Goal: Information Seeking & Learning: Learn about a topic

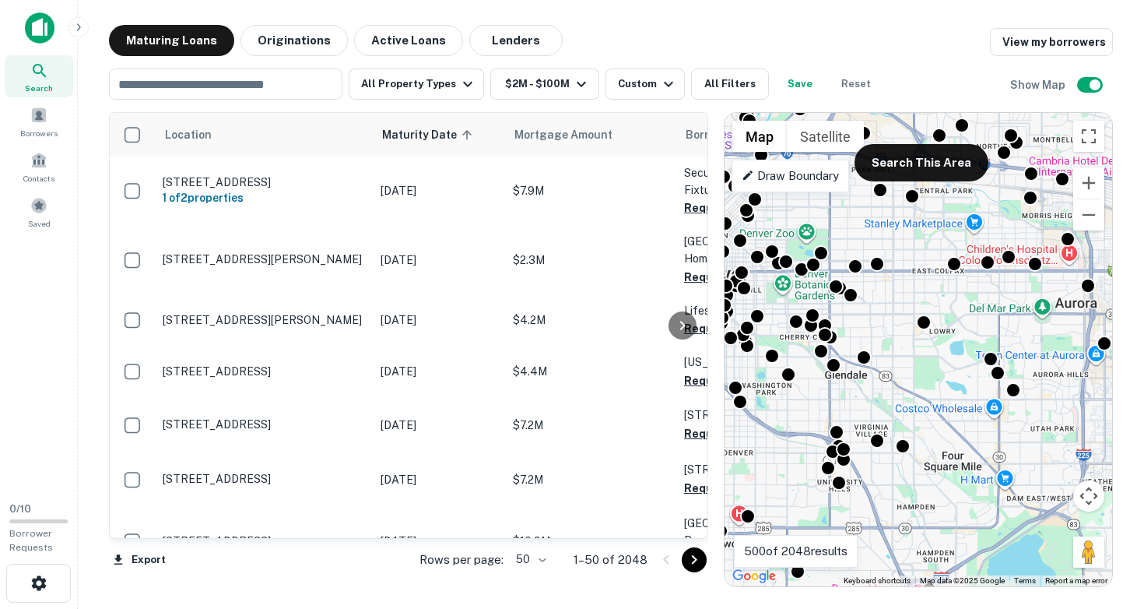
drag, startPoint x: 853, startPoint y: 297, endPoint x: 802, endPoint y: 405, distance: 119.0
click at [803, 401] on div "To activate drag with keyboard, press Alt + Enter. Once in keyboard drag state,…" at bounding box center [918, 349] width 388 height 473
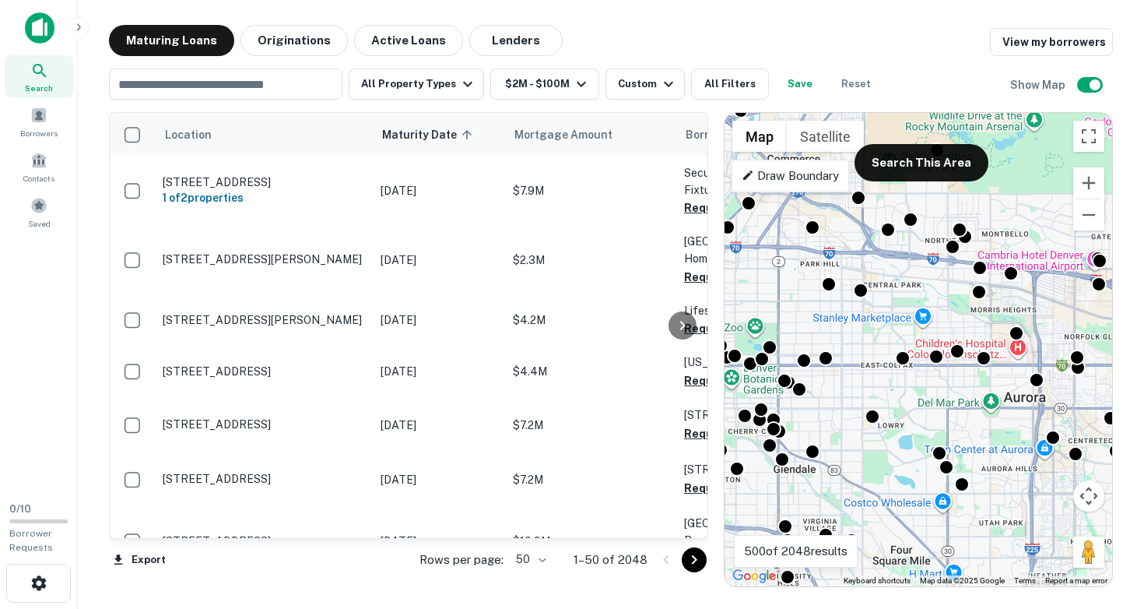
drag, startPoint x: 898, startPoint y: 303, endPoint x: 873, endPoint y: 379, distance: 80.2
click at [873, 379] on div "To activate drag with keyboard, press Alt + Enter. Once in keyboard drag state,…" at bounding box center [918, 349] width 388 height 473
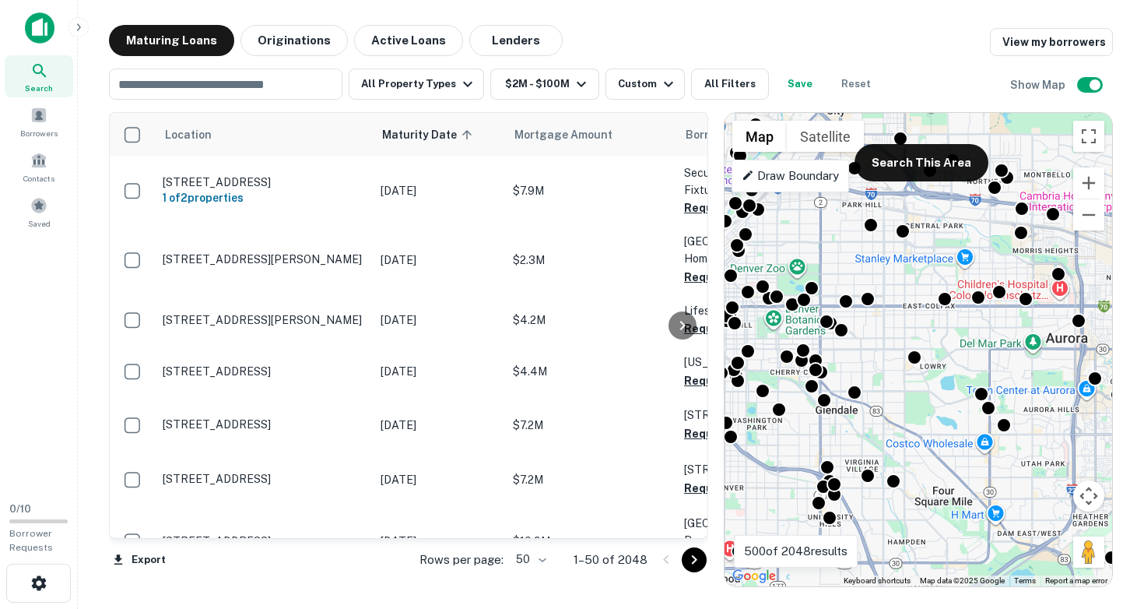
drag, startPoint x: 905, startPoint y: 402, endPoint x: 956, endPoint y: 303, distance: 110.7
click at [956, 303] on div "To activate drag with keyboard, press Alt + Enter. Once in keyboard drag state,…" at bounding box center [918, 349] width 388 height 473
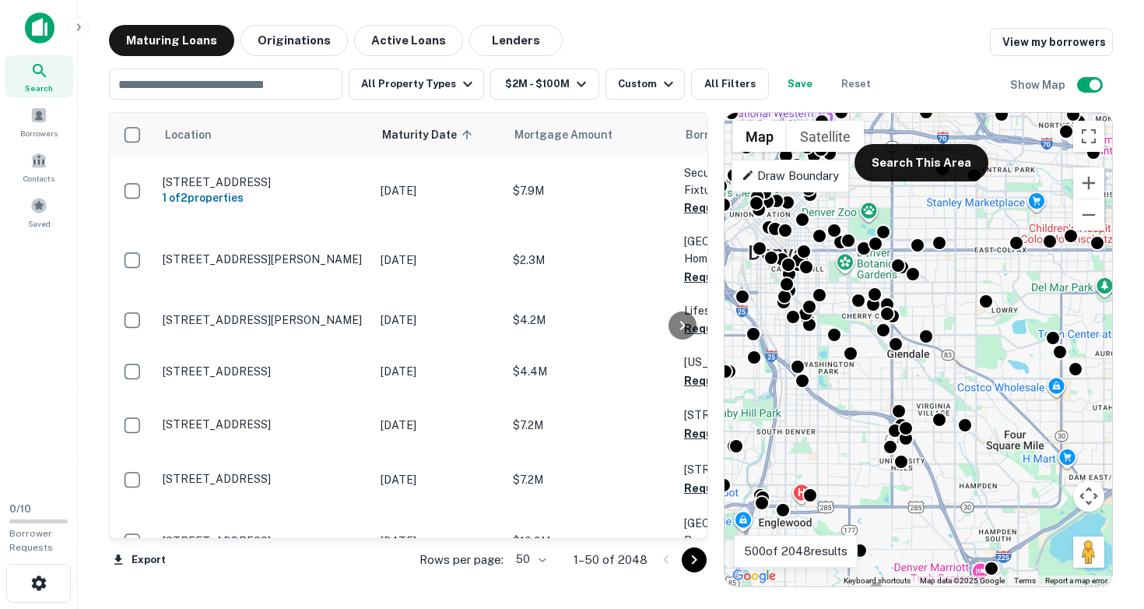
drag, startPoint x: 881, startPoint y: 474, endPoint x: 948, endPoint y: 471, distance: 67.0
click at [948, 471] on div "To activate drag with keyboard, press Alt + Enter. Once in keyboard drag state,…" at bounding box center [918, 349] width 388 height 473
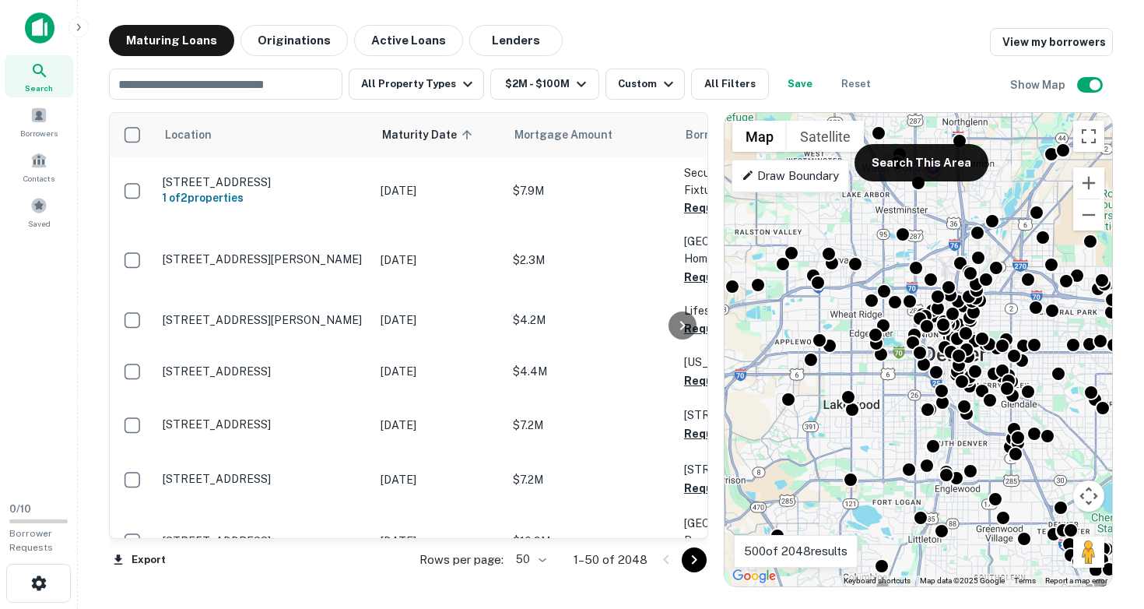
drag, startPoint x: 815, startPoint y: 470, endPoint x: 973, endPoint y: 434, distance: 162.0
click at [973, 434] on div "To activate drag with keyboard, press Alt + Enter. Once in keyboard drag state,…" at bounding box center [918, 349] width 388 height 473
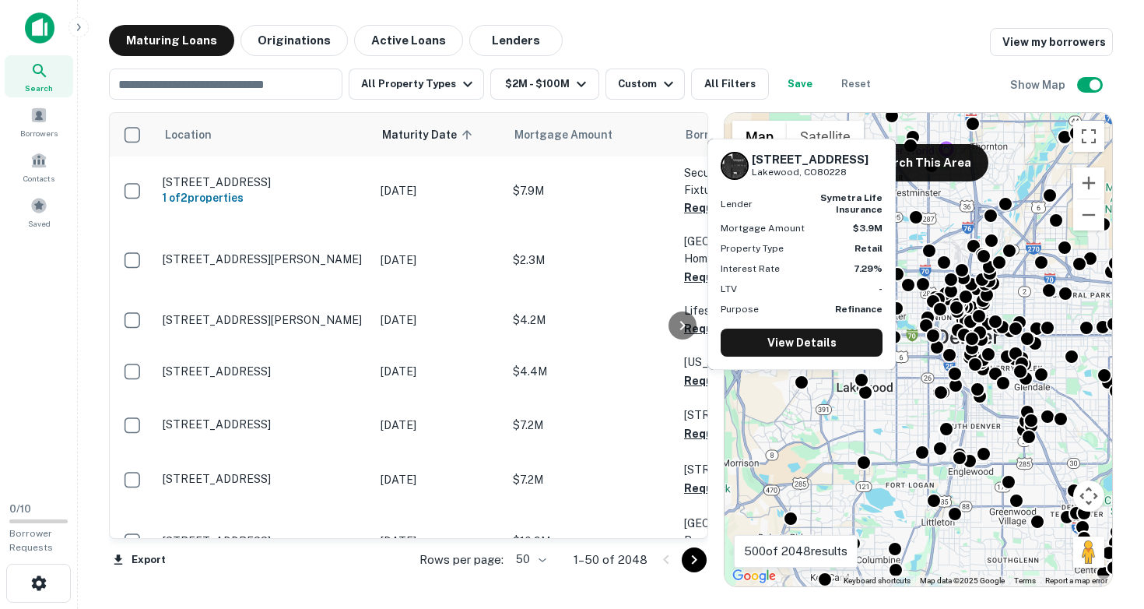
drag, startPoint x: 753, startPoint y: 143, endPoint x: 846, endPoint y: 167, distance: 95.7
click at [846, 167] on div "[STREET_ADDRESS]" at bounding box center [810, 166] width 117 height 26
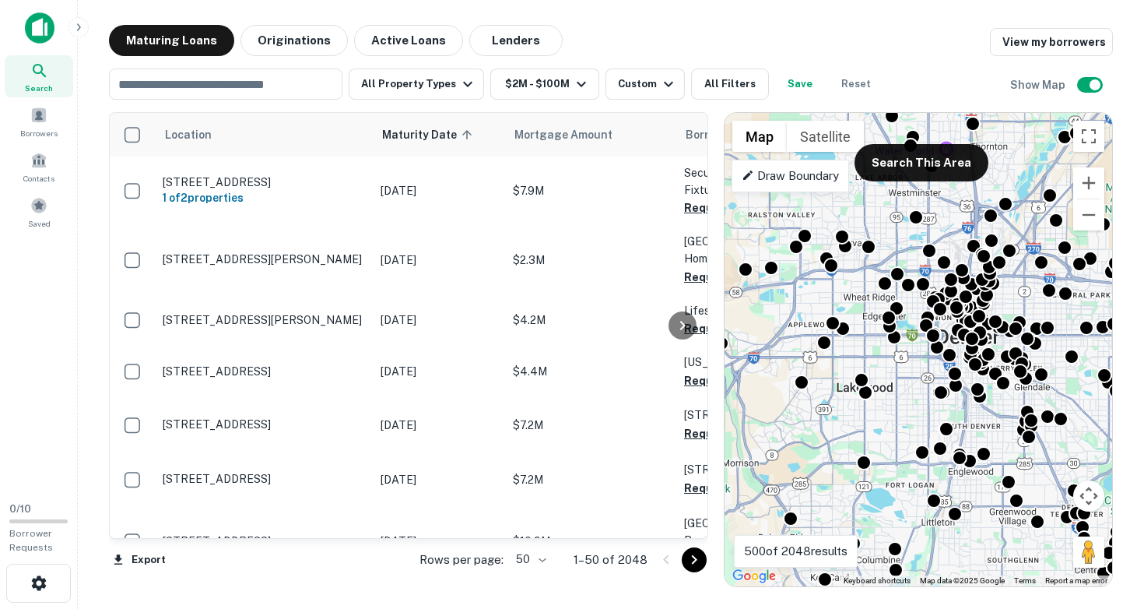
click at [831, 361] on div "To activate drag with keyboard, press Alt + Enter. Once in keyboard drag state,…" at bounding box center [918, 349] width 388 height 473
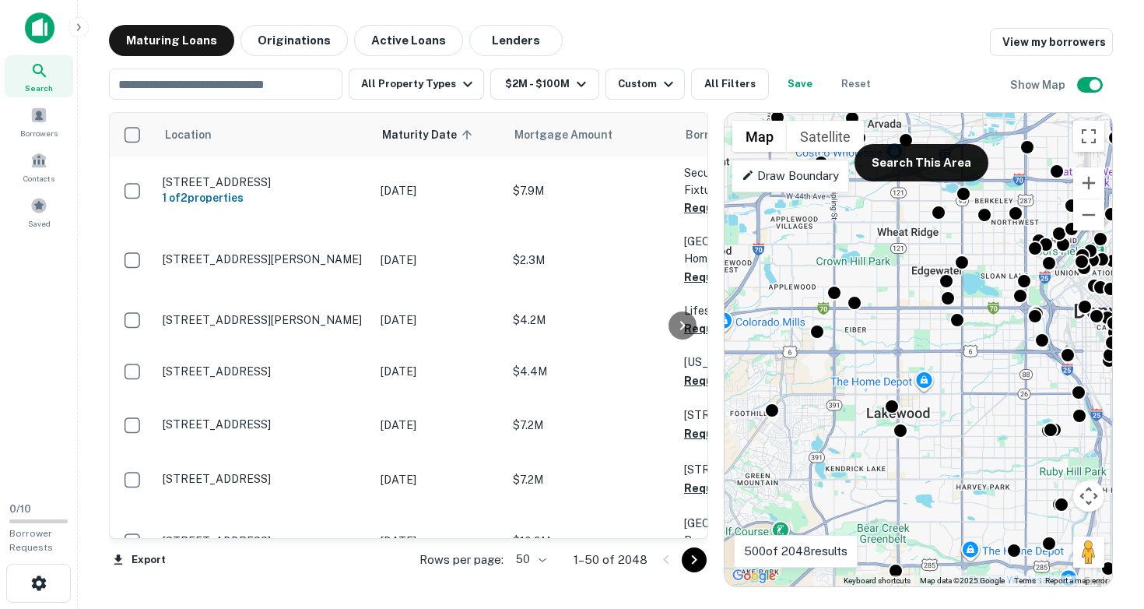
click at [840, 349] on div "To activate drag with keyboard, press Alt + Enter. Once in keyboard drag state,…" at bounding box center [918, 349] width 388 height 473
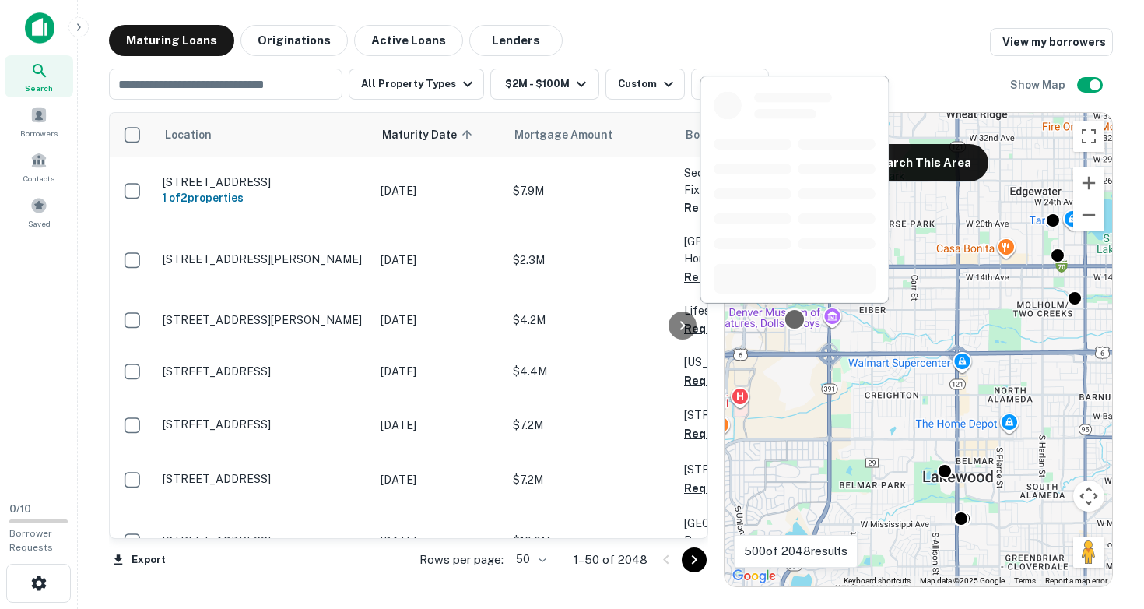
click at [795, 321] on div at bounding box center [795, 319] width 23 height 23
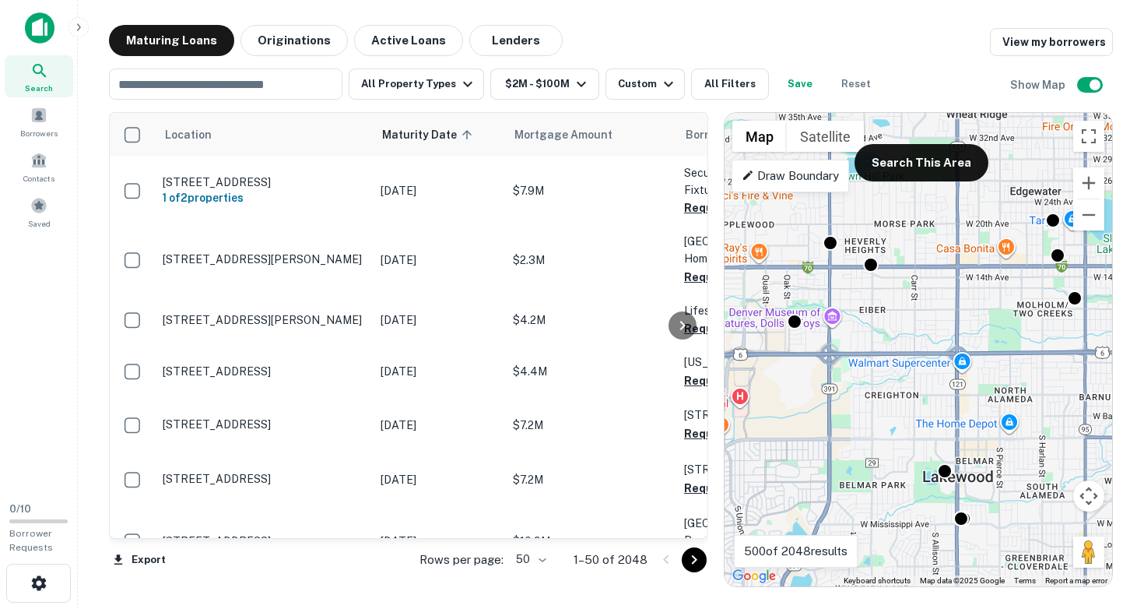
click at [949, 230] on div "To navigate, press the arrow keys. To activate drag with keyboard, press Alt + …" at bounding box center [918, 349] width 388 height 473
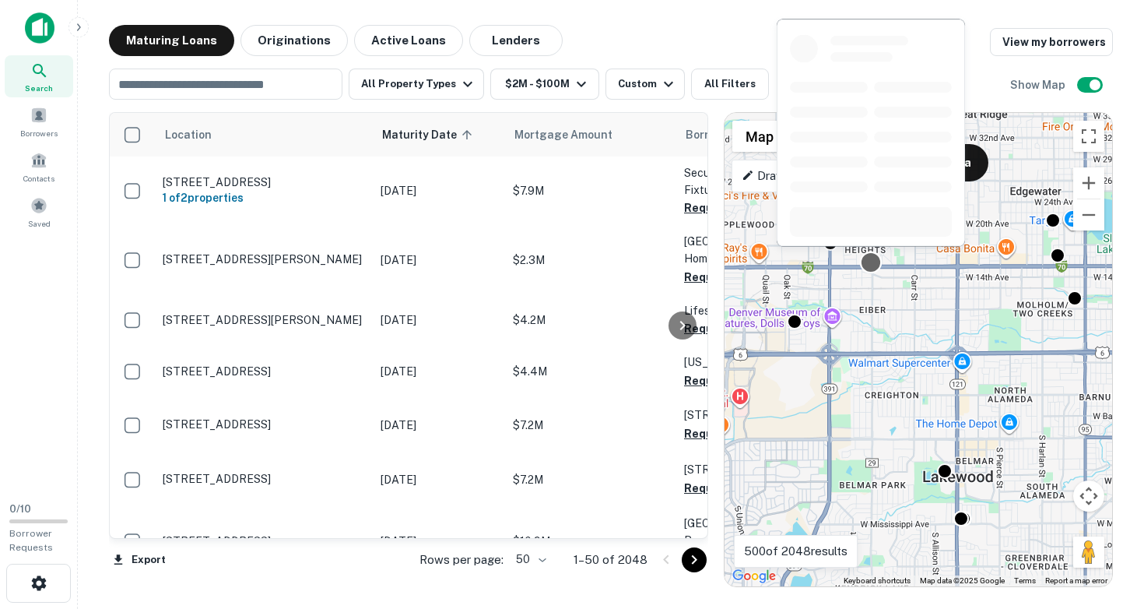
click at [869, 262] on div at bounding box center [871, 262] width 23 height 23
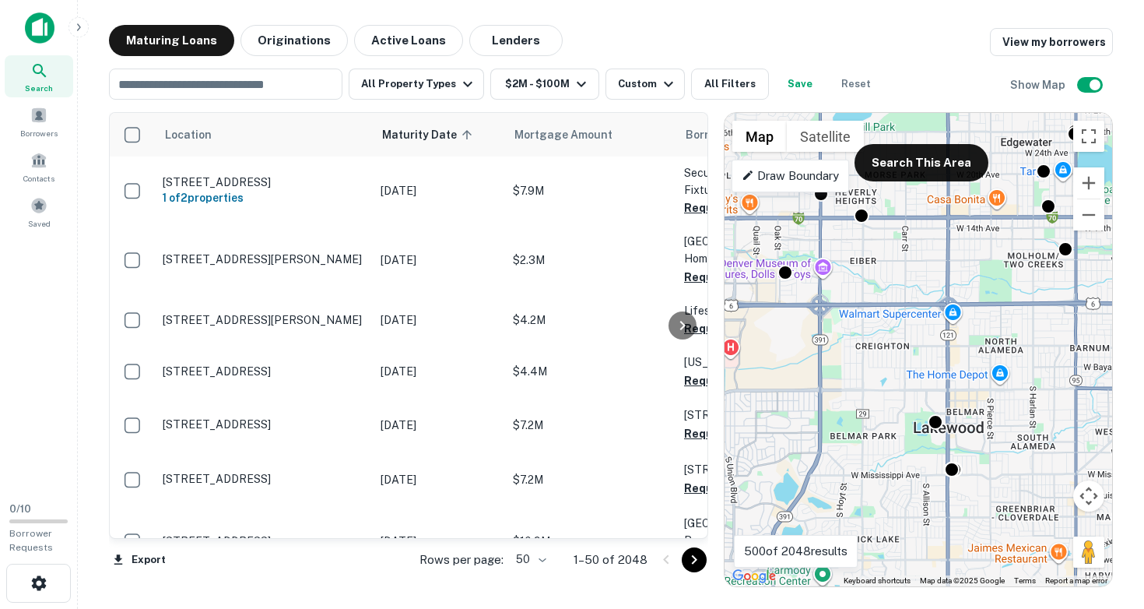
drag, startPoint x: 946, startPoint y: 444, endPoint x: 921, endPoint y: 345, distance: 102.9
click at [921, 345] on div "To activate drag with keyboard, press Alt + Enter. Once in keyboard drag state,…" at bounding box center [918, 349] width 388 height 473
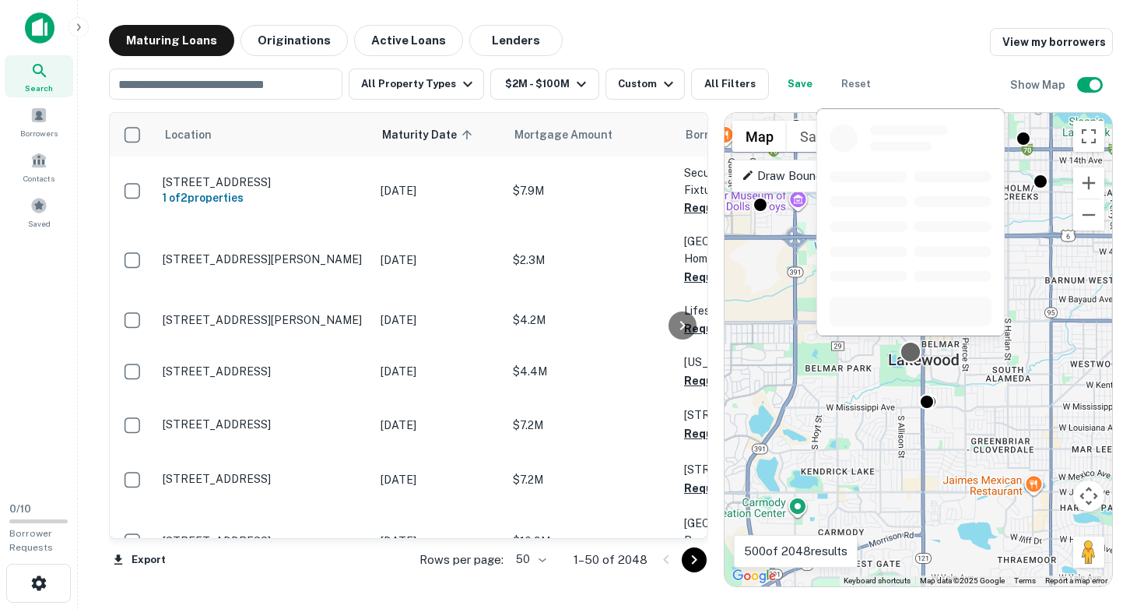
click at [907, 353] on div at bounding box center [911, 352] width 23 height 23
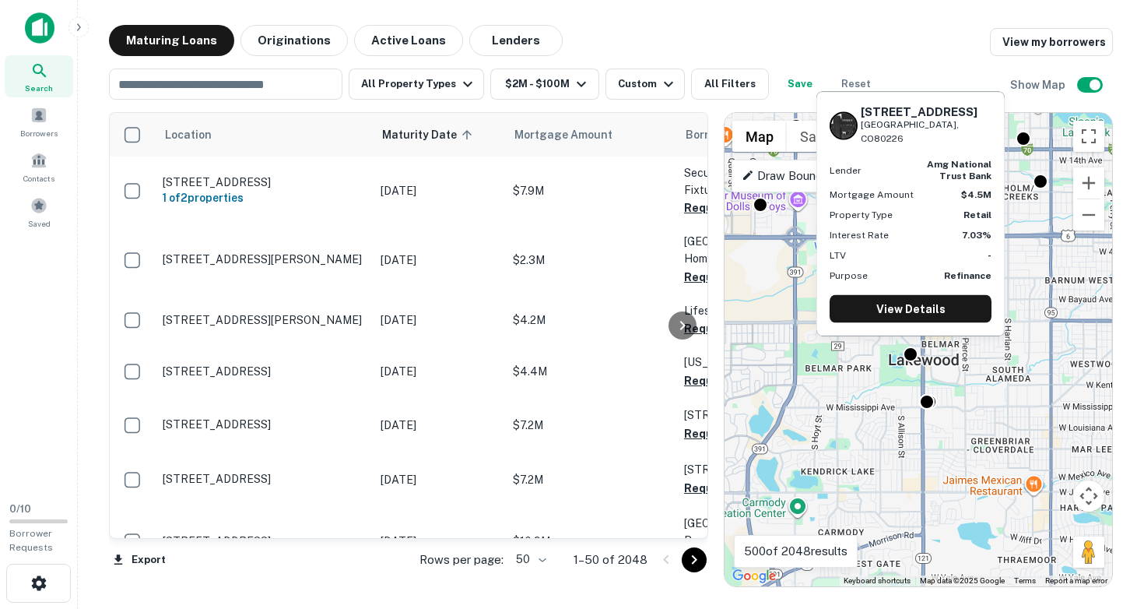
drag, startPoint x: 863, startPoint y: 122, endPoint x: 945, endPoint y: 135, distance: 82.7
click at [945, 135] on div "[STREET_ADDRESS]" at bounding box center [926, 124] width 131 height 41
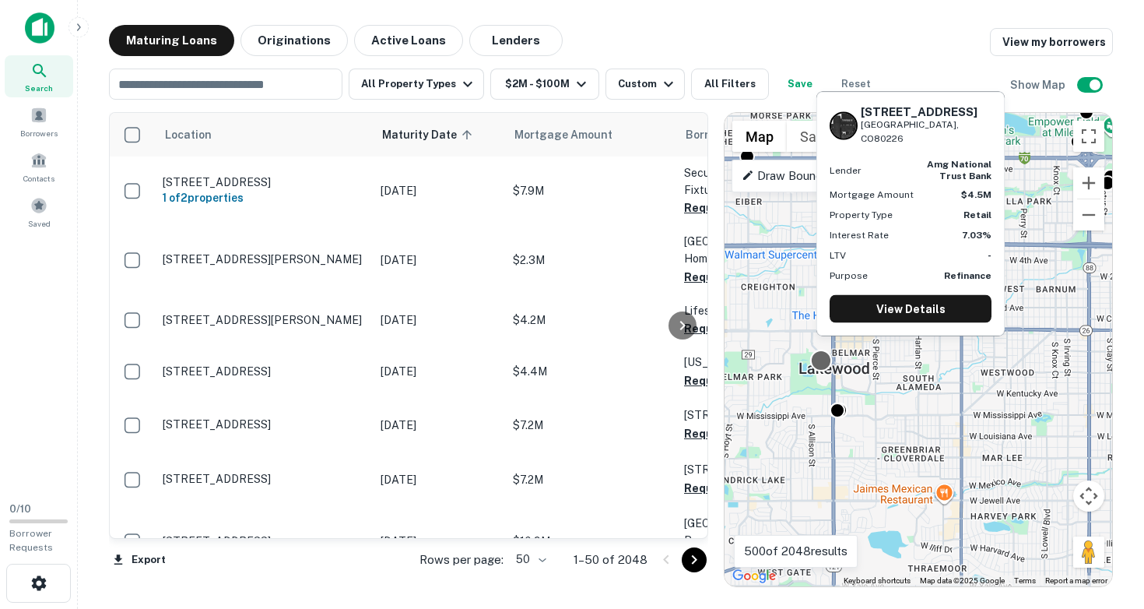
drag, startPoint x: 914, startPoint y: 353, endPoint x: 802, endPoint y: 355, distance: 112.9
click at [810, 355] on div at bounding box center [821, 360] width 23 height 23
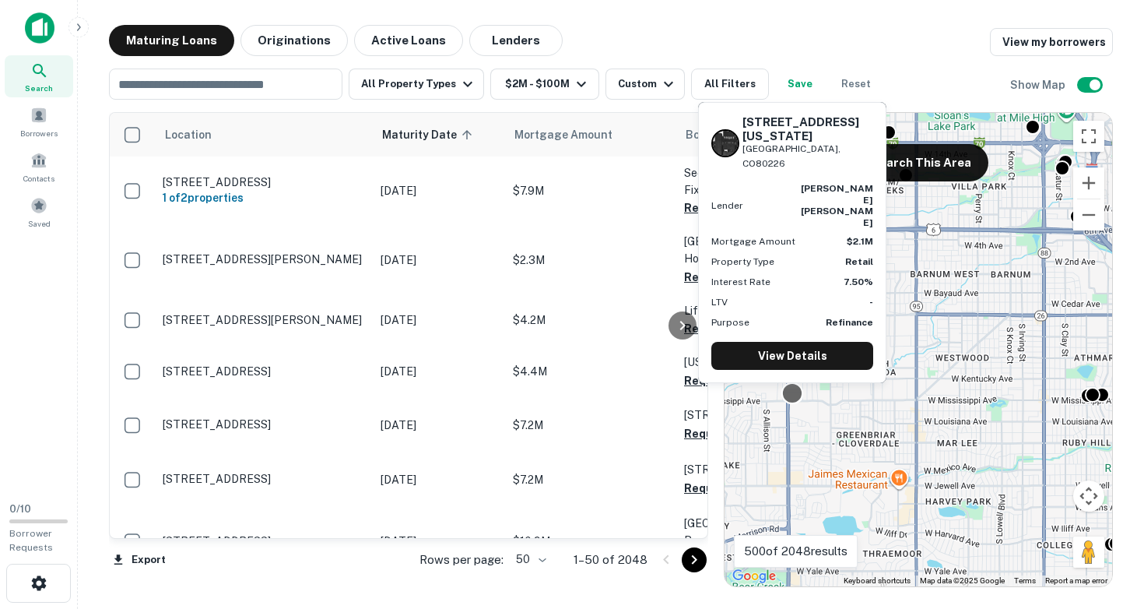
click at [793, 394] on div "[STREET_ADDRESS][GEOGRAPHIC_DATA][US_STATE] [PERSON_NAME] [PERSON_NAME] Mortgag…" at bounding box center [791, 246] width 191 height 293
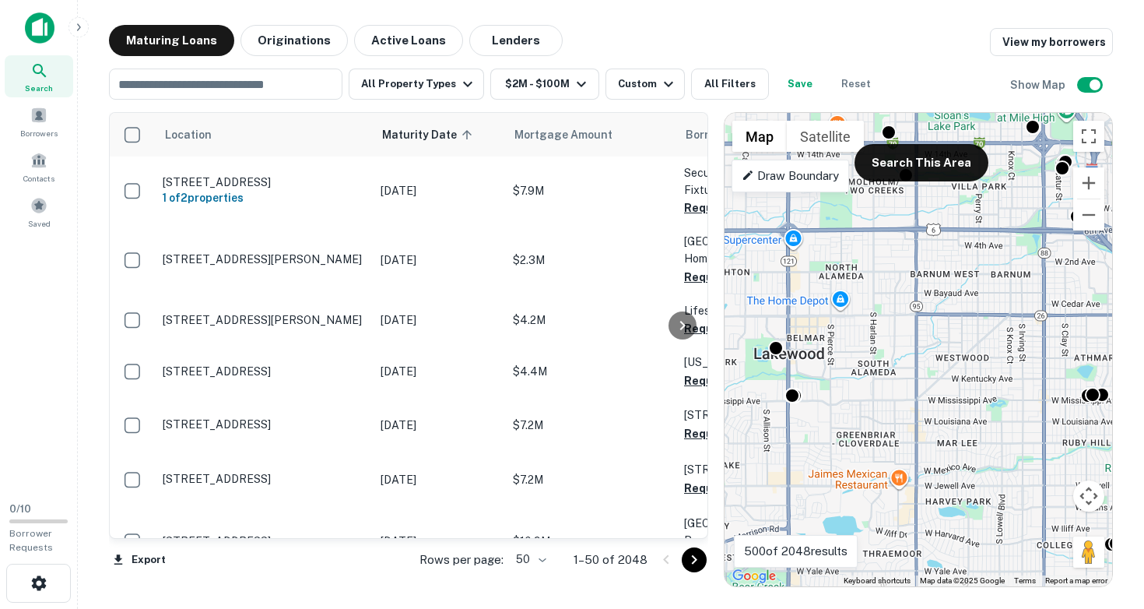
click at [814, 424] on div "To activate drag with keyboard, press Alt + Enter. Once in keyboard drag state,…" at bounding box center [918, 349] width 388 height 473
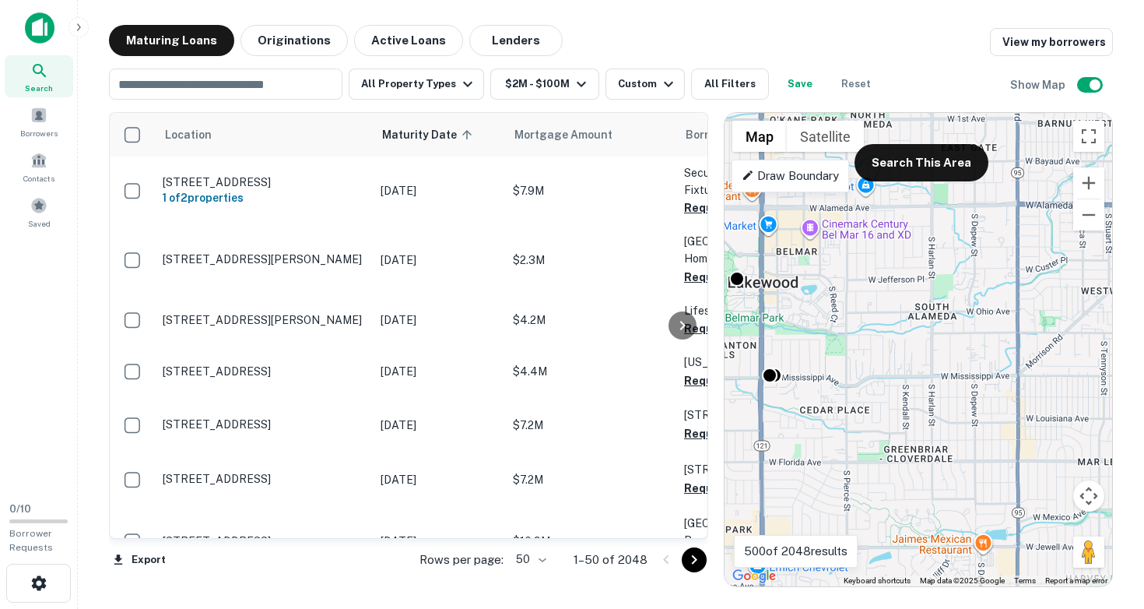
drag, startPoint x: 812, startPoint y: 419, endPoint x: 885, endPoint y: 426, distance: 73.5
click at [886, 426] on div "To activate drag with keyboard, press Alt + Enter. Once in keyboard drag state,…" at bounding box center [918, 349] width 388 height 473
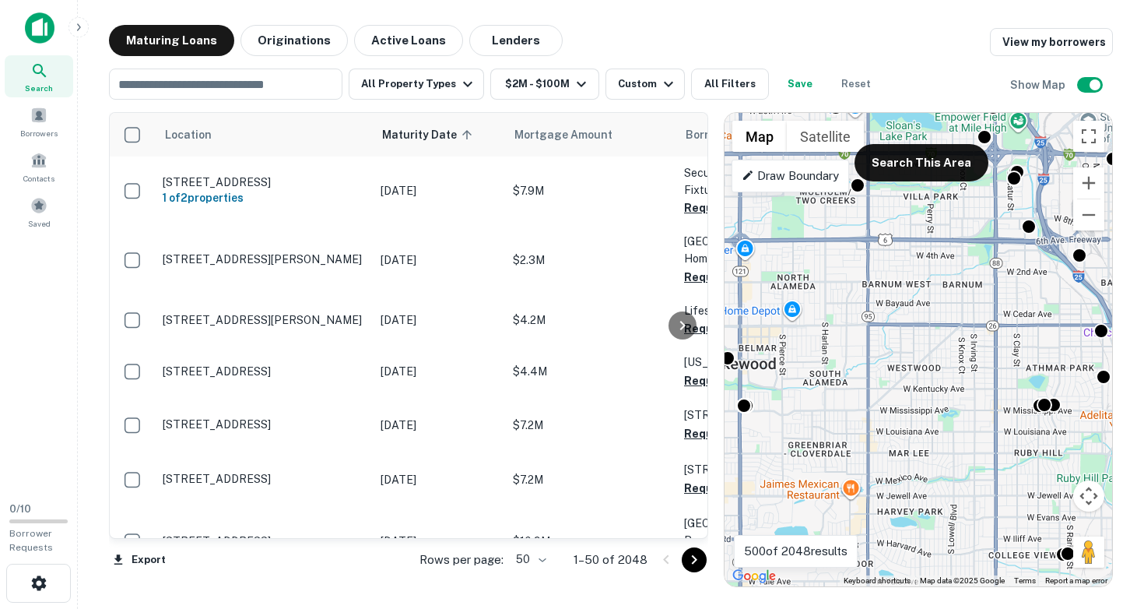
drag, startPoint x: 966, startPoint y: 421, endPoint x: 826, endPoint y: 430, distance: 141.1
click at [826, 430] on div "To activate drag with keyboard, press Alt + Enter. Once in keyboard drag state,…" at bounding box center [918, 349] width 388 height 473
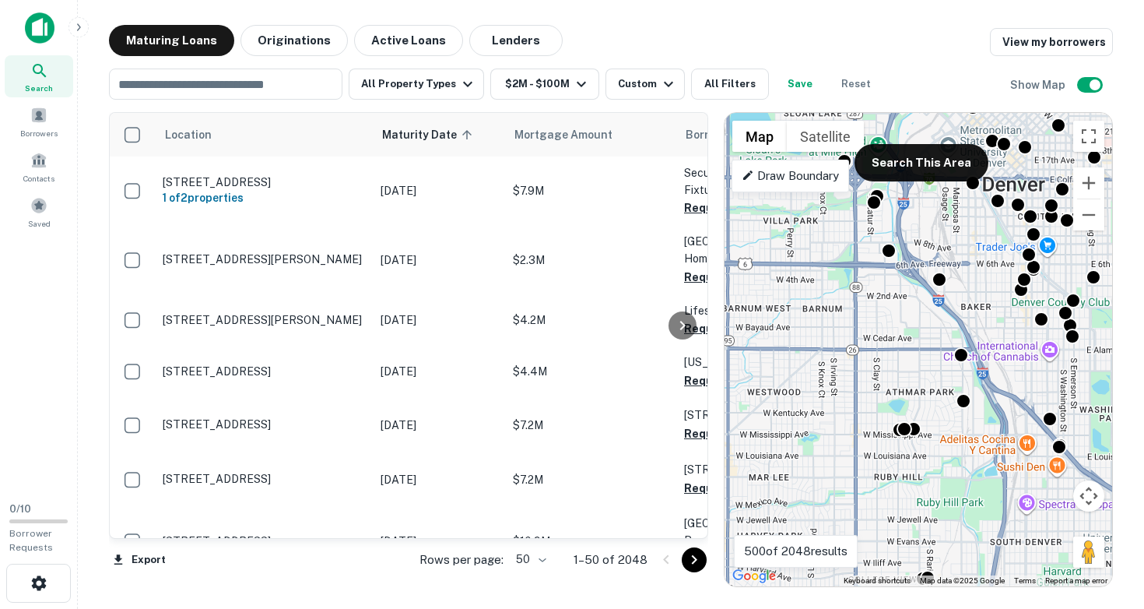
drag, startPoint x: 950, startPoint y: 405, endPoint x: 820, endPoint y: 445, distance: 136.1
click at [820, 445] on div "To activate drag with keyboard, press Alt + Enter. Once in keyboard drag state,…" at bounding box center [918, 349] width 388 height 473
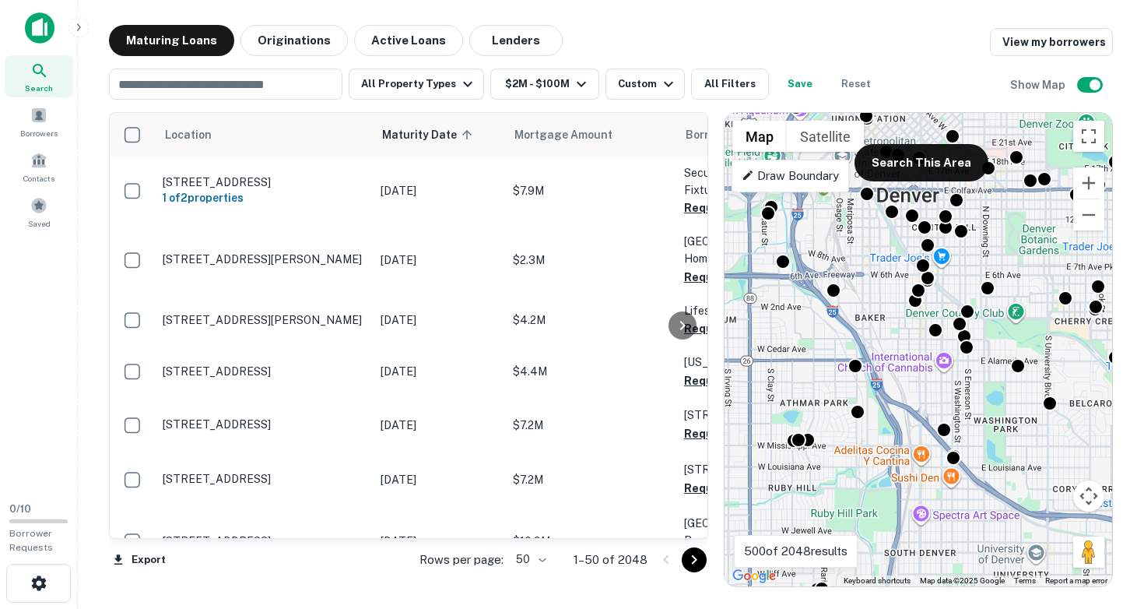
drag, startPoint x: 894, startPoint y: 407, endPoint x: 805, endPoint y: 390, distance: 90.3
click at [805, 390] on div "To activate drag with keyboard, press Alt + Enter. Once in keyboard drag state,…" at bounding box center [918, 349] width 388 height 473
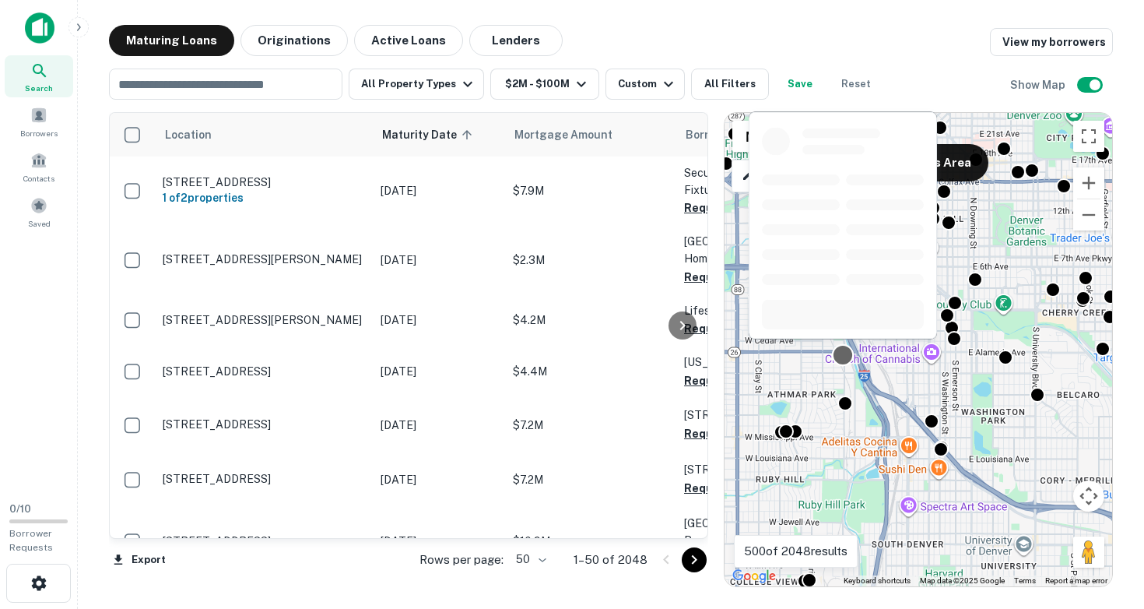
click at [841, 358] on div at bounding box center [843, 355] width 23 height 23
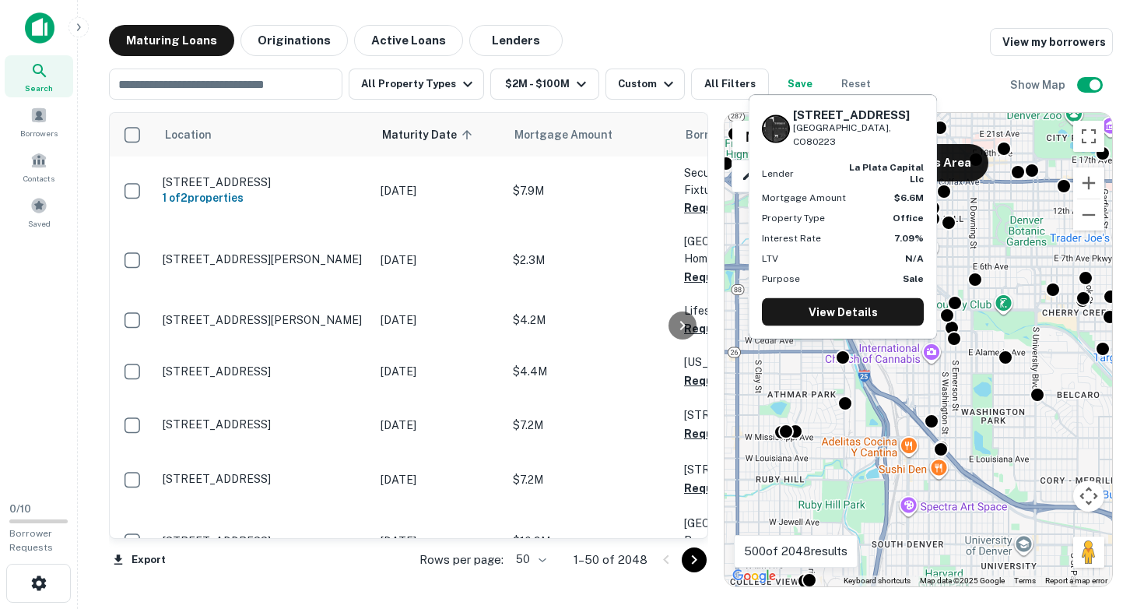
drag, startPoint x: 793, startPoint y: 126, endPoint x: 878, endPoint y: 142, distance: 86.2
click at [878, 142] on div "[STREET_ADDRESS]" at bounding box center [858, 127] width 131 height 41
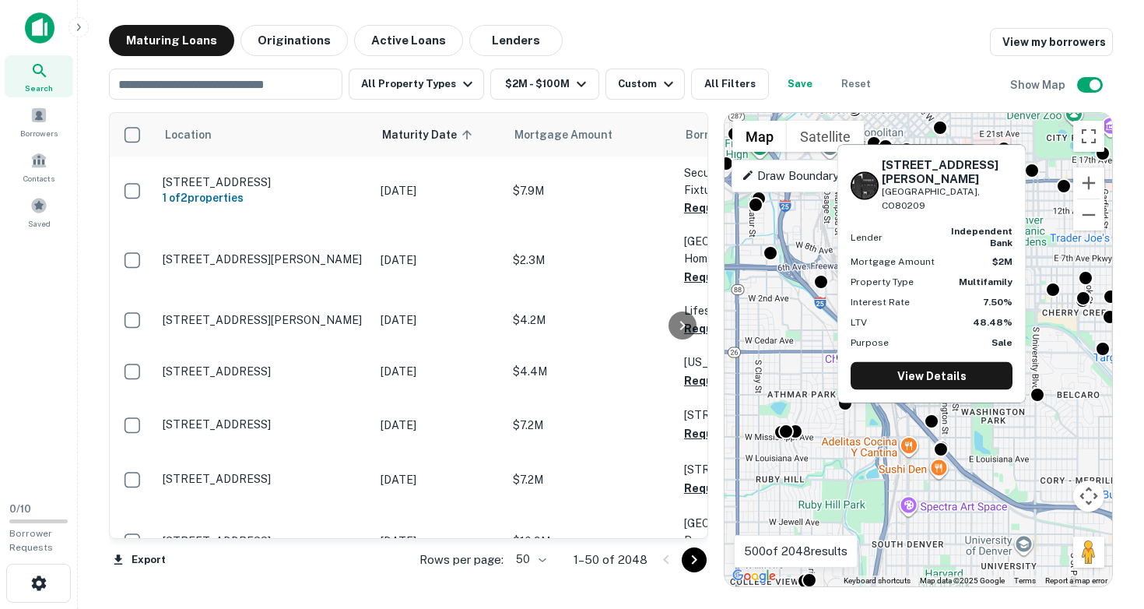
drag, startPoint x: 883, startPoint y: 192, endPoint x: 968, endPoint y: 206, distance: 86.0
click at [968, 206] on div "[STREET_ADDRESS][PERSON_NAME]" at bounding box center [947, 184] width 131 height 55
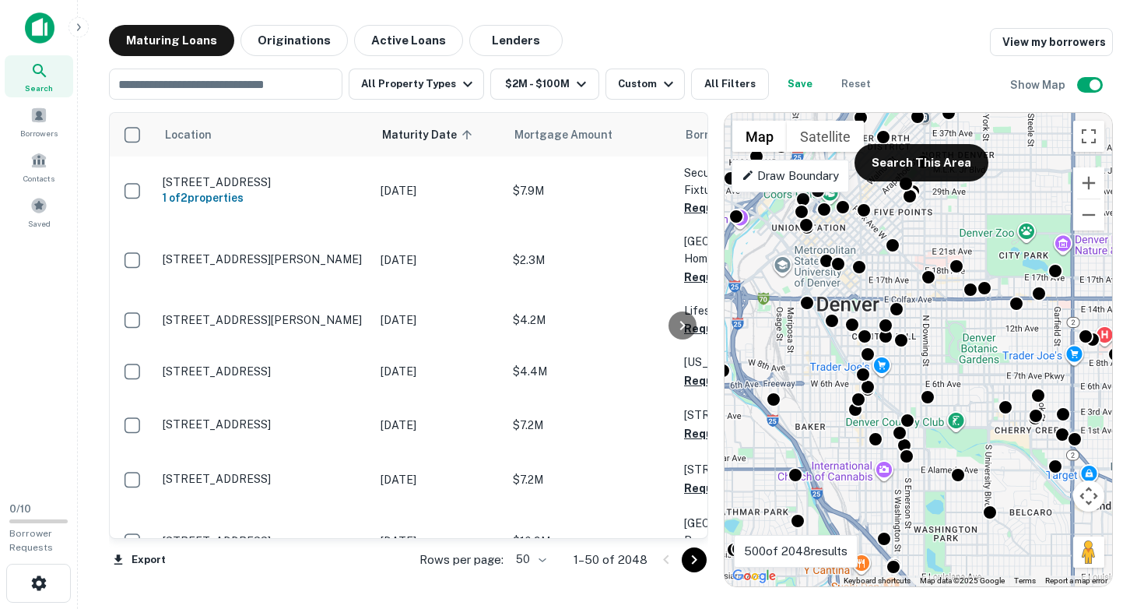
drag, startPoint x: 883, startPoint y: 279, endPoint x: 833, endPoint y: 408, distance: 138.0
click at [833, 403] on div "To activate drag with keyboard, press Alt + Enter. Once in keyboard drag state,…" at bounding box center [918, 349] width 388 height 473
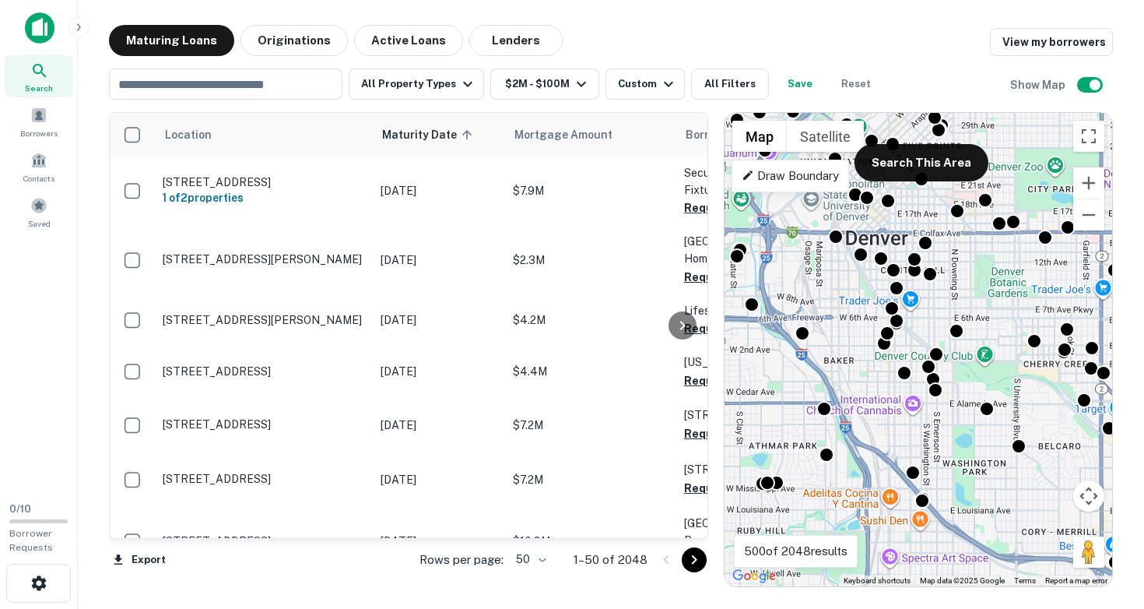
drag, startPoint x: 814, startPoint y: 495, endPoint x: 857, endPoint y: 392, distance: 111.3
click at [857, 392] on div "To activate drag with keyboard, press Alt + Enter. Once in keyboard drag state,…" at bounding box center [918, 349] width 388 height 473
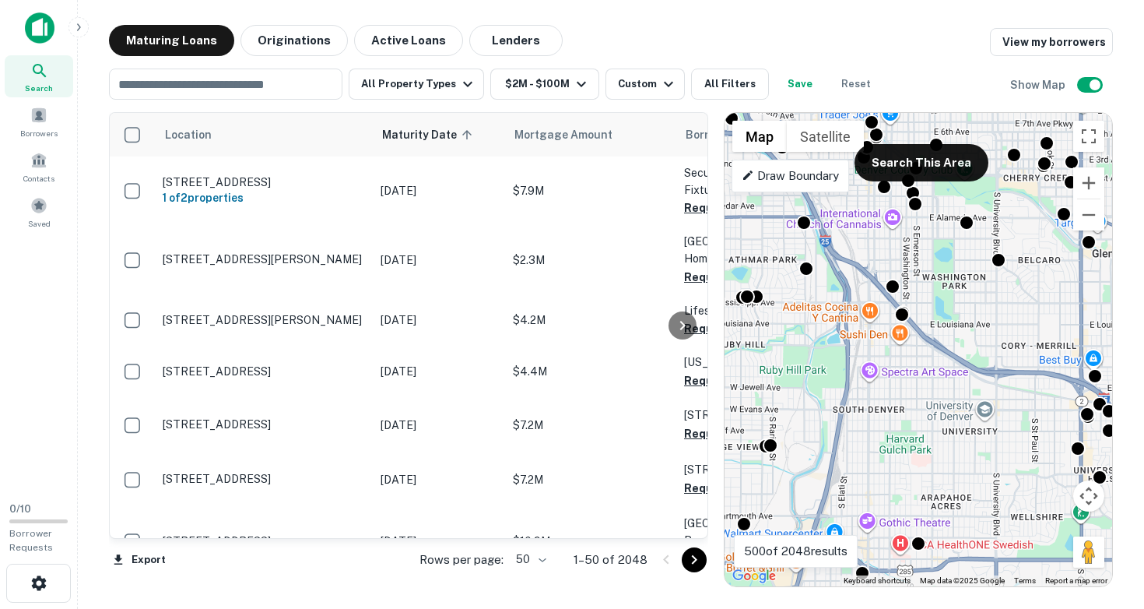
drag, startPoint x: 889, startPoint y: 493, endPoint x: 847, endPoint y: 296, distance: 201.1
click at [847, 300] on div "To activate drag with keyboard, press Alt + Enter. Once in keyboard drag state,…" at bounding box center [918, 349] width 388 height 473
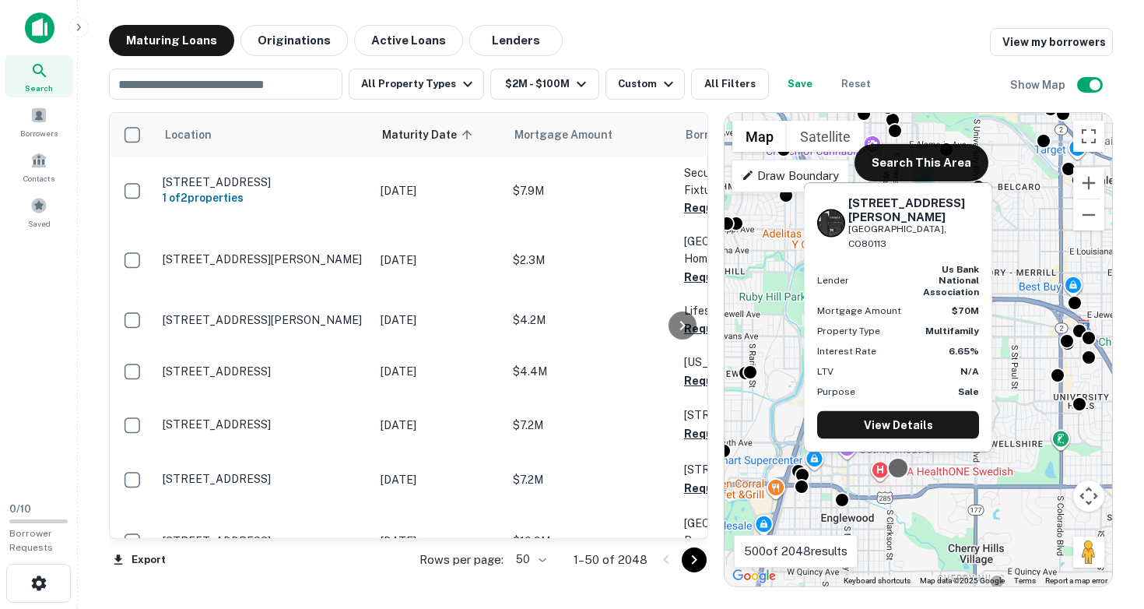
click at [898, 472] on div at bounding box center [898, 468] width 23 height 23
drag, startPoint x: 848, startPoint y: 240, endPoint x: 948, endPoint y: 259, distance: 101.3
click at [948, 251] on div "[STREET_ADDRESS][PERSON_NAME]" at bounding box center [913, 222] width 131 height 55
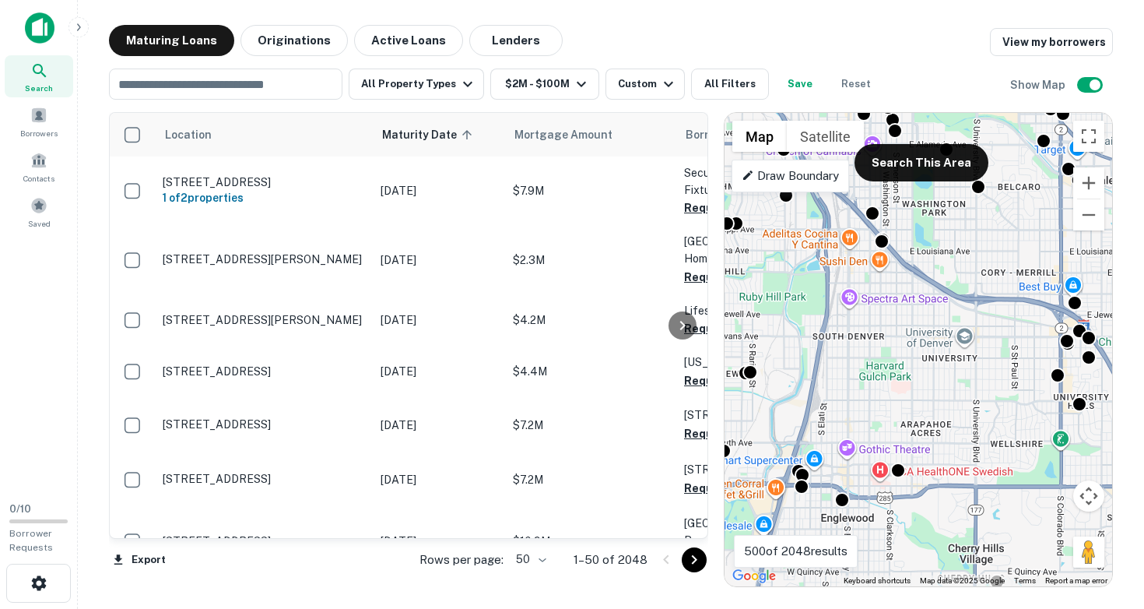
drag, startPoint x: 938, startPoint y: 500, endPoint x: 785, endPoint y: 397, distance: 183.9
click at [785, 397] on div "To activate drag with keyboard, press Alt + Enter. Once in keyboard drag state,…" at bounding box center [918, 349] width 388 height 473
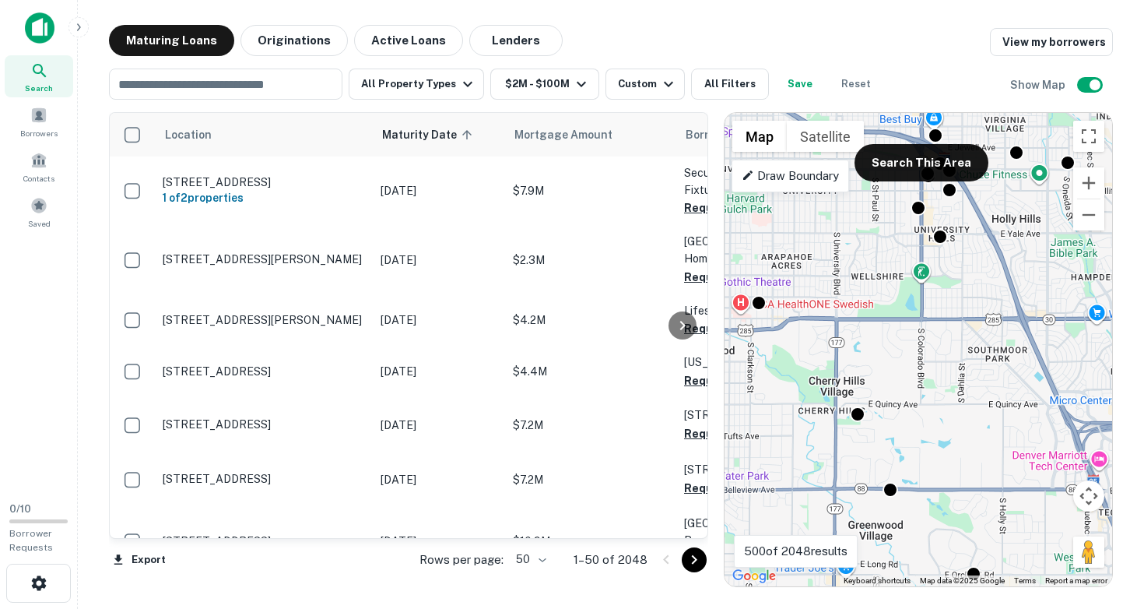
drag, startPoint x: 851, startPoint y: 443, endPoint x: 935, endPoint y: 434, distance: 84.5
click at [935, 434] on div "To activate drag with keyboard, press Alt + Enter. Once in keyboard drag state,…" at bounding box center [918, 349] width 388 height 473
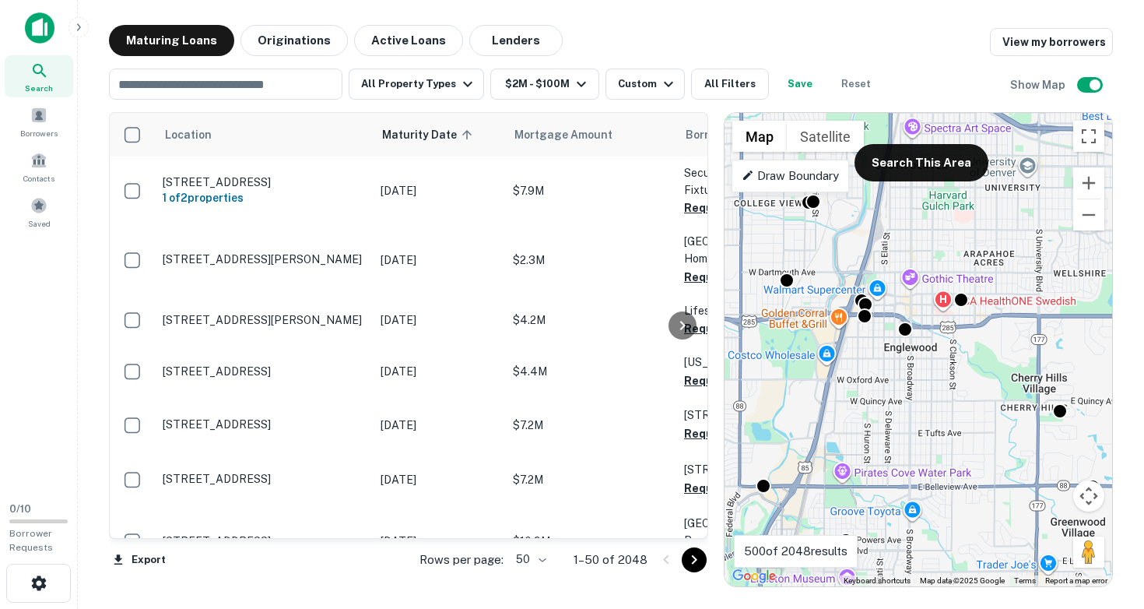
drag, startPoint x: 867, startPoint y: 393, endPoint x: 1040, endPoint y: 349, distance: 178.4
click at [1040, 349] on div "To activate drag with keyboard, press Alt + Enter. Once in keyboard drag state,…" at bounding box center [918, 349] width 388 height 473
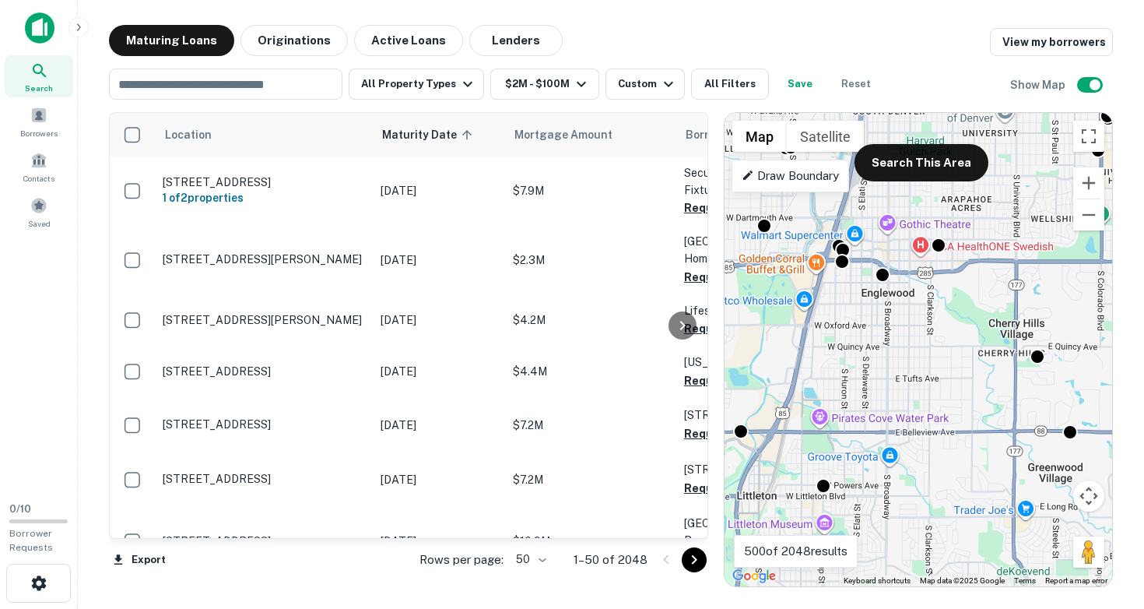
drag, startPoint x: 949, startPoint y: 412, endPoint x: 922, endPoint y: 360, distance: 57.8
click at [922, 360] on div "To activate drag with keyboard, press Alt + Enter. Once in keyboard drag state,…" at bounding box center [918, 349] width 388 height 473
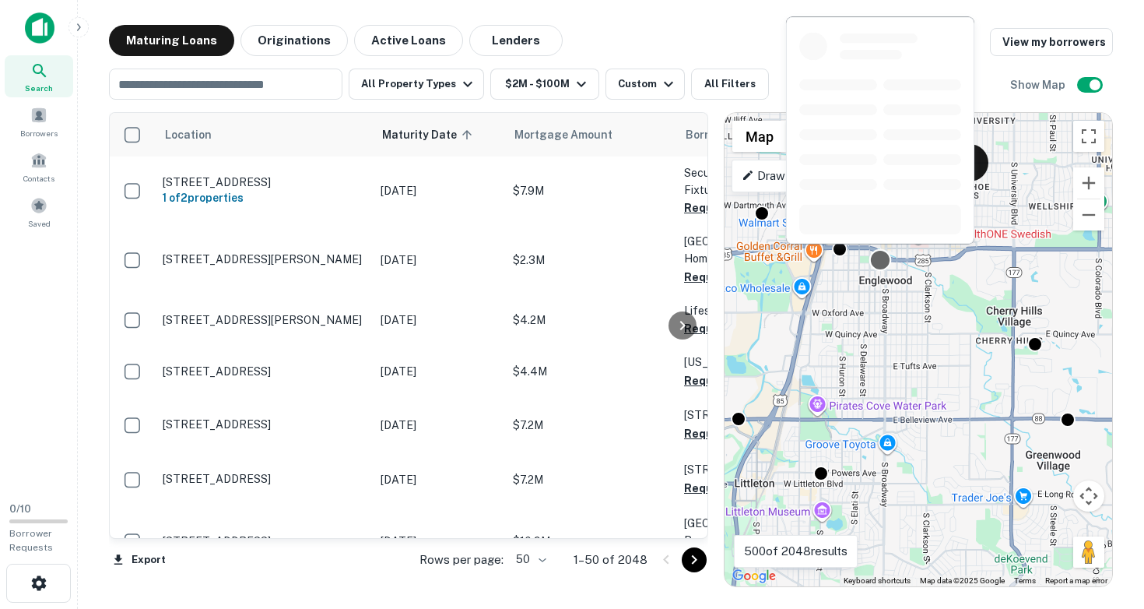
click at [880, 262] on div at bounding box center [880, 260] width 23 height 23
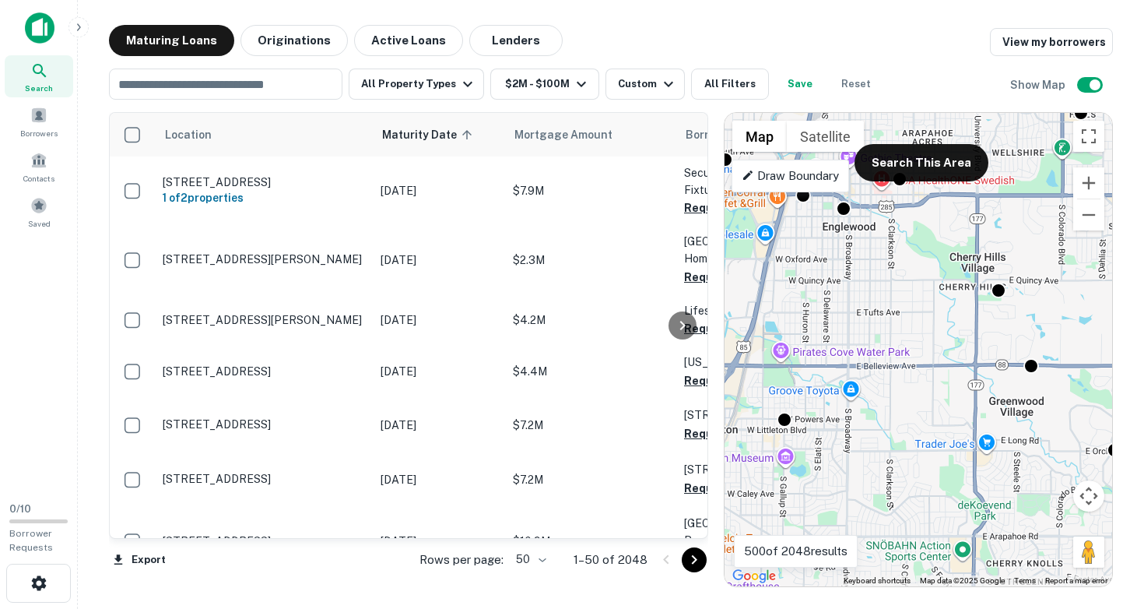
drag, startPoint x: 928, startPoint y: 482, endPoint x: 886, endPoint y: 377, distance: 113.1
click at [886, 377] on div "To activate drag with keyboard, press Alt + Enter. Once in keyboard drag state,…" at bounding box center [918, 349] width 388 height 473
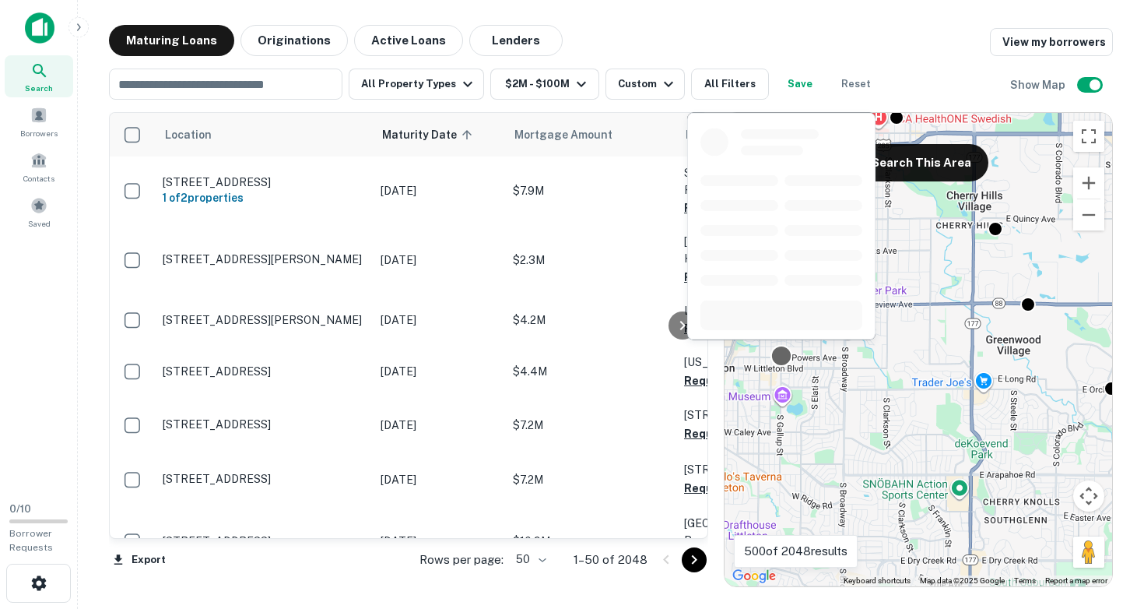
click at [784, 360] on div at bounding box center [781, 356] width 23 height 23
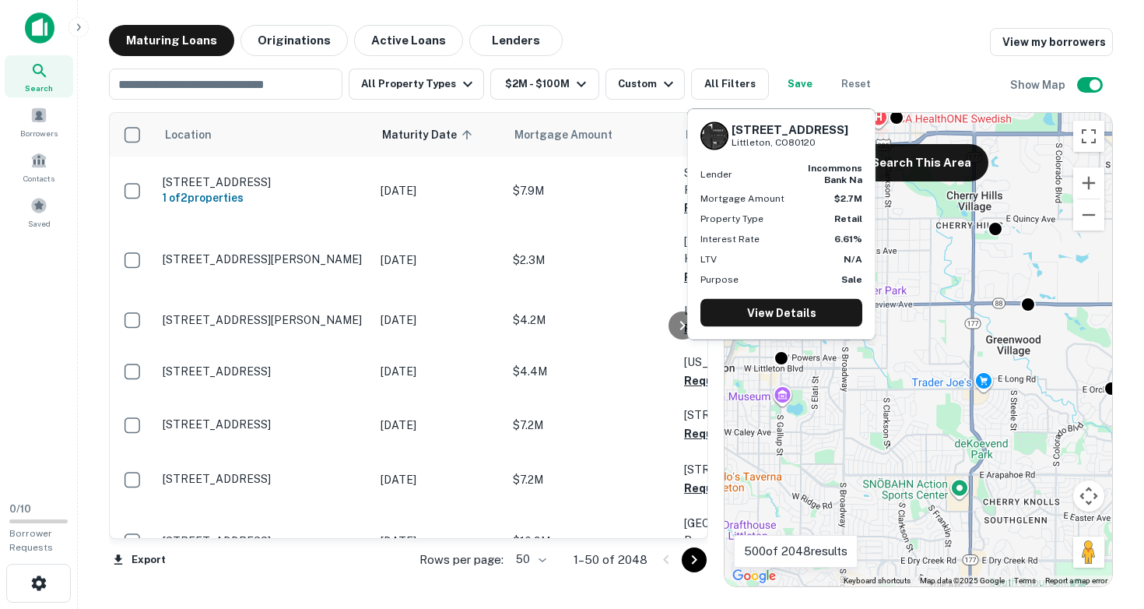
drag, startPoint x: 731, startPoint y: 128, endPoint x: 830, endPoint y: 145, distance: 100.3
click at [830, 145] on div "[STREET_ADDRESS]" at bounding box center [789, 135] width 117 height 26
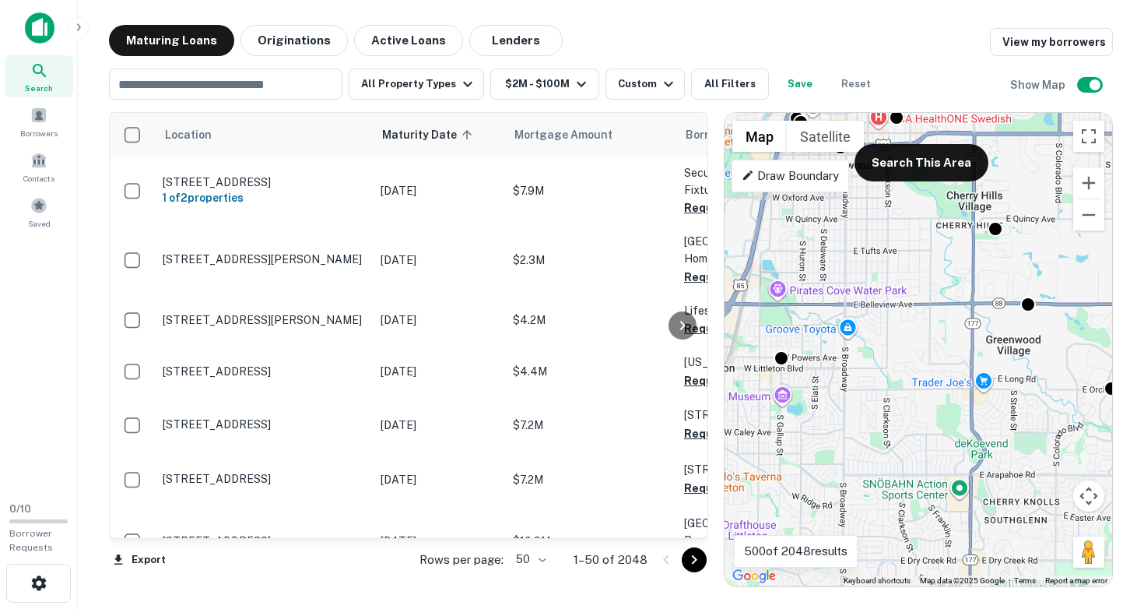
drag, startPoint x: 972, startPoint y: 360, endPoint x: 820, endPoint y: 335, distance: 153.8
click at [820, 335] on div "To activate drag with keyboard, press Alt + Enter. Once in keyboard drag state,…" at bounding box center [918, 349] width 388 height 473
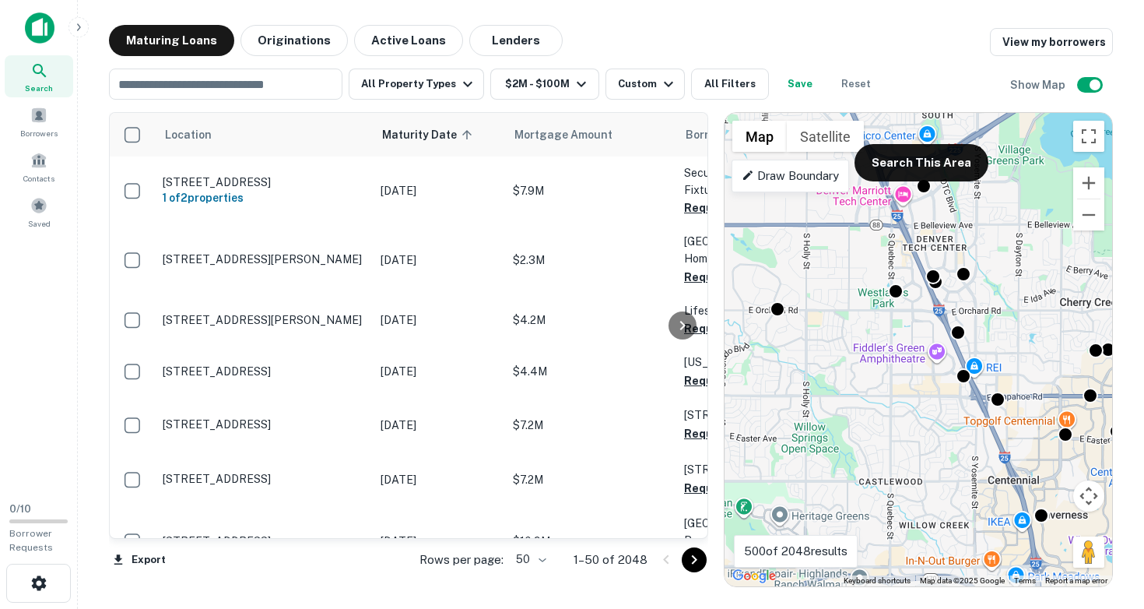
drag, startPoint x: 974, startPoint y: 384, endPoint x: 866, endPoint y: 359, distance: 111.2
click at [866, 359] on div "To activate drag with keyboard, press Alt + Enter. Once in keyboard drag state,…" at bounding box center [918, 349] width 388 height 473
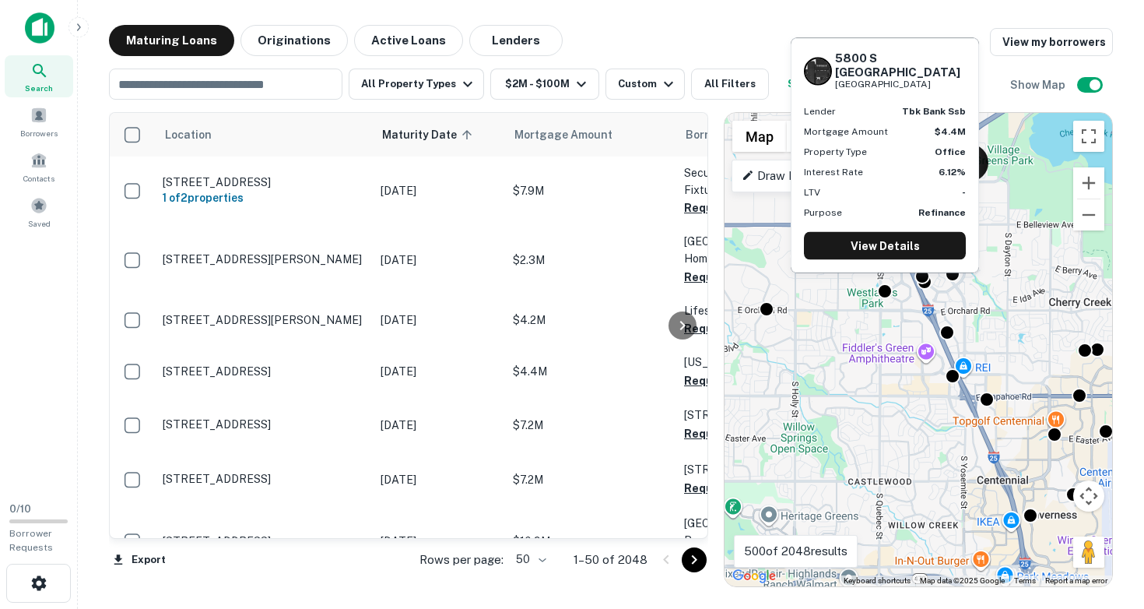
drag, startPoint x: 838, startPoint y: 67, endPoint x: 959, endPoint y: 86, distance: 122.8
click at [959, 86] on div "[STREET_ADDRESS]" at bounding box center [885, 71] width 162 height 40
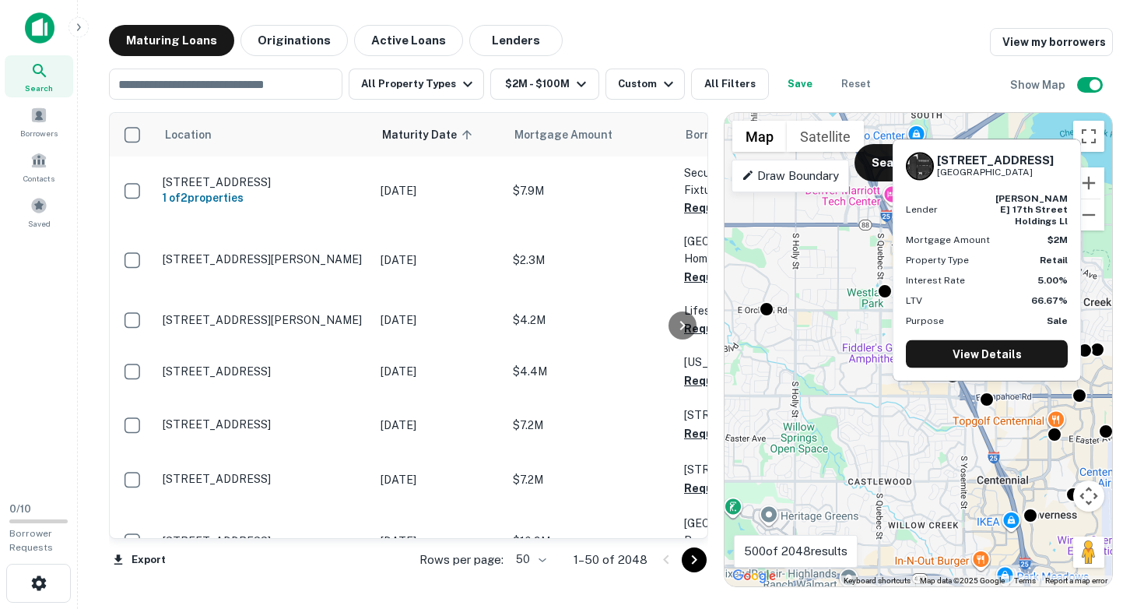
drag, startPoint x: 938, startPoint y: 170, endPoint x: 1065, endPoint y: 181, distance: 127.3
click at [1065, 180] on div "[STREET_ADDRESS]" at bounding box center [987, 166] width 162 height 28
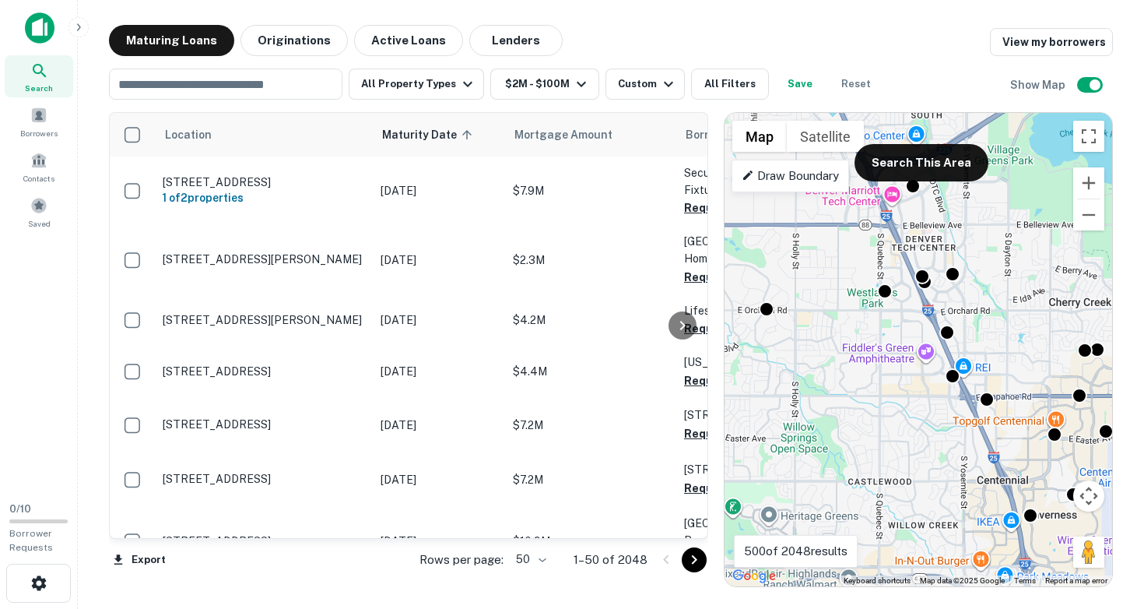
drag, startPoint x: 1030, startPoint y: 440, endPoint x: 878, endPoint y: 445, distance: 151.8
click at [878, 445] on div "To activate drag with keyboard, press Alt + Enter. Once in keyboard drag state,…" at bounding box center [918, 349] width 388 height 473
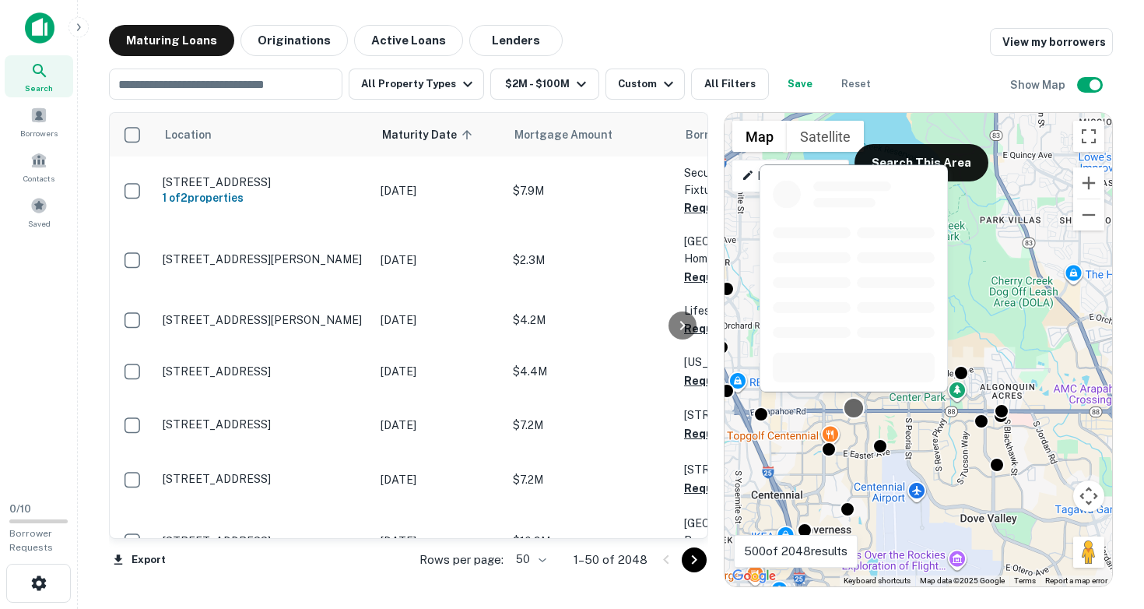
click at [855, 411] on div at bounding box center [854, 408] width 23 height 23
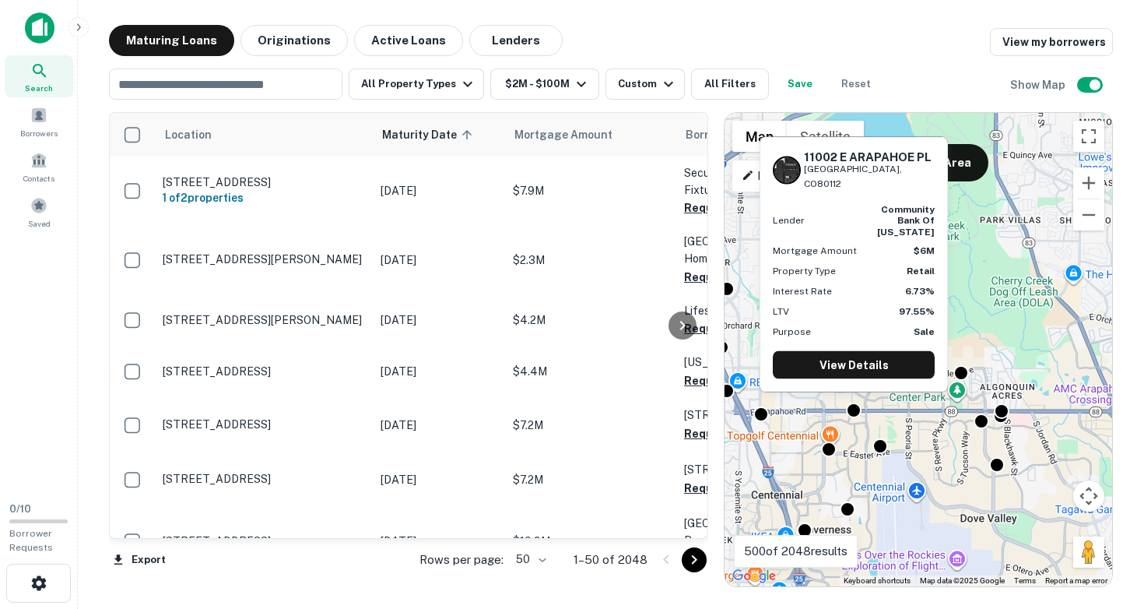
drag, startPoint x: 804, startPoint y: 181, endPoint x: 907, endPoint y: 195, distance: 103.8
click at [907, 191] on div "11002 E ARAPAHOE PL [GEOGRAPHIC_DATA], CO80112" at bounding box center [869, 169] width 131 height 41
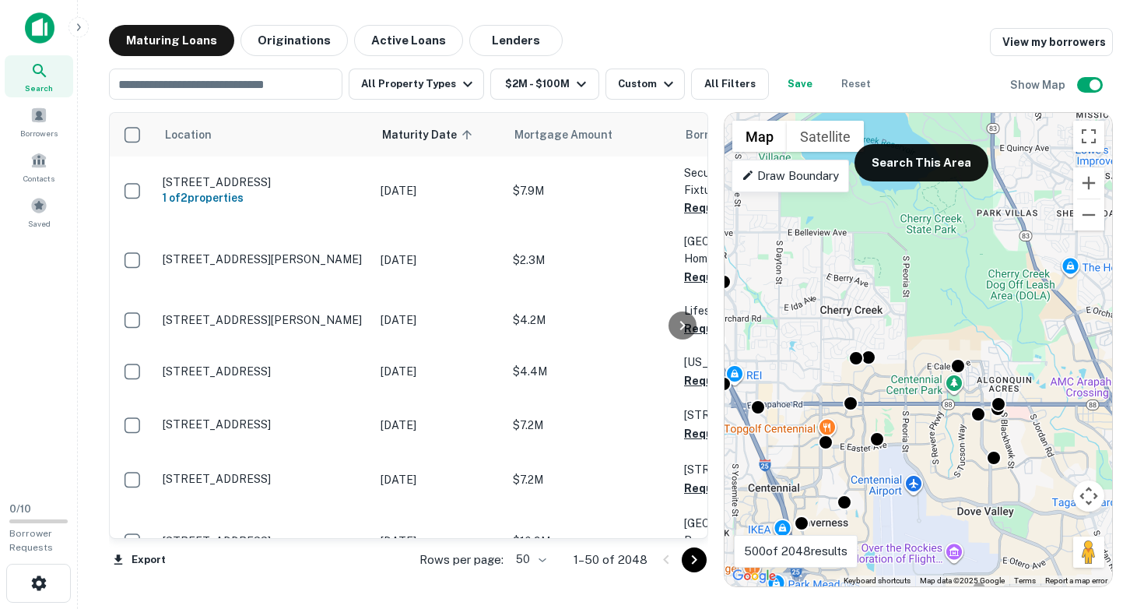
drag, startPoint x: 994, startPoint y: 498, endPoint x: 935, endPoint y: 338, distance: 170.9
click at [938, 343] on div "To activate drag with keyboard, press Alt + Enter. Once in keyboard drag state,…" at bounding box center [918, 349] width 388 height 473
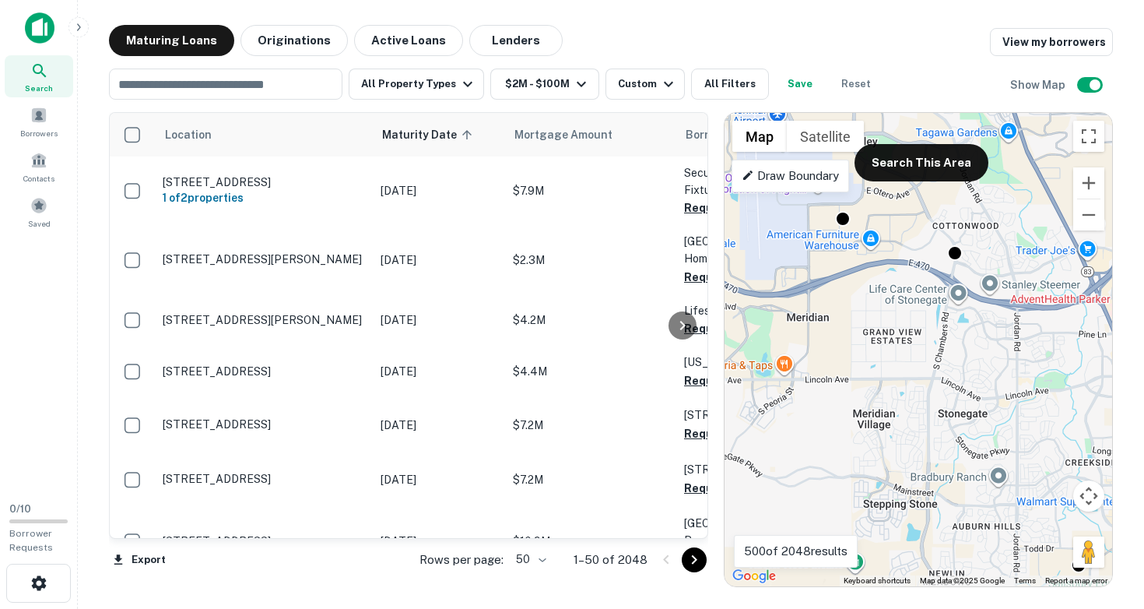
drag, startPoint x: 921, startPoint y: 328, endPoint x: 907, endPoint y: 521, distance: 192.8
click at [907, 521] on div "To activate drag with keyboard, press Alt + Enter. Once in keyboard drag state,…" at bounding box center [918, 349] width 388 height 473
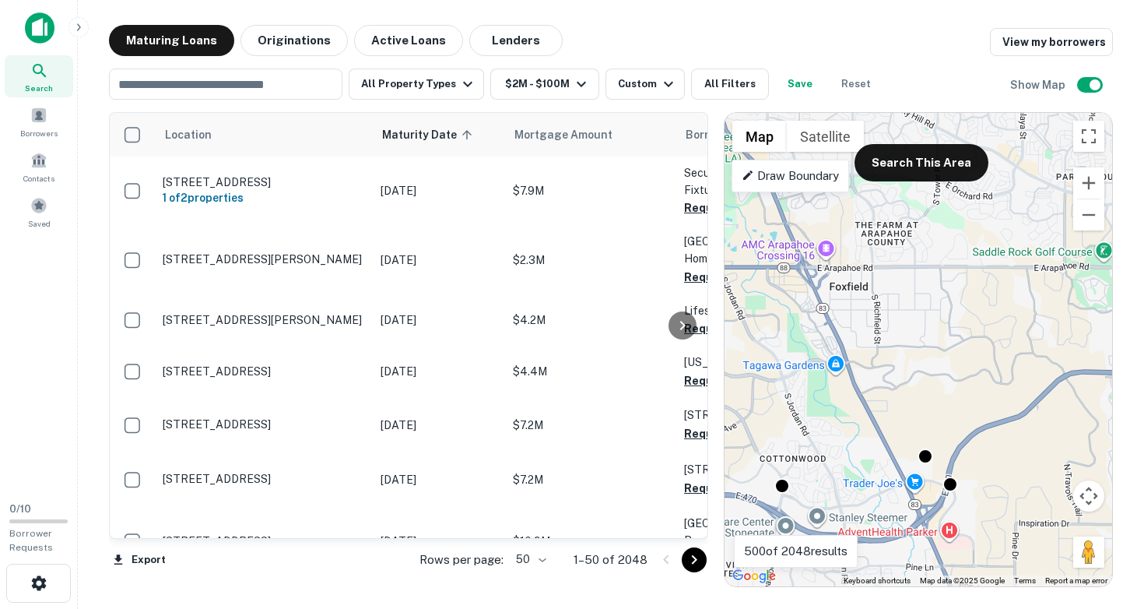
drag, startPoint x: 960, startPoint y: 430, endPoint x: 812, endPoint y: 434, distance: 148.7
click at [812, 434] on div "To activate drag with keyboard, press Alt + Enter. Once in keyboard drag state,…" at bounding box center [918, 349] width 388 height 473
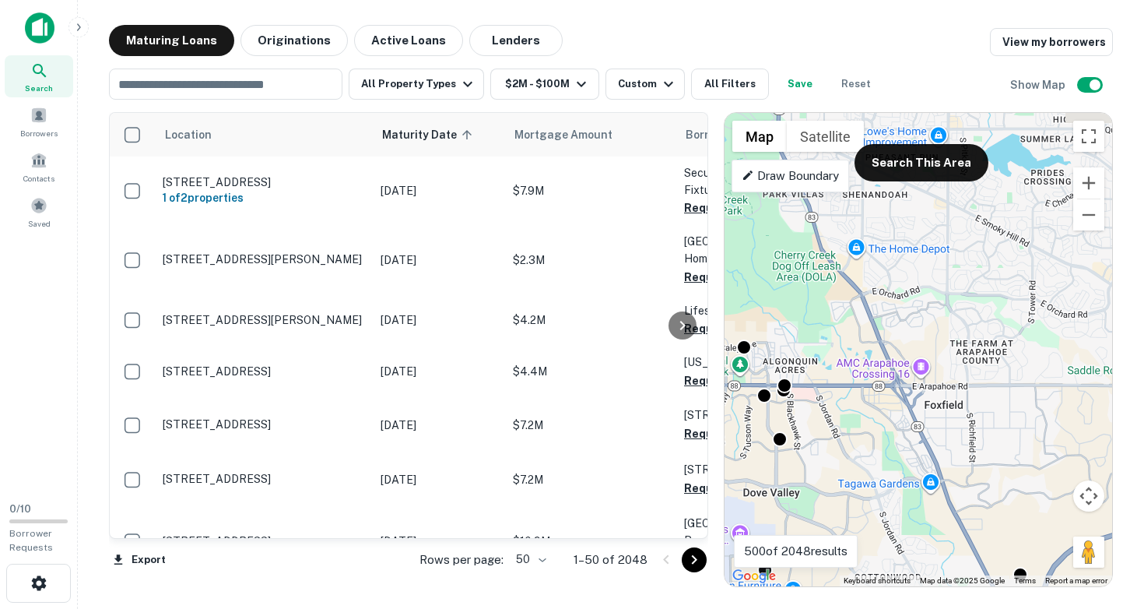
drag, startPoint x: 845, startPoint y: 391, endPoint x: 971, endPoint y: 517, distance: 178.3
click at [971, 517] on div "To activate drag with keyboard, press Alt + Enter. Once in keyboard drag state,…" at bounding box center [918, 349] width 388 height 473
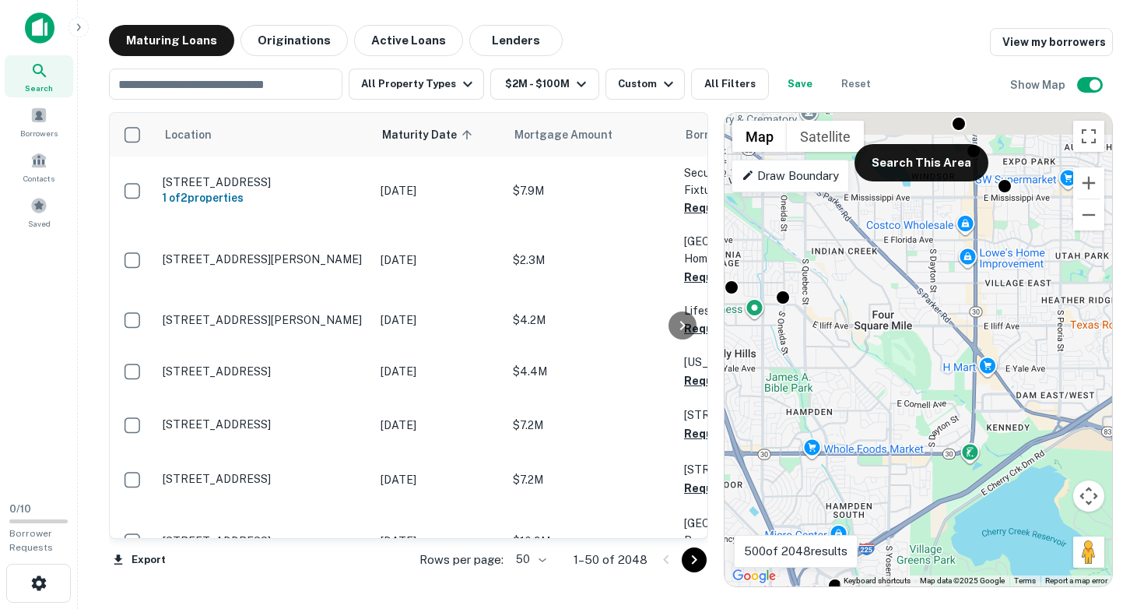
drag, startPoint x: 915, startPoint y: 356, endPoint x: 984, endPoint y: 508, distance: 166.8
click at [984, 508] on div "To activate drag with keyboard, press Alt + Enter. Once in keyboard drag state,…" at bounding box center [918, 349] width 388 height 473
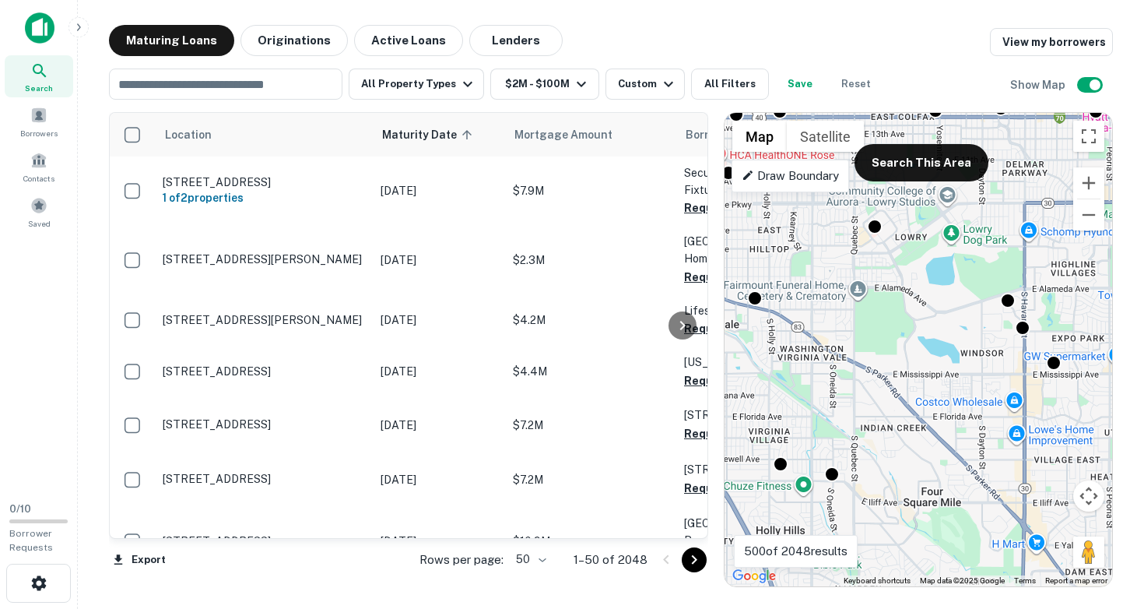
drag, startPoint x: 933, startPoint y: 399, endPoint x: 931, endPoint y: 533, distance: 133.9
click at [931, 533] on div "To activate drag with keyboard, press Alt + Enter. Once in keyboard drag state,…" at bounding box center [918, 349] width 388 height 473
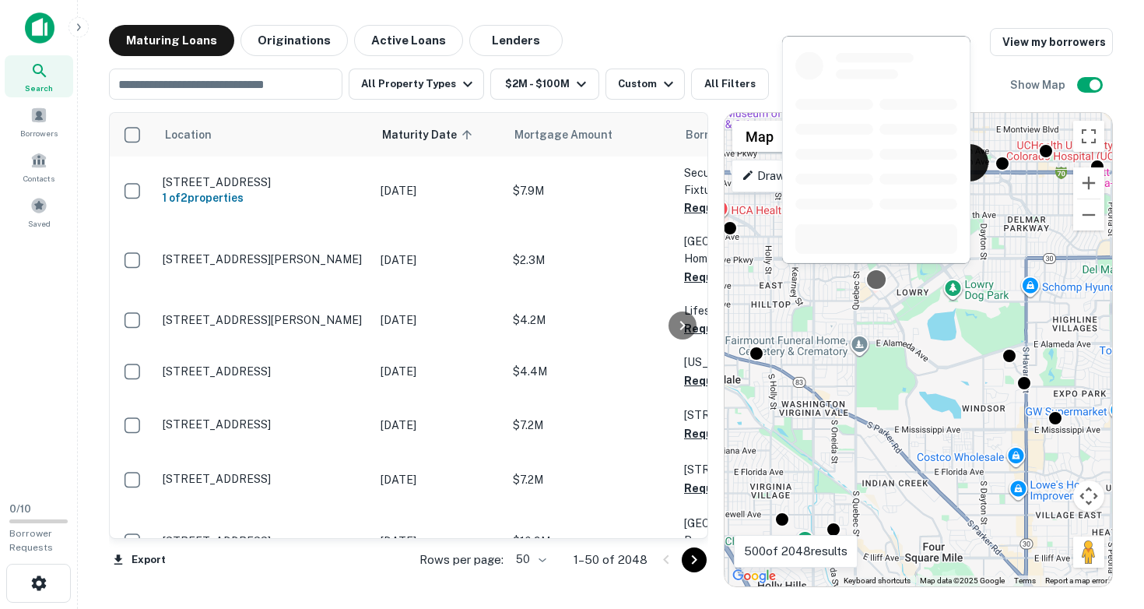
click at [878, 280] on div at bounding box center [876, 279] width 23 height 23
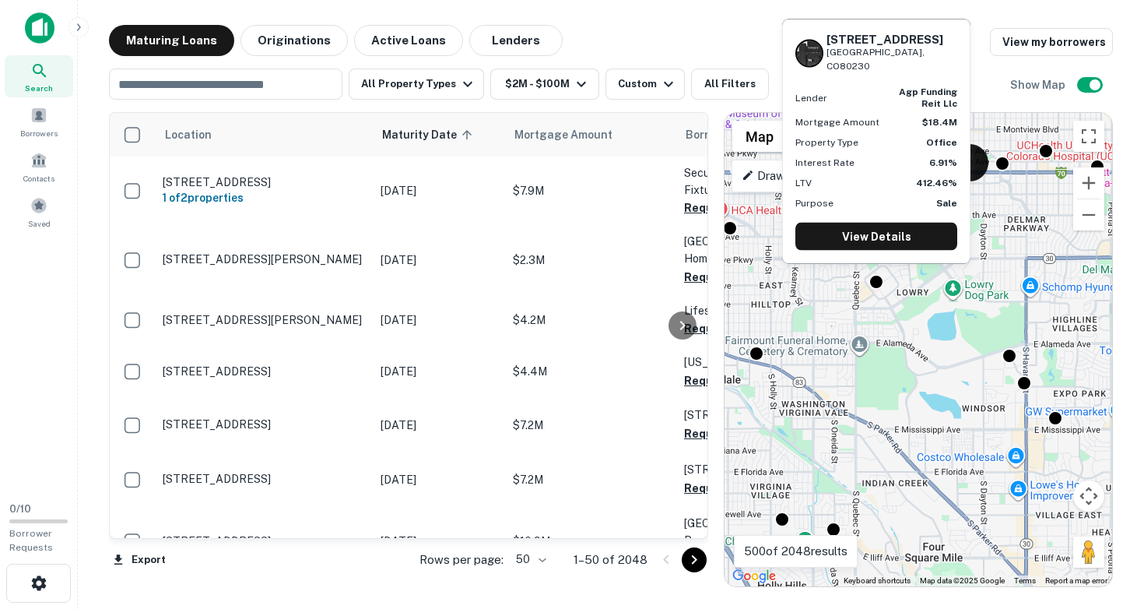
drag, startPoint x: 827, startPoint y: 47, endPoint x: 919, endPoint y: 68, distance: 94.2
click at [919, 68] on div "[STREET_ADDRESS]" at bounding box center [876, 52] width 162 height 41
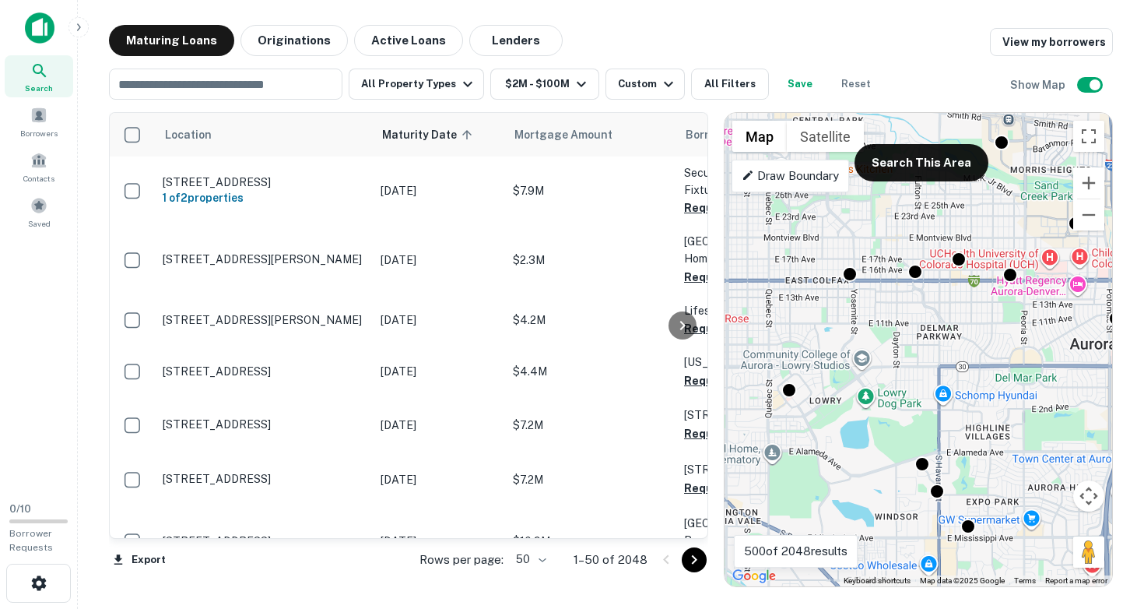
drag, startPoint x: 914, startPoint y: 293, endPoint x: 818, endPoint y: 420, distance: 158.9
click at [819, 418] on div "To activate drag with keyboard, press Alt + Enter. Once in keyboard drag state,…" at bounding box center [918, 349] width 388 height 473
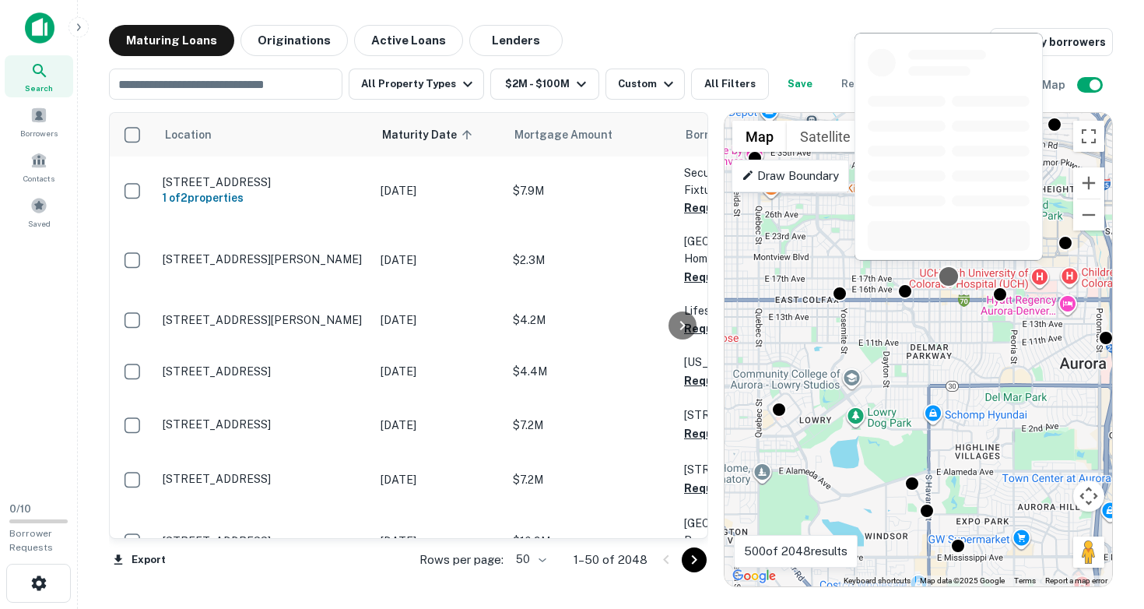
click at [948, 280] on div at bounding box center [949, 276] width 23 height 23
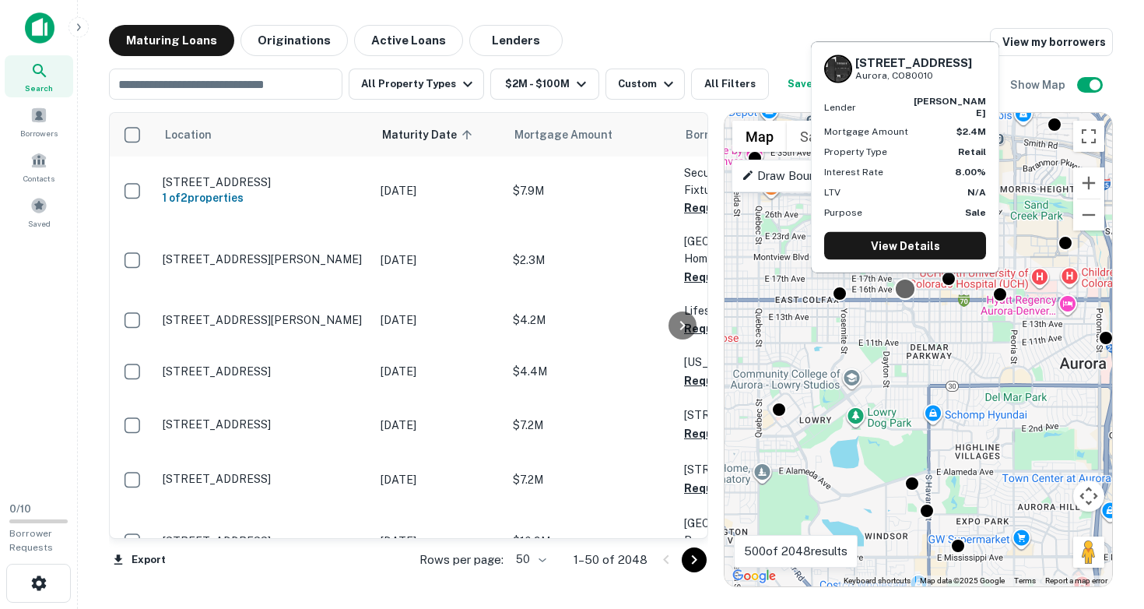
click at [905, 289] on div at bounding box center [905, 289] width 23 height 23
drag, startPoint x: 856, startPoint y: 71, endPoint x: 939, endPoint y: 91, distance: 85.7
click at [939, 83] on div "[STREET_ADDRESS]" at bounding box center [905, 69] width 162 height 28
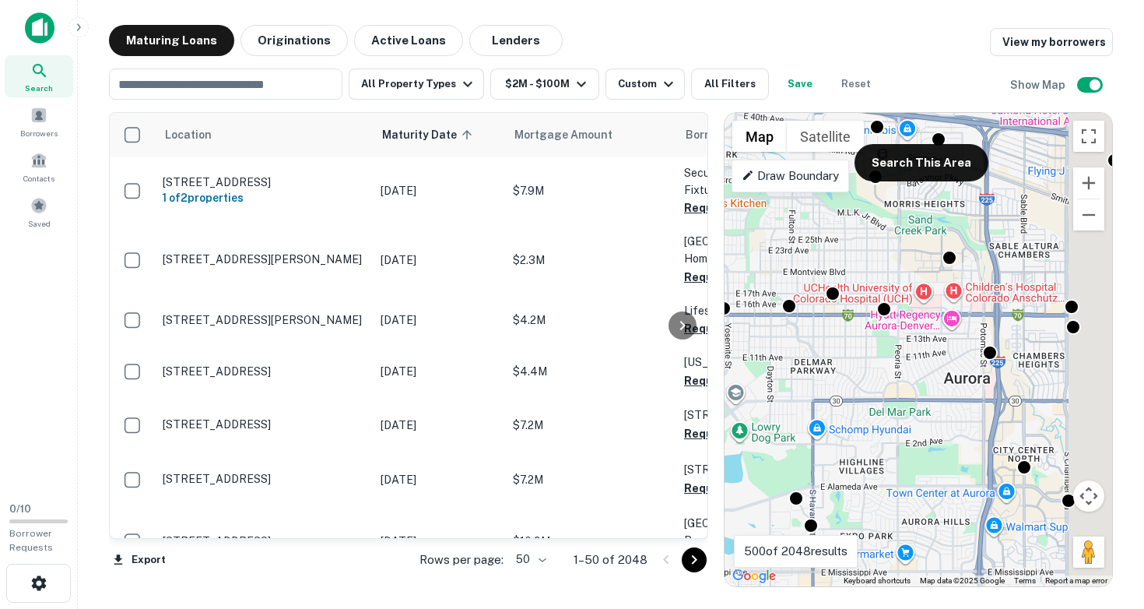
drag, startPoint x: 928, startPoint y: 389, endPoint x: 727, endPoint y: 433, distance: 205.6
click at [727, 433] on div "To activate drag with keyboard, press Alt + Enter. Once in keyboard drag state,…" at bounding box center [918, 349] width 388 height 473
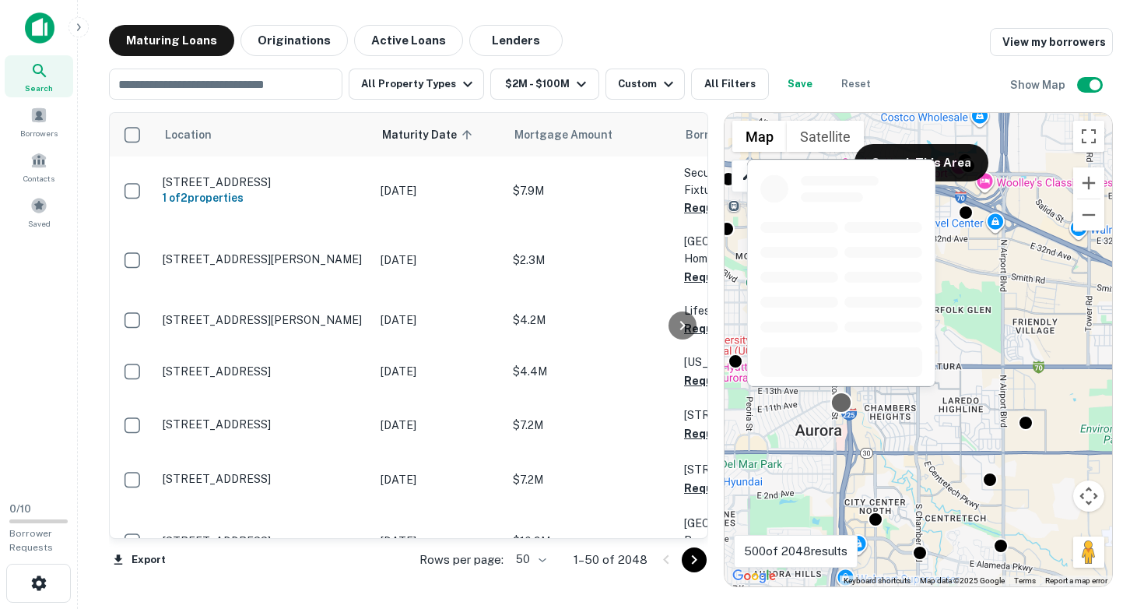
click at [839, 403] on div at bounding box center [841, 402] width 23 height 23
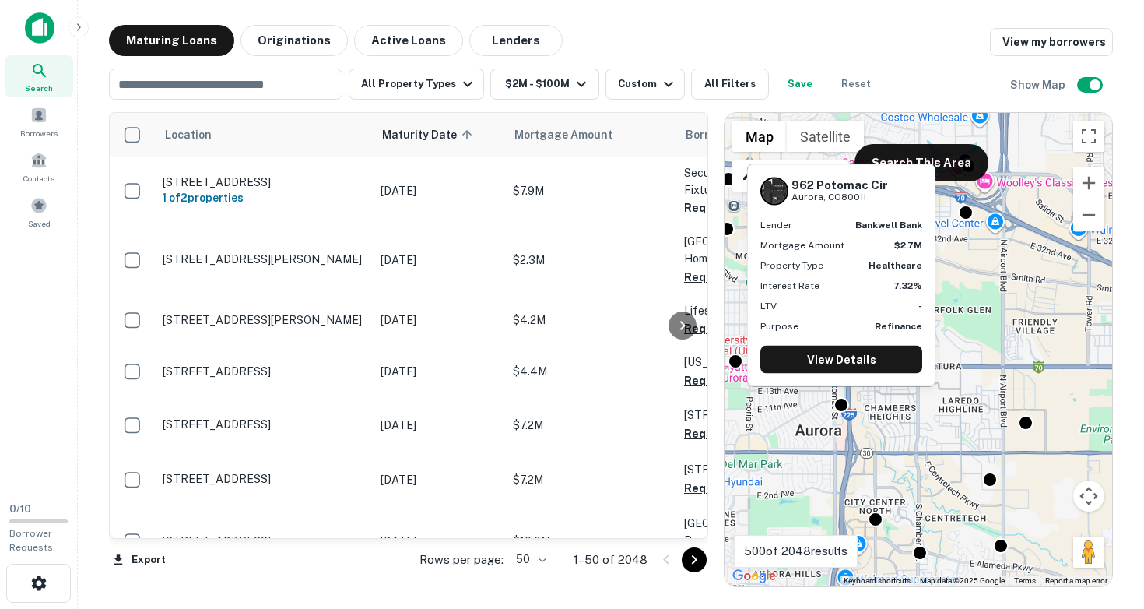
drag, startPoint x: 791, startPoint y: 181, endPoint x: 879, endPoint y: 201, distance: 90.2
click at [879, 201] on div "962 Potomac Cir Aurora, CO80011" at bounding box center [839, 190] width 96 height 26
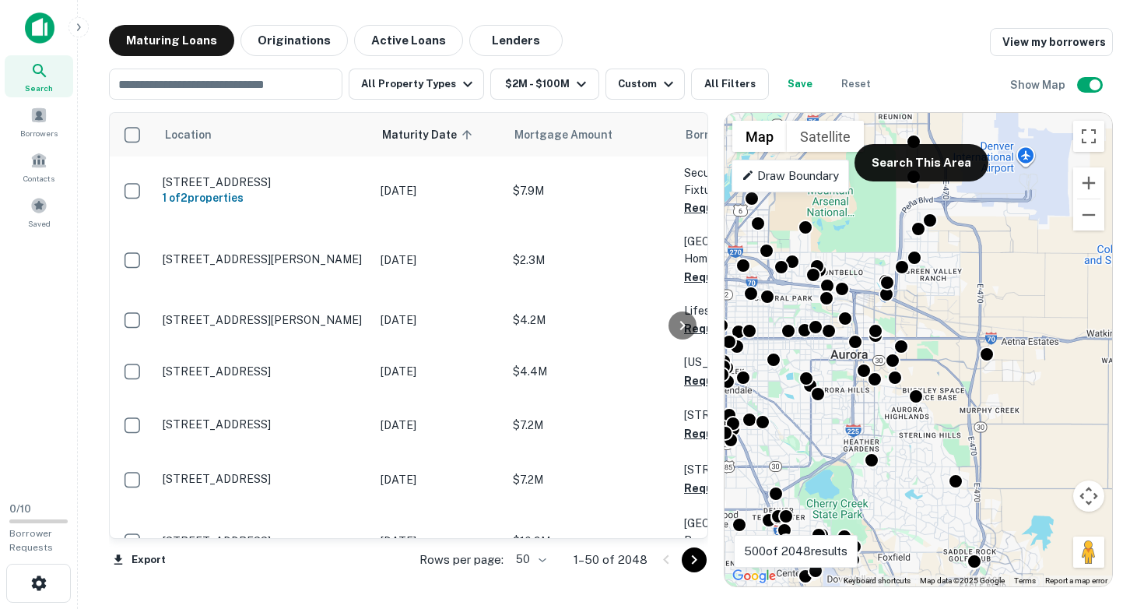
drag, startPoint x: 981, startPoint y: 461, endPoint x: 911, endPoint y: 358, distance: 125.0
click at [911, 358] on div "To activate drag with keyboard, press Alt + Enter. Once in keyboard drag state,…" at bounding box center [918, 349] width 388 height 473
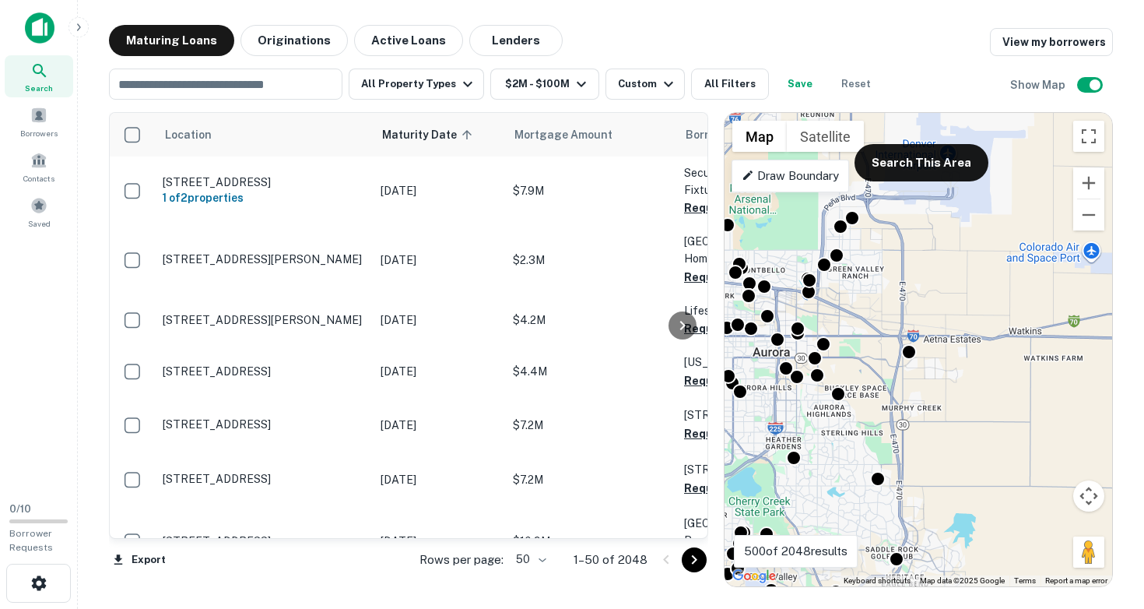
drag, startPoint x: 1039, startPoint y: 388, endPoint x: 957, endPoint y: 390, distance: 81.7
click at [959, 391] on div "To activate drag with keyboard, press Alt + Enter. Once in keyboard drag state,…" at bounding box center [918, 349] width 388 height 473
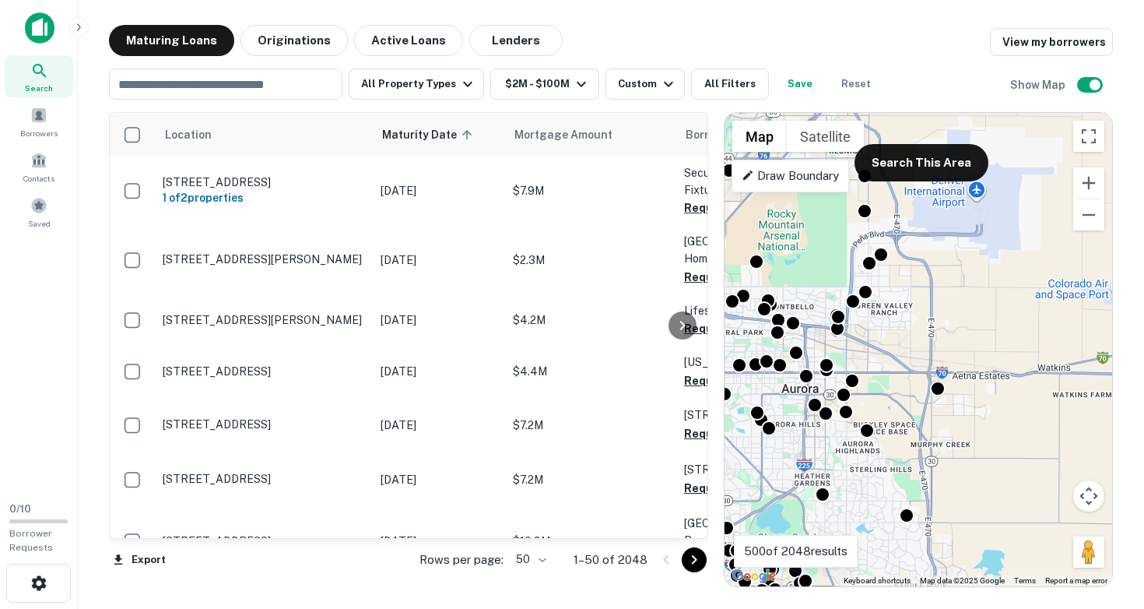
drag, startPoint x: 882, startPoint y: 396, endPoint x: 914, endPoint y: 431, distance: 47.4
click at [914, 431] on div "To activate drag with keyboard, press Alt + Enter. Once in keyboard drag state,…" at bounding box center [918, 349] width 388 height 473
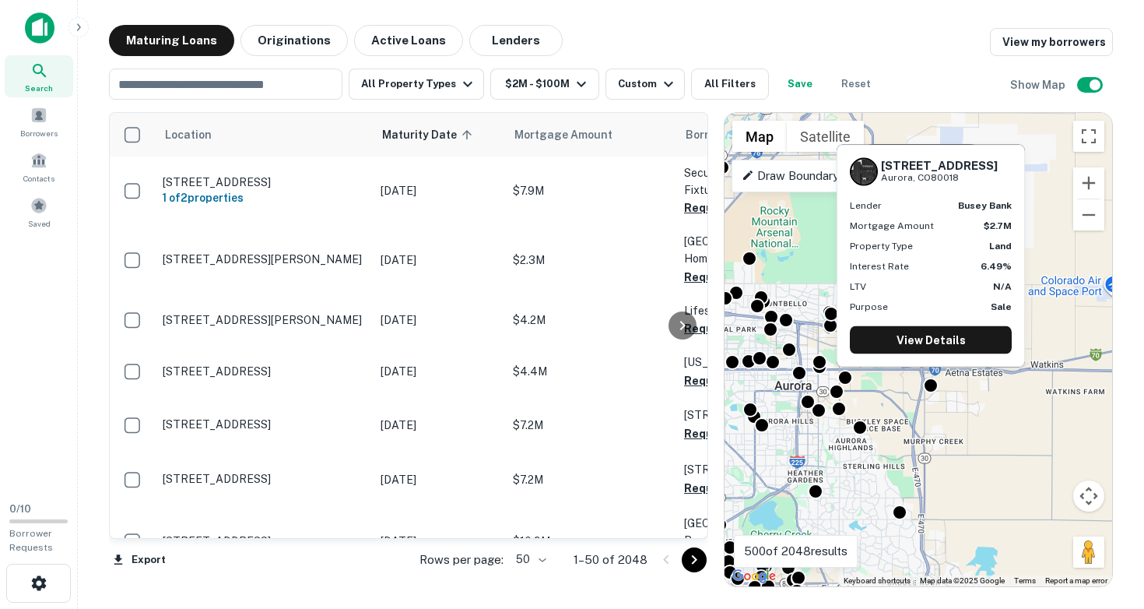
drag, startPoint x: 882, startPoint y: 165, endPoint x: 972, endPoint y: 182, distance: 91.1
click at [972, 182] on div "[STREET_ADDRESS]" at bounding box center [939, 171] width 117 height 26
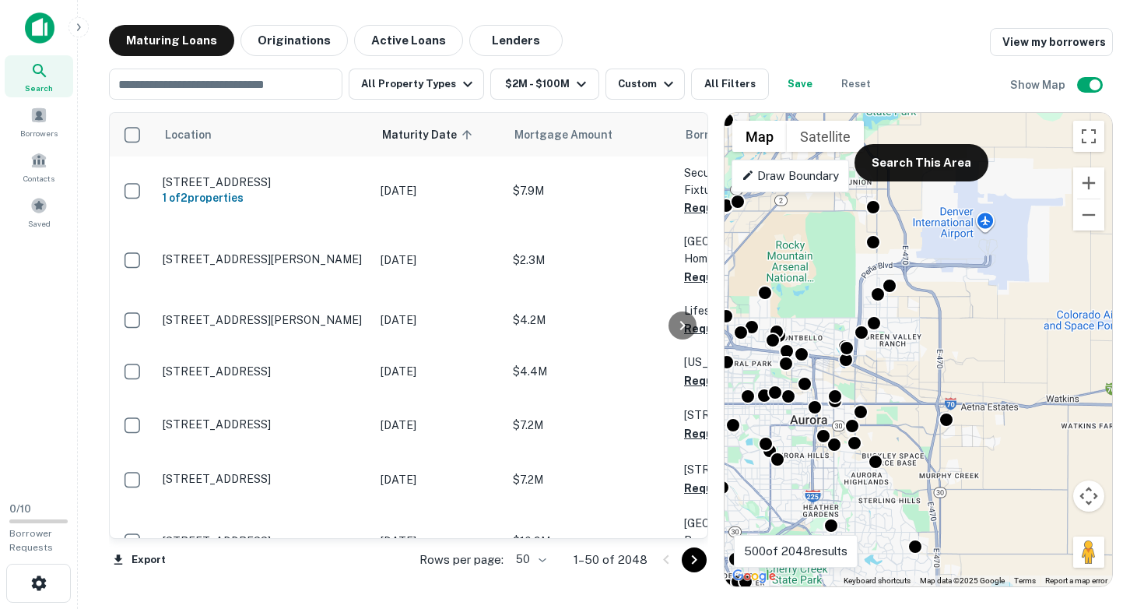
drag, startPoint x: 903, startPoint y: 368, endPoint x: 973, endPoint y: 488, distance: 139.2
click at [976, 488] on div "To activate drag with keyboard, press Alt + Enter. Once in keyboard drag state,…" at bounding box center [918, 349] width 388 height 473
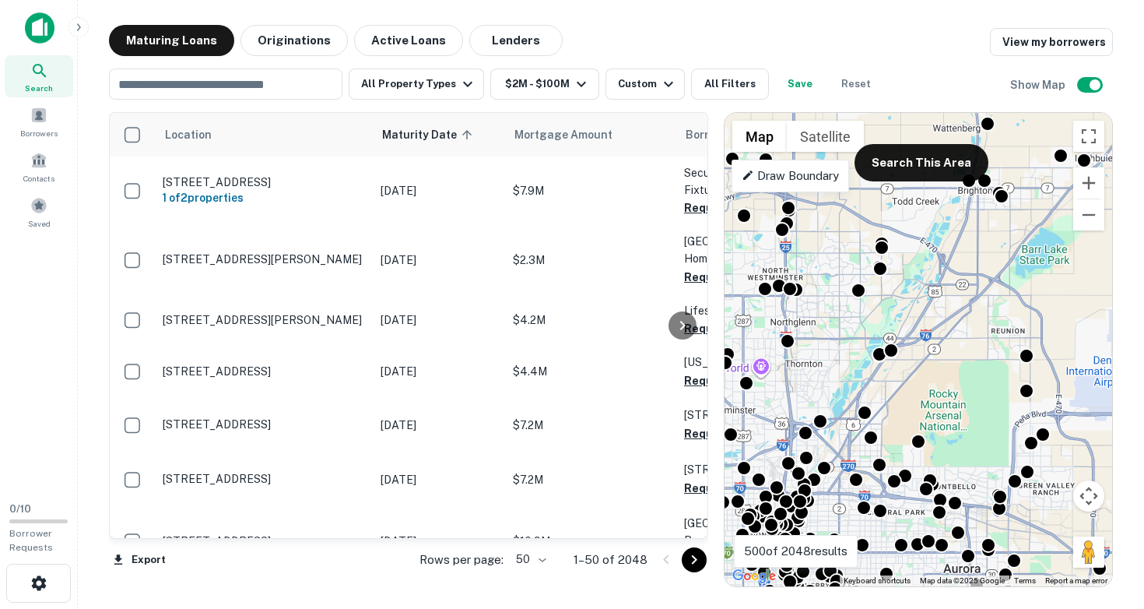
drag, startPoint x: 886, startPoint y: 324, endPoint x: 1014, endPoint y: 414, distance: 156.3
click at [1014, 414] on div "To activate drag with keyboard, press Alt + Enter. Once in keyboard drag state,…" at bounding box center [918, 349] width 388 height 473
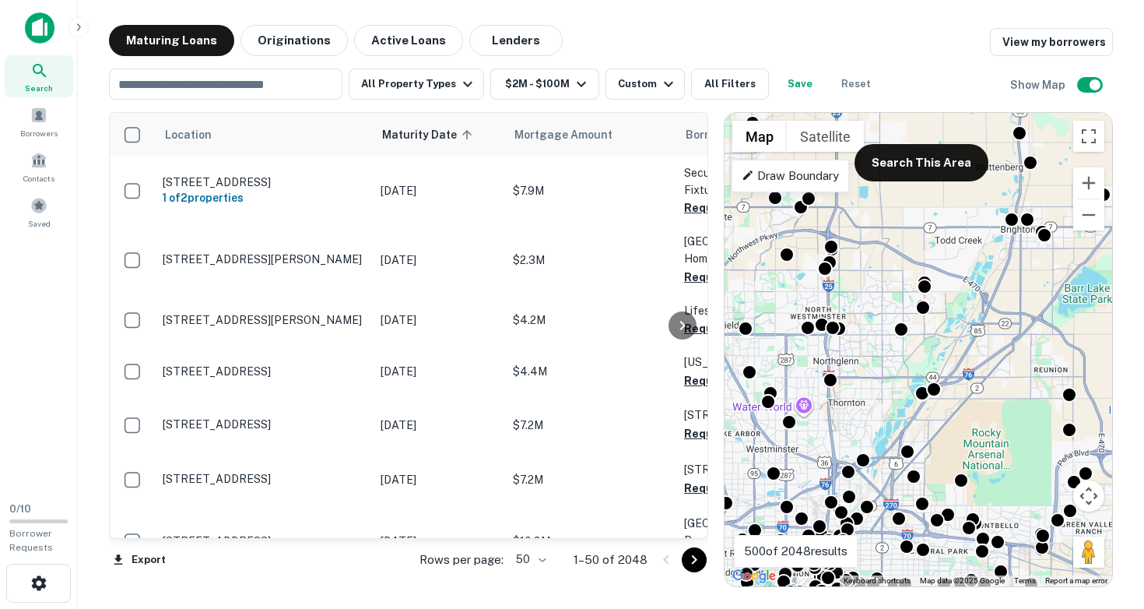
drag, startPoint x: 872, startPoint y: 362, endPoint x: 997, endPoint y: 420, distance: 138.2
click at [995, 419] on div "To activate drag with keyboard, press Alt + Enter. Once in keyboard drag state,…" at bounding box center [918, 349] width 388 height 473
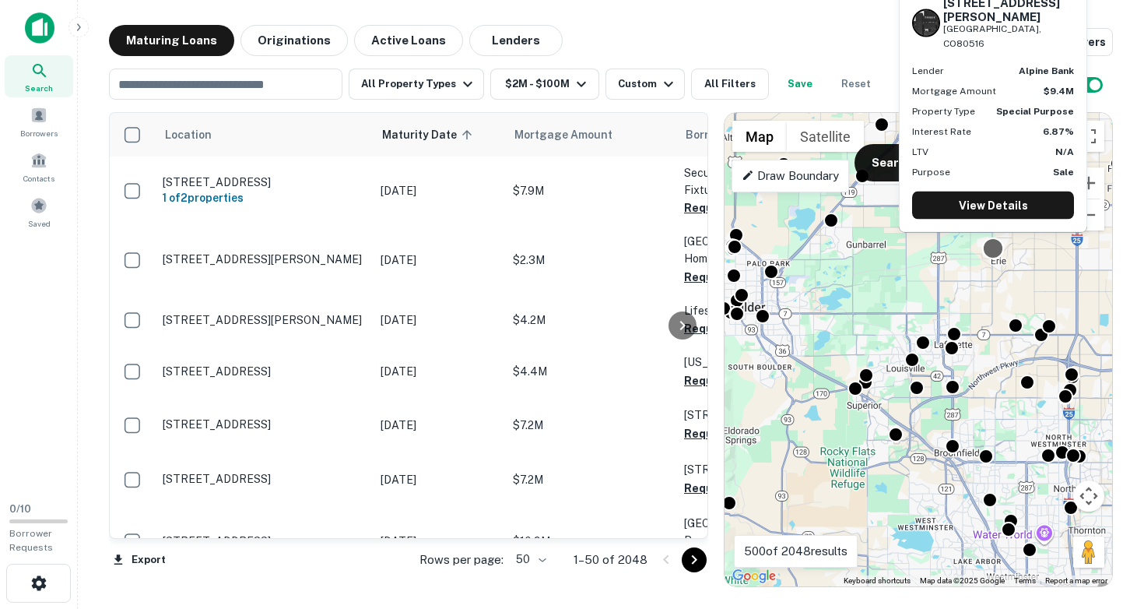
click at [994, 250] on div at bounding box center [993, 248] width 23 height 23
drag, startPoint x: 946, startPoint y: 30, endPoint x: 1018, endPoint y: 49, distance: 74.2
click at [1018, 49] on div "[STREET_ADDRESS][PERSON_NAME]" at bounding box center [1008, 22] width 131 height 55
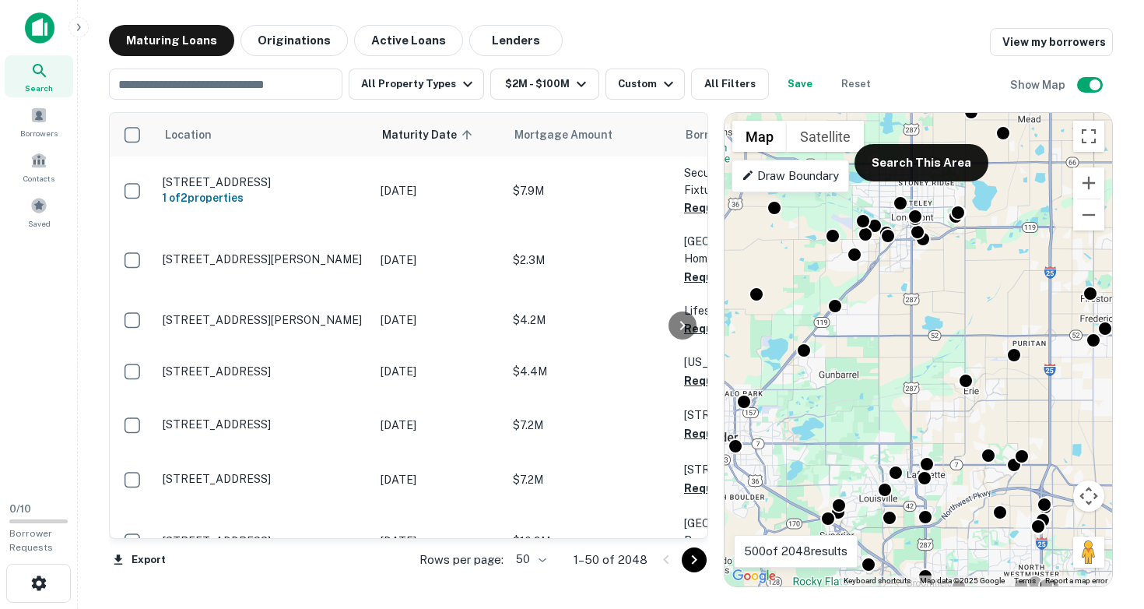
drag, startPoint x: 878, startPoint y: 269, endPoint x: 851, endPoint y: 416, distance: 149.4
click at [851, 416] on div "To activate drag with keyboard, press Alt + Enter. Once in keyboard drag state,…" at bounding box center [918, 349] width 388 height 473
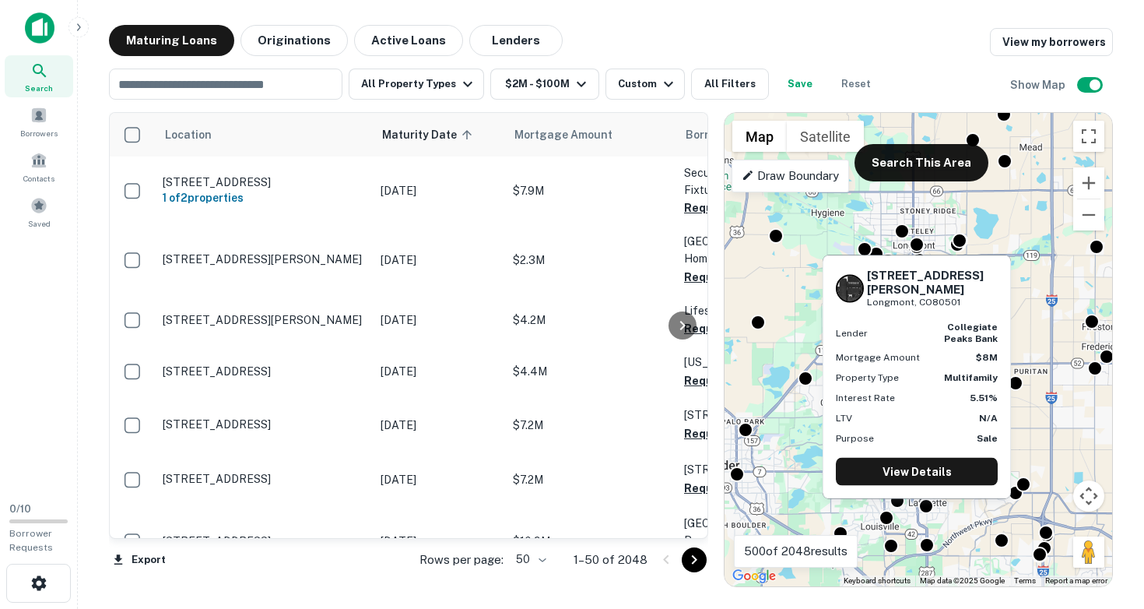
drag, startPoint x: 869, startPoint y: 272, endPoint x: 974, endPoint y: 289, distance: 106.4
click at [975, 289] on div "[STREET_ADDRESS][PERSON_NAME]" at bounding box center [917, 288] width 162 height 40
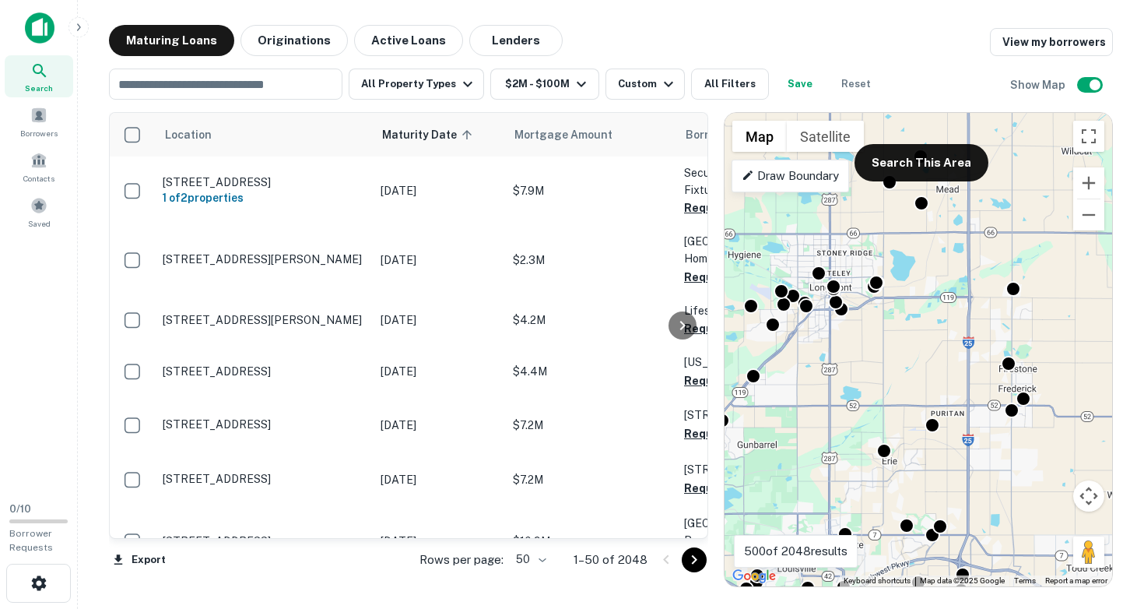
drag, startPoint x: 942, startPoint y: 313, endPoint x: 841, endPoint y: 356, distance: 110.1
click at [842, 357] on div "To activate drag with keyboard, press Alt + Enter. Once in keyboard drag state,…" at bounding box center [918, 349] width 388 height 473
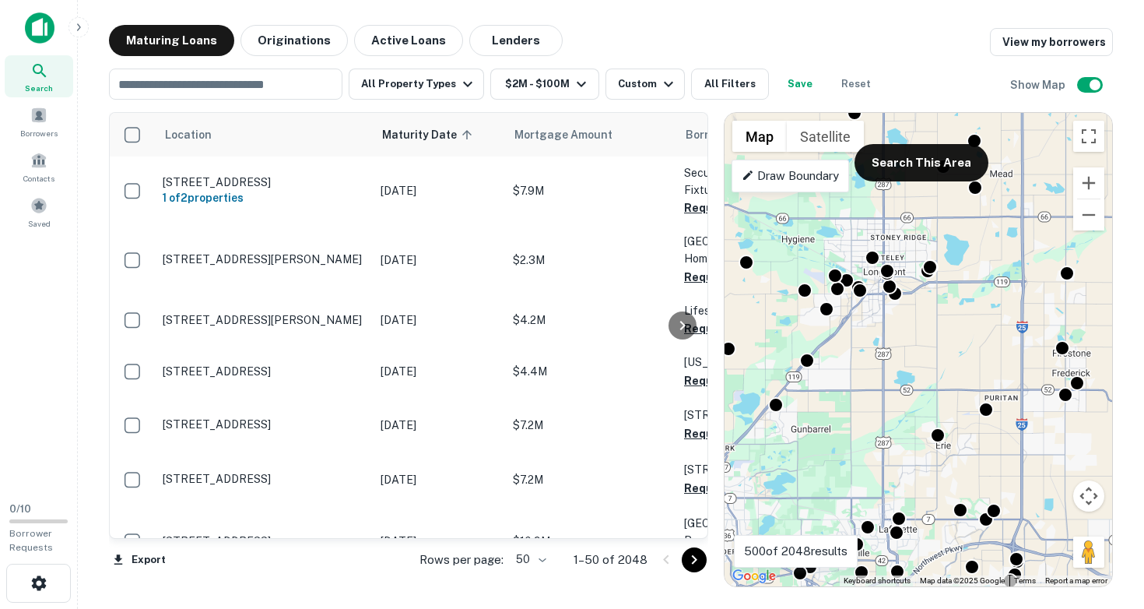
drag, startPoint x: 872, startPoint y: 384, endPoint x: 959, endPoint y: 362, distance: 89.1
click at [959, 362] on div "To activate drag with keyboard, press Alt + Enter. Once in keyboard drag state,…" at bounding box center [918, 349] width 388 height 473
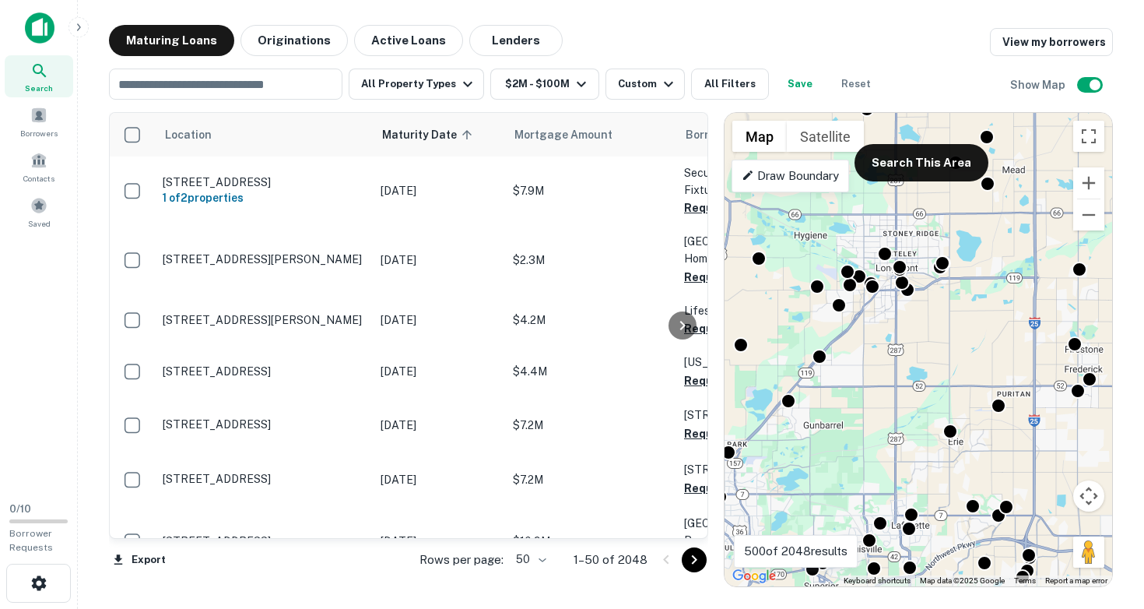
click at [909, 314] on div "To activate drag with keyboard, press Alt + Enter. Once in keyboard drag state,…" at bounding box center [918, 349] width 388 height 473
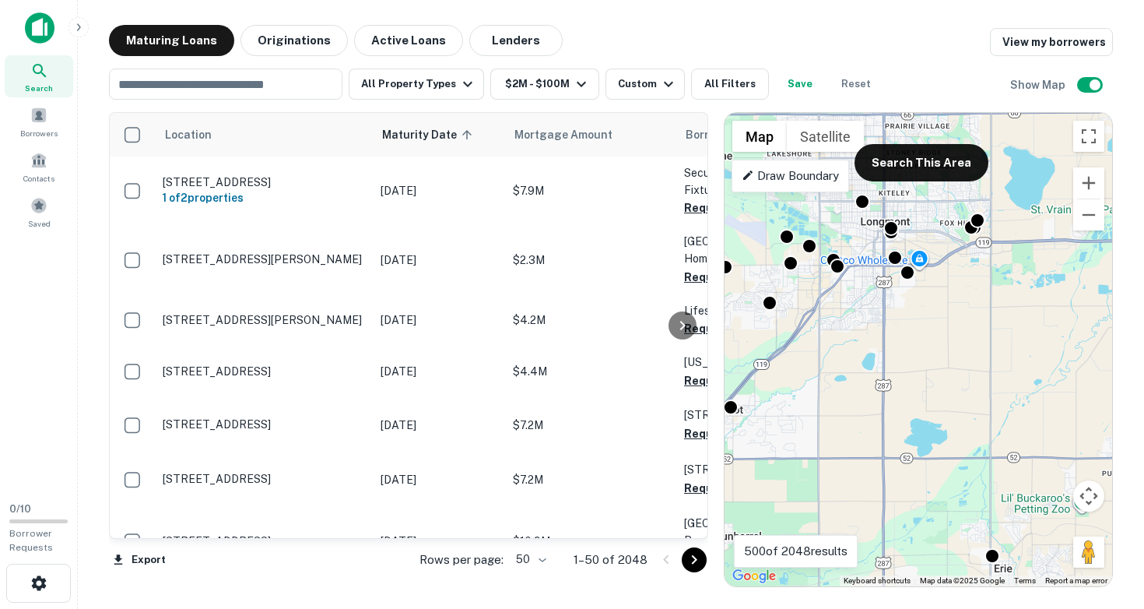
click at [910, 310] on div "To activate drag with keyboard, press Alt + Enter. Once in keyboard drag state,…" at bounding box center [918, 349] width 388 height 473
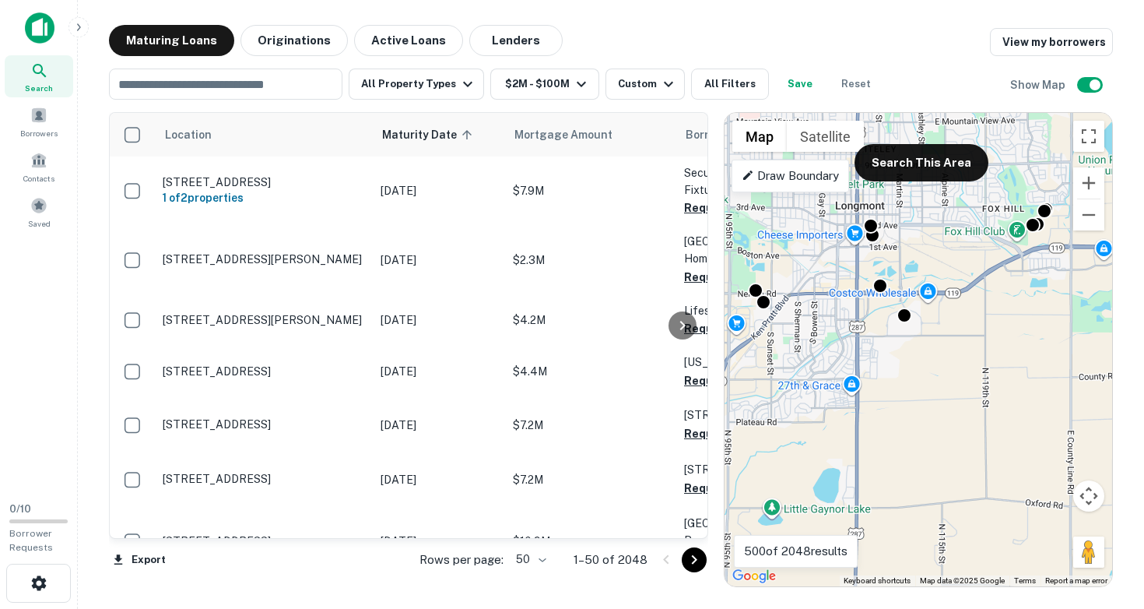
drag, startPoint x: 905, startPoint y: 289, endPoint x: 903, endPoint y: 372, distance: 83.3
click at [903, 372] on div "To activate drag with keyboard, press Alt + Enter. Once in keyboard drag state,…" at bounding box center [918, 349] width 388 height 473
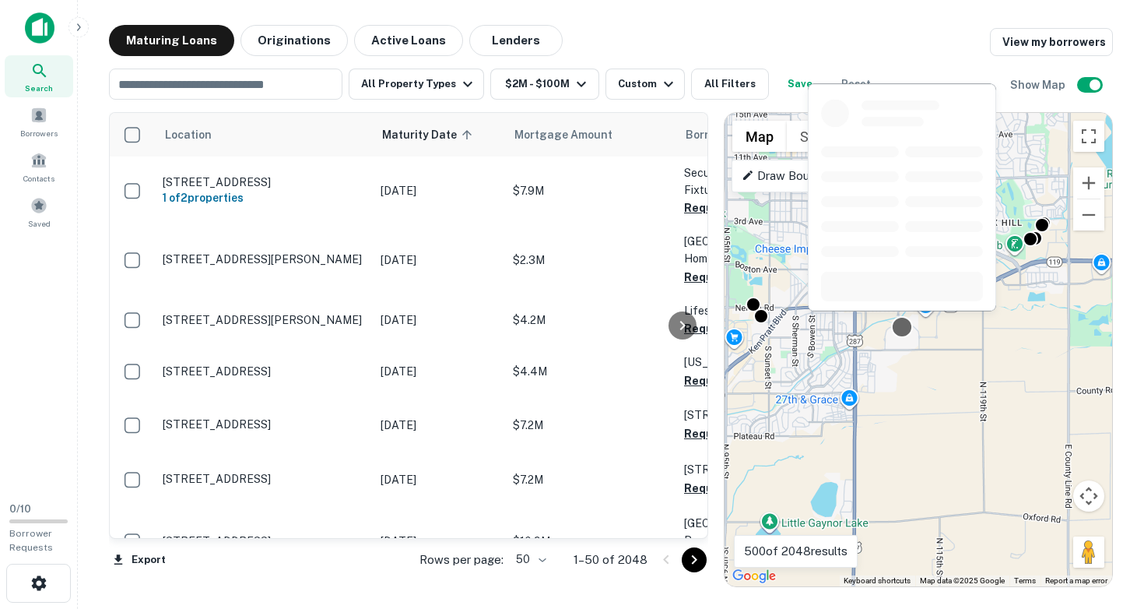
click at [904, 326] on div at bounding box center [902, 327] width 23 height 23
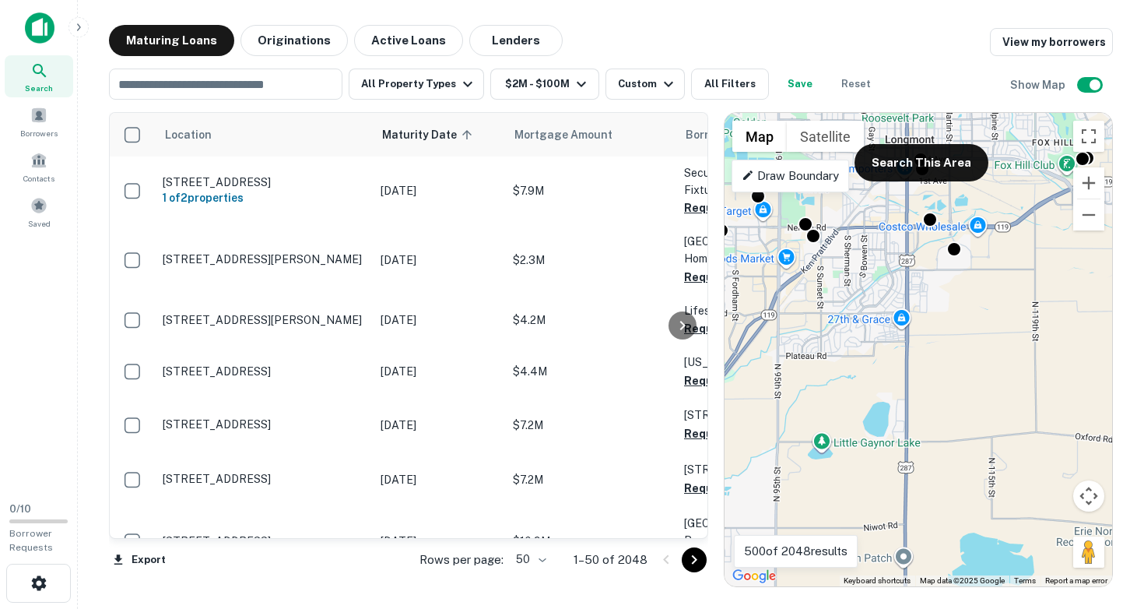
drag, startPoint x: 880, startPoint y: 386, endPoint x: 910, endPoint y: 405, distance: 35.6
click at [911, 402] on div "To activate drag with keyboard, press Alt + Enter. Once in keyboard drag state,…" at bounding box center [918, 349] width 388 height 473
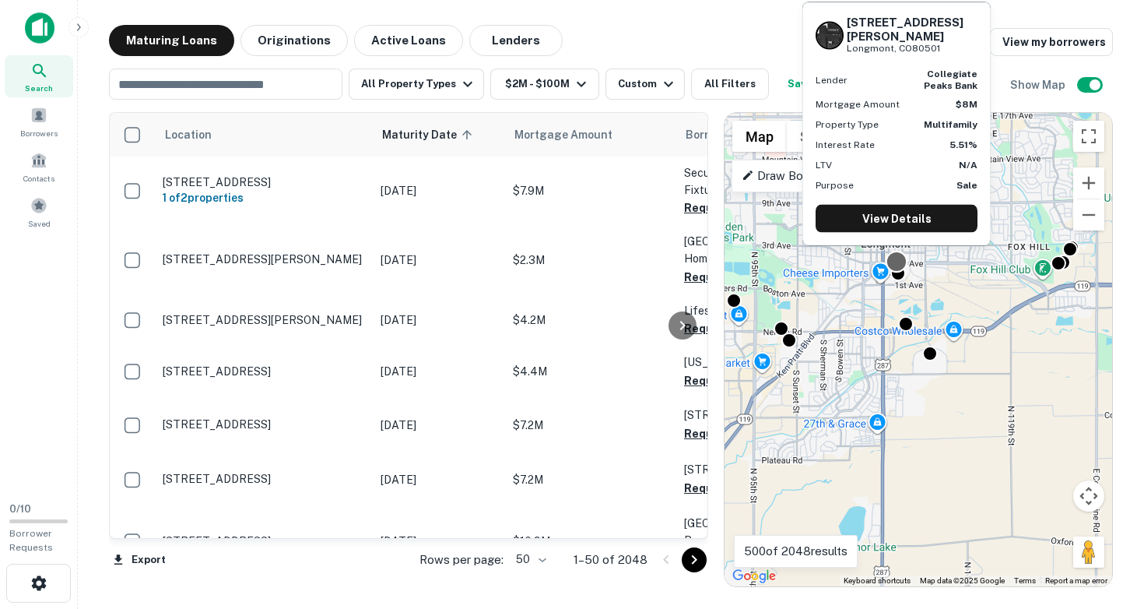
click at [897, 261] on div at bounding box center [897, 262] width 23 height 23
drag, startPoint x: 847, startPoint y: 34, endPoint x: 934, endPoint y: 58, distance: 90.2
click at [934, 58] on div "[STREET_ADDRESS][PERSON_NAME] Lender collegiate peaks bank Mortgage Amount $8M …" at bounding box center [896, 123] width 187 height 242
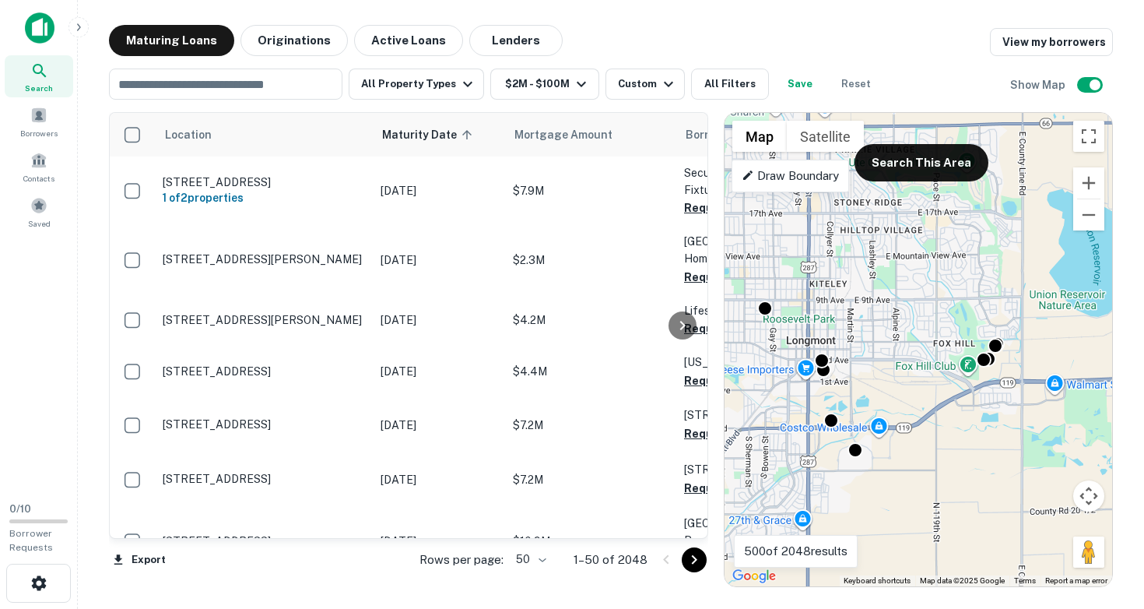
drag, startPoint x: 940, startPoint y: 253, endPoint x: 859, endPoint y: 357, distance: 132.0
click at [859, 357] on div "To activate drag with keyboard, press Alt + Enter. Once in keyboard drag state,…" at bounding box center [918, 349] width 388 height 473
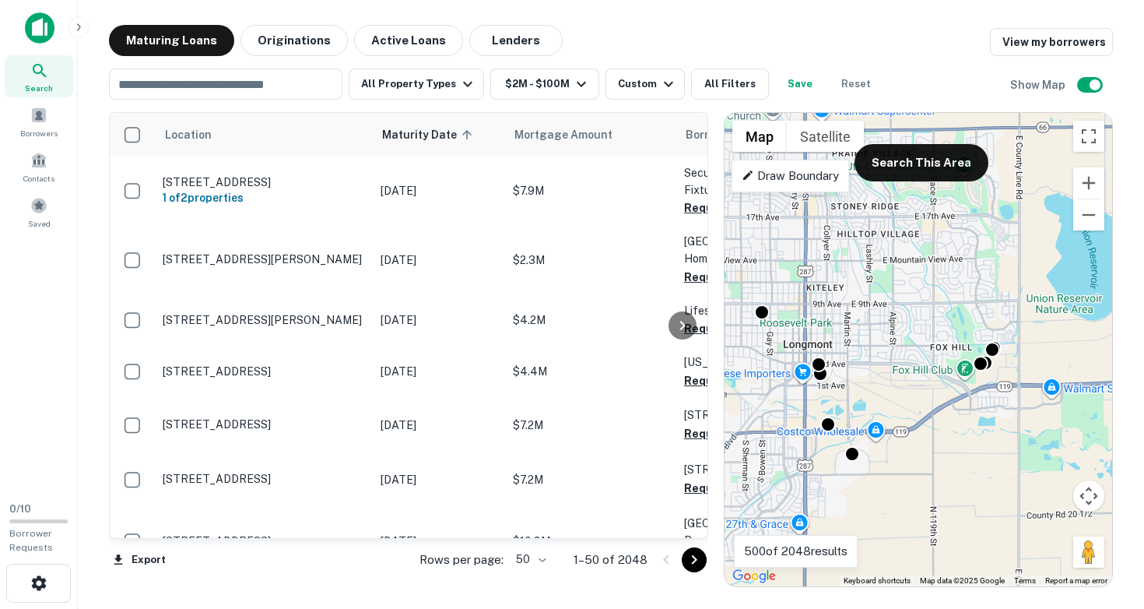
click at [963, 405] on div "To activate drag with keyboard, press Alt + Enter. Once in keyboard drag state,…" at bounding box center [918, 349] width 388 height 473
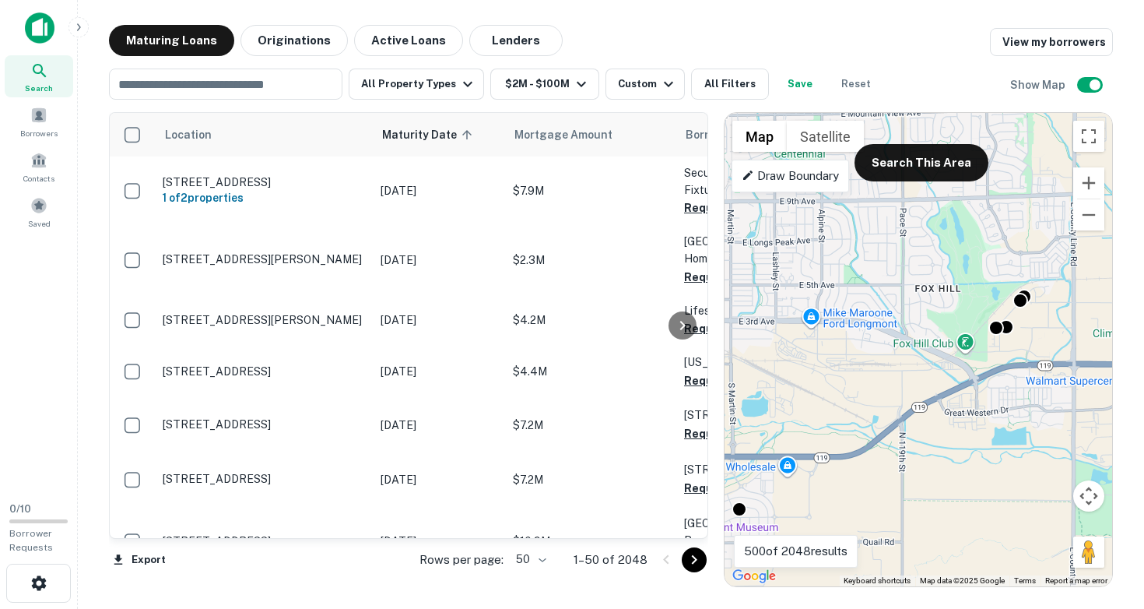
click at [991, 358] on div "To activate drag with keyboard, press Alt + Enter. Once in keyboard drag state,…" at bounding box center [918, 349] width 388 height 473
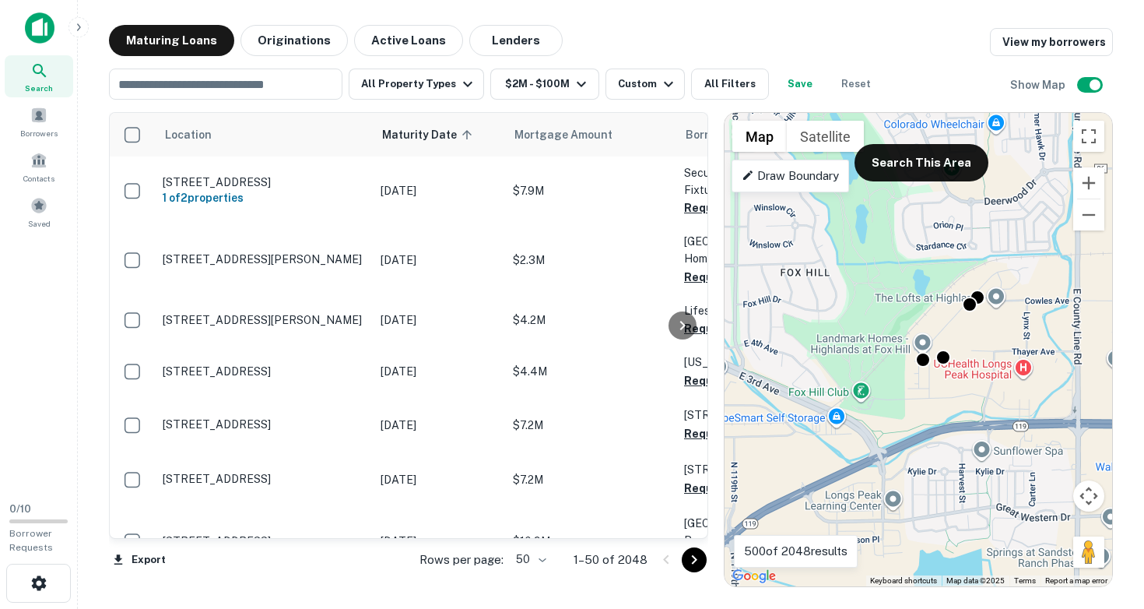
drag, startPoint x: 989, startPoint y: 345, endPoint x: 899, endPoint y: 405, distance: 108.8
click at [899, 405] on div "To activate drag with keyboard, press Alt + Enter. Once in keyboard drag state,…" at bounding box center [918, 349] width 388 height 473
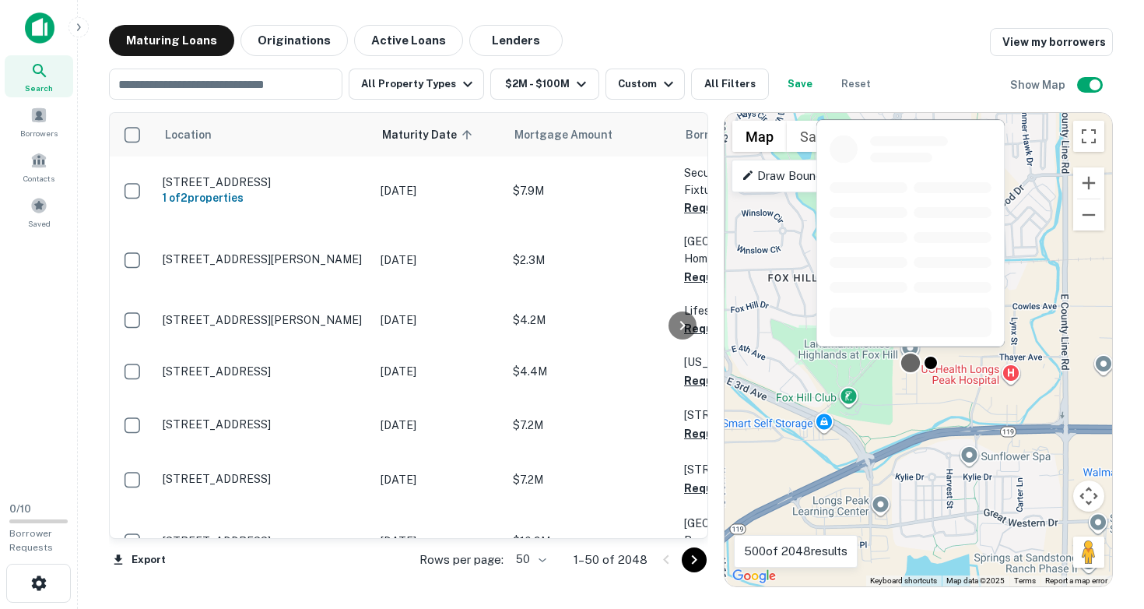
click at [911, 365] on div at bounding box center [911, 363] width 23 height 23
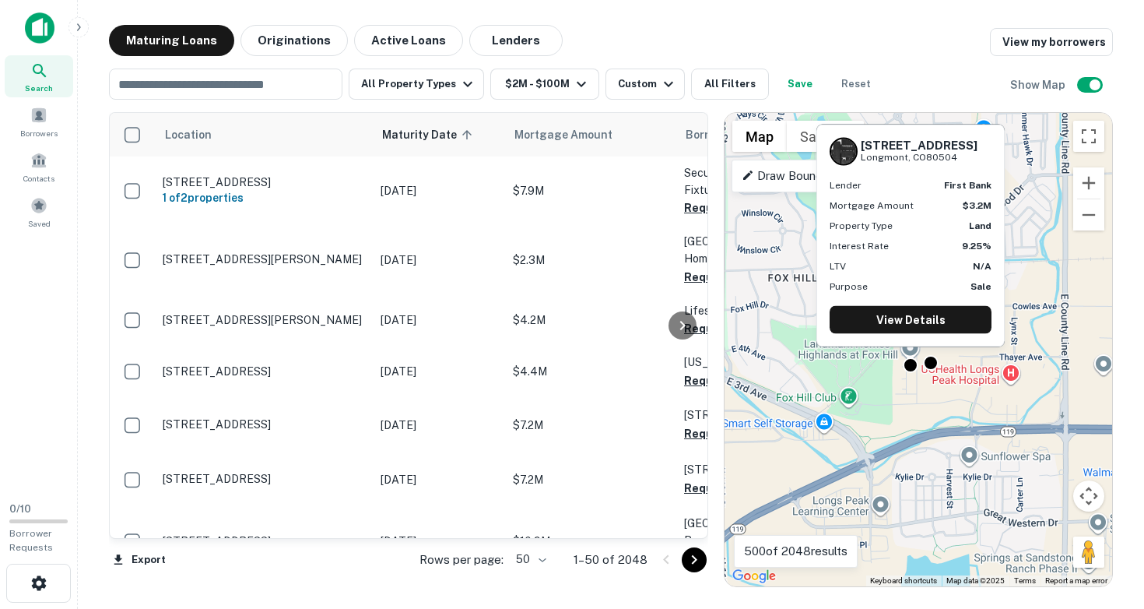
drag, startPoint x: 860, startPoint y: 142, endPoint x: 960, endPoint y: 161, distance: 102.1
click at [960, 161] on div "[STREET_ADDRESS][PERSON_NAME]" at bounding box center [911, 152] width 162 height 28
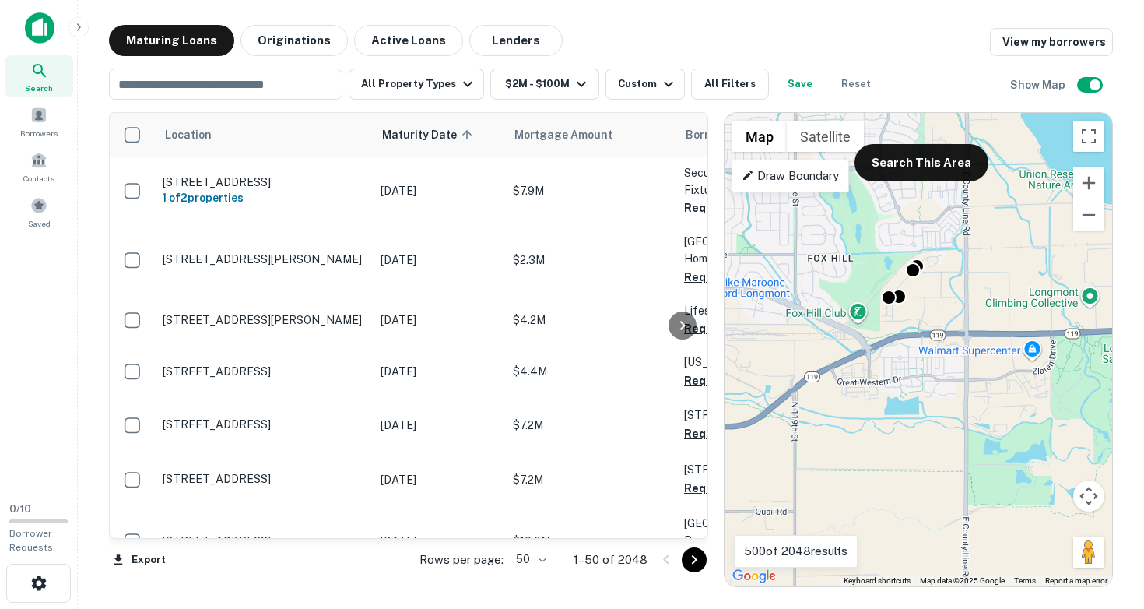
drag, startPoint x: 901, startPoint y: 472, endPoint x: 875, endPoint y: 347, distance: 127.9
click at [875, 350] on div "To activate drag with keyboard, press Alt + Enter. Once in keyboard drag state,…" at bounding box center [918, 349] width 388 height 473
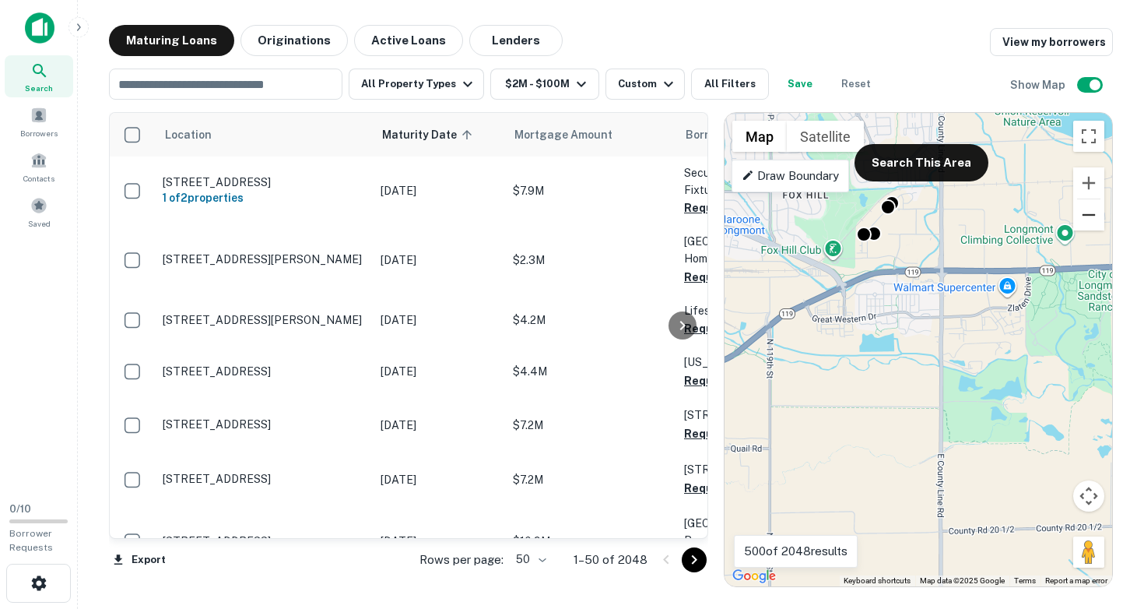
click at [1085, 214] on button "Zoom out" at bounding box center [1088, 214] width 31 height 31
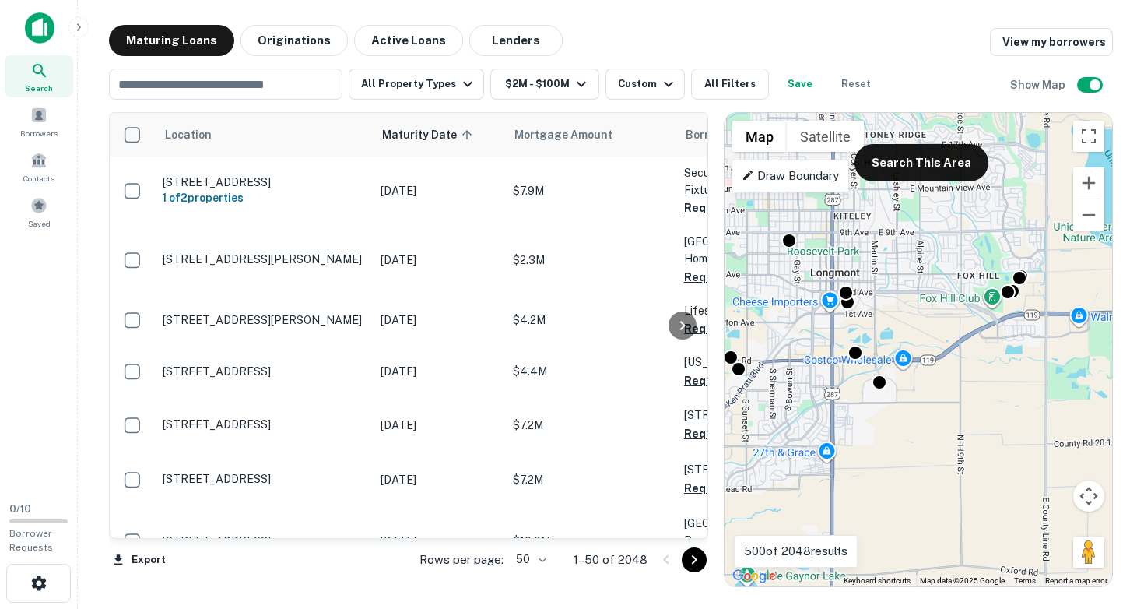
drag, startPoint x: 874, startPoint y: 375, endPoint x: 1007, endPoint y: 388, distance: 133.6
click at [1007, 388] on div "To activate drag with keyboard, press Alt + Enter. Once in keyboard drag state,…" at bounding box center [918, 349] width 388 height 473
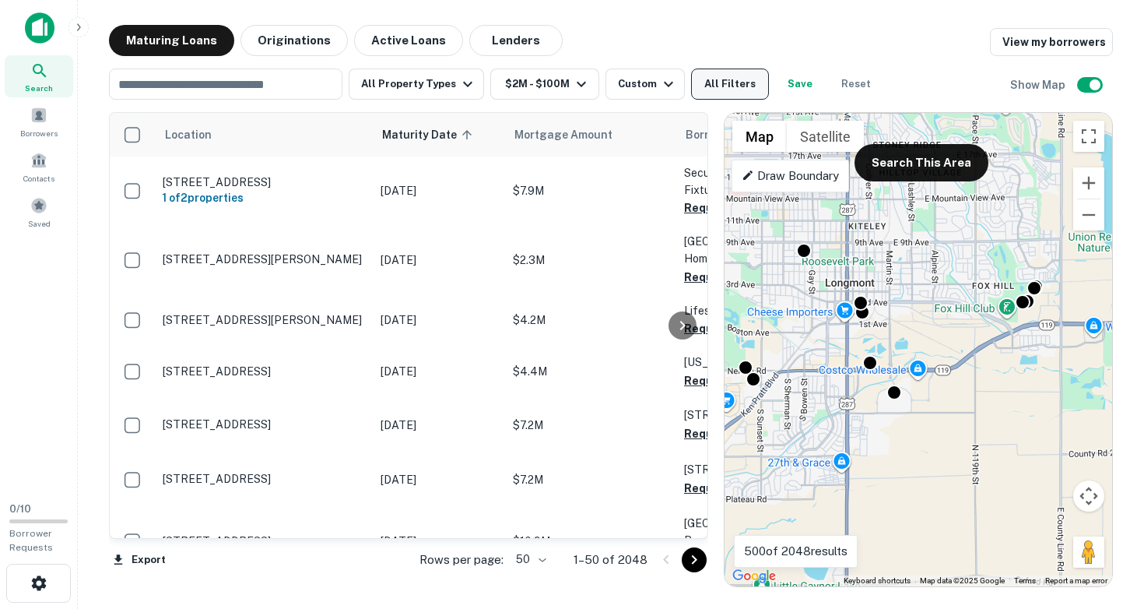
click at [728, 87] on button "All Filters" at bounding box center [730, 83] width 78 height 31
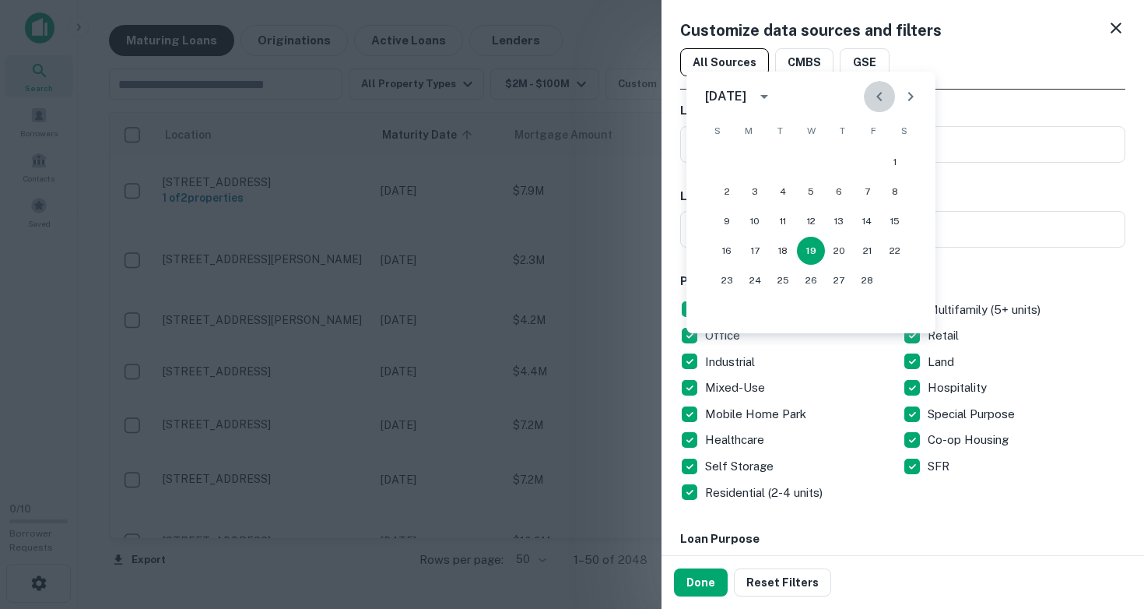
click at [879, 94] on icon "Previous month" at bounding box center [878, 96] width 5 height 9
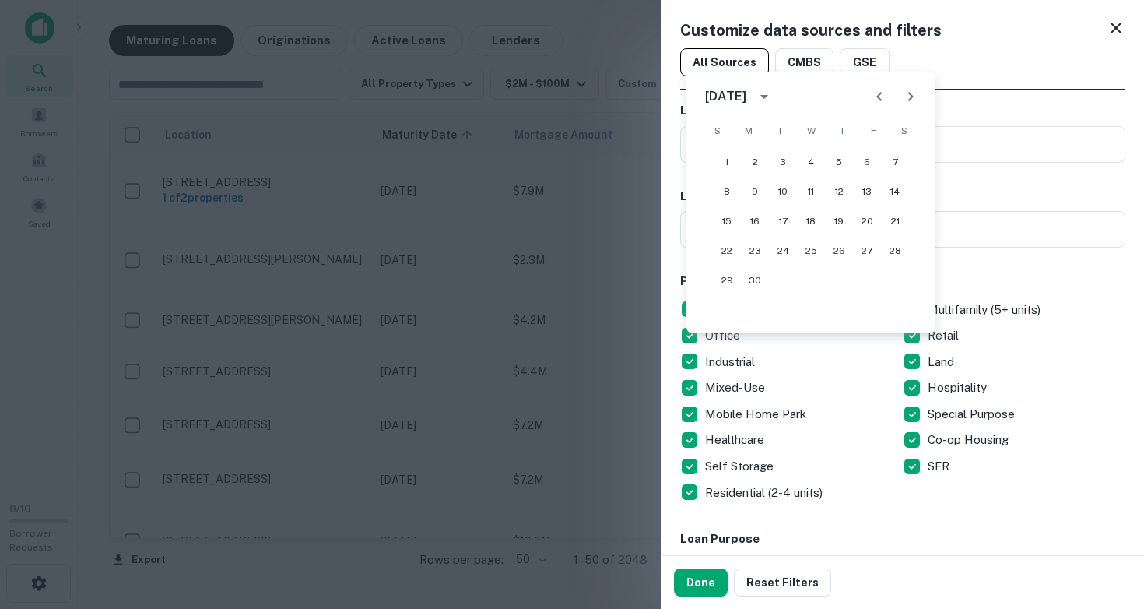
click at [879, 94] on icon "Previous month" at bounding box center [878, 96] width 5 height 9
click at [838, 165] on button "1" at bounding box center [839, 162] width 28 height 28
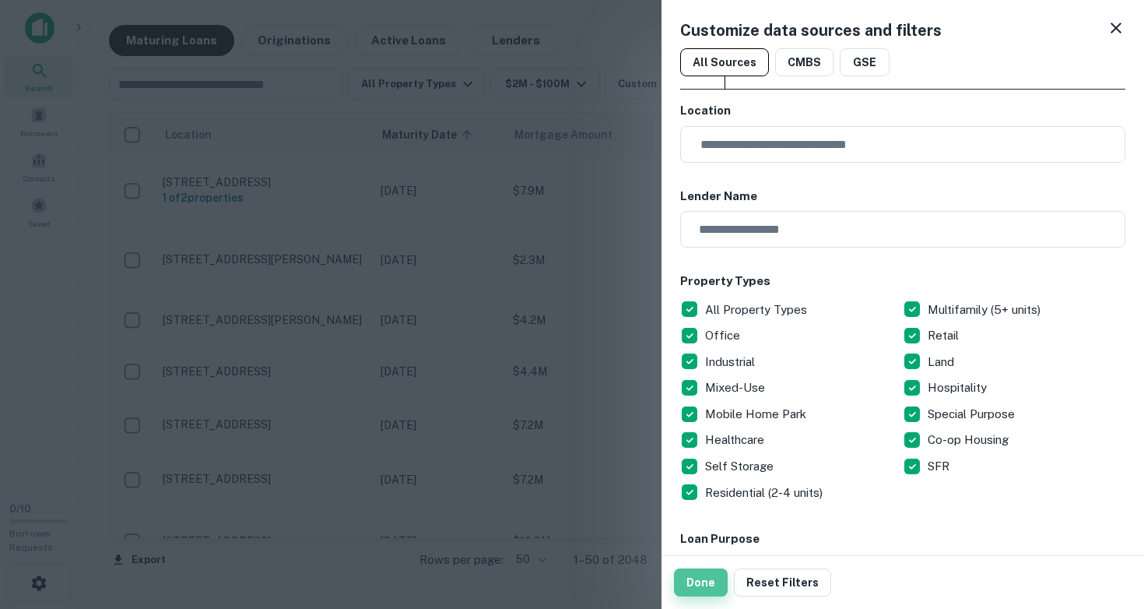
click at [693, 595] on button "Done" at bounding box center [701, 582] width 54 height 28
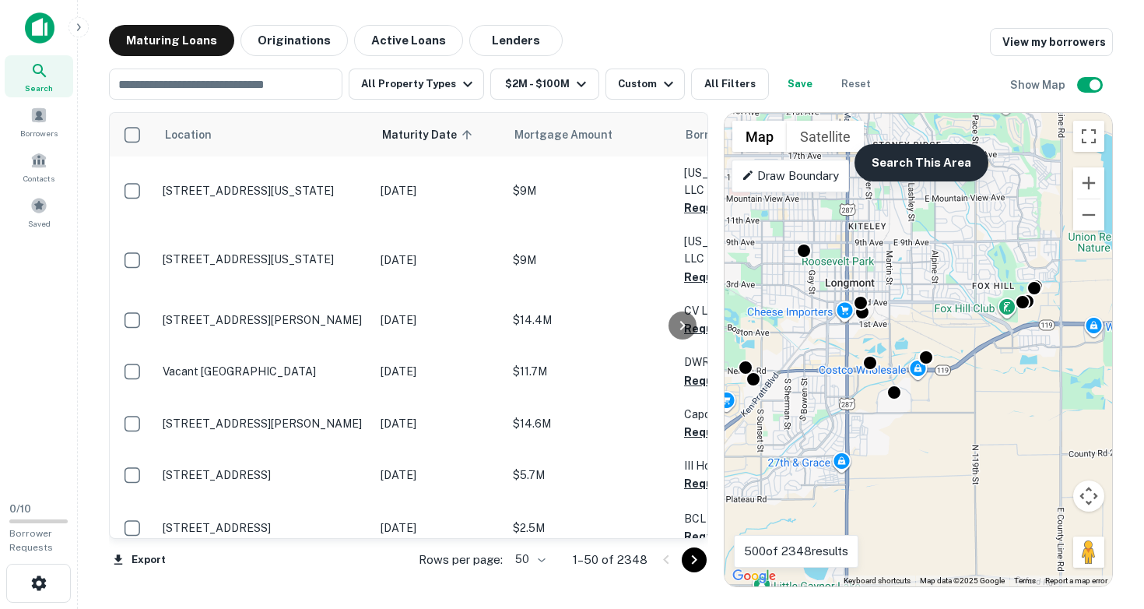
click at [930, 154] on button "Search This Area" at bounding box center [921, 162] width 134 height 37
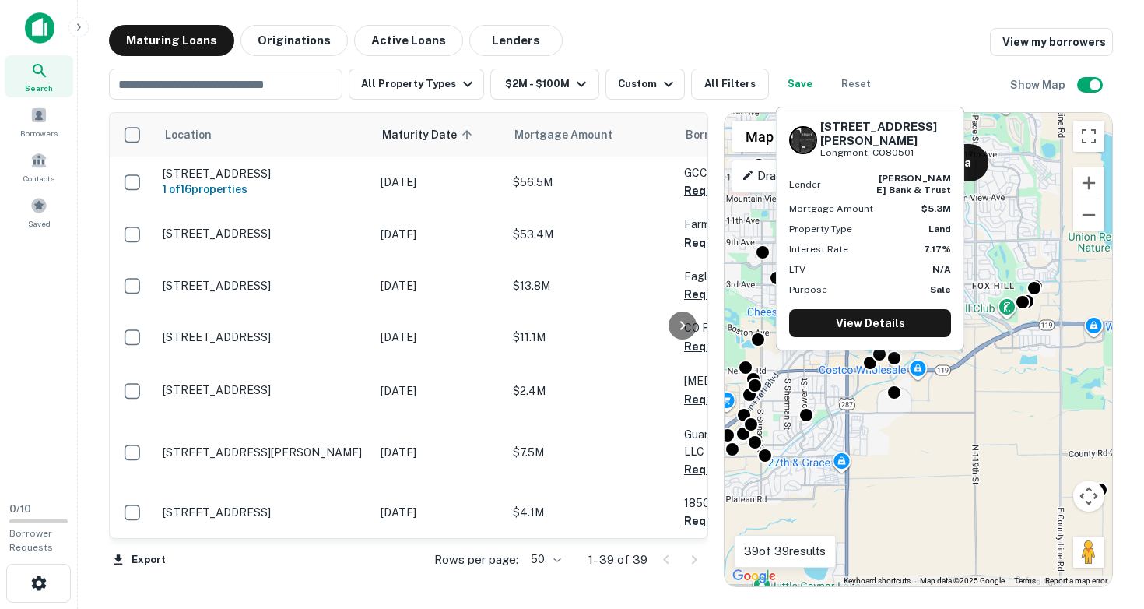
drag, startPoint x: 820, startPoint y: 126, endPoint x: 917, endPoint y: 156, distance: 100.9
click at [917, 156] on div "[STREET_ADDRESS][PERSON_NAME]" at bounding box center [885, 140] width 131 height 40
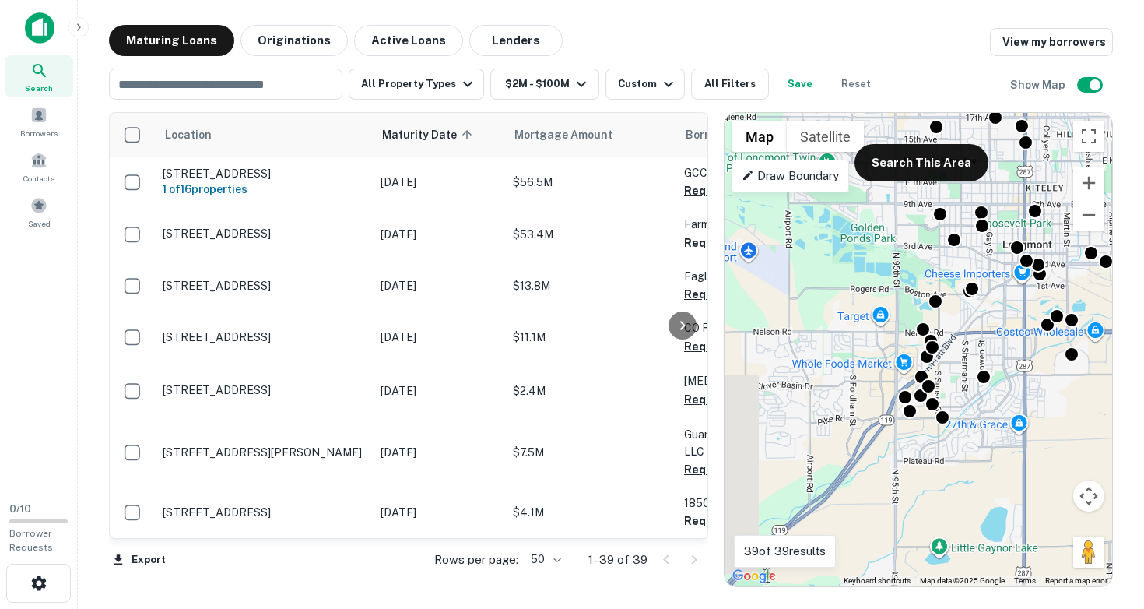
drag, startPoint x: 818, startPoint y: 419, endPoint x: 997, endPoint y: 381, distance: 183.0
click at [997, 381] on div "To activate drag with keyboard, press Alt + Enter. Once in keyboard drag state,…" at bounding box center [918, 349] width 388 height 473
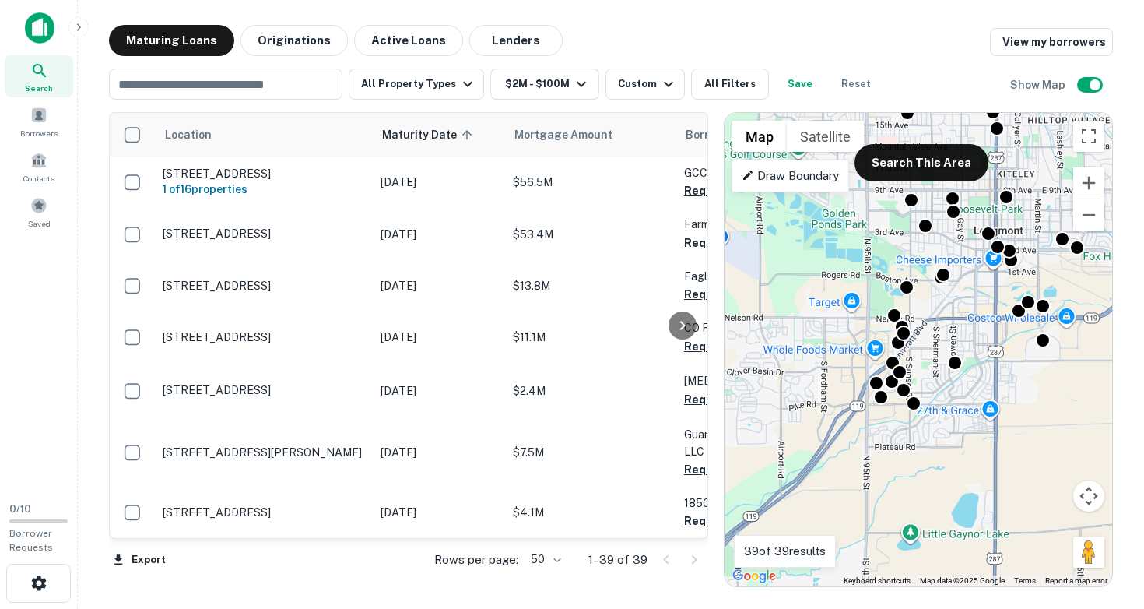
drag, startPoint x: 936, startPoint y: 439, endPoint x: 837, endPoint y: 440, distance: 98.8
click at [840, 441] on div "To activate drag with keyboard, press Alt + Enter. Once in keyboard drag state,…" at bounding box center [918, 349] width 388 height 473
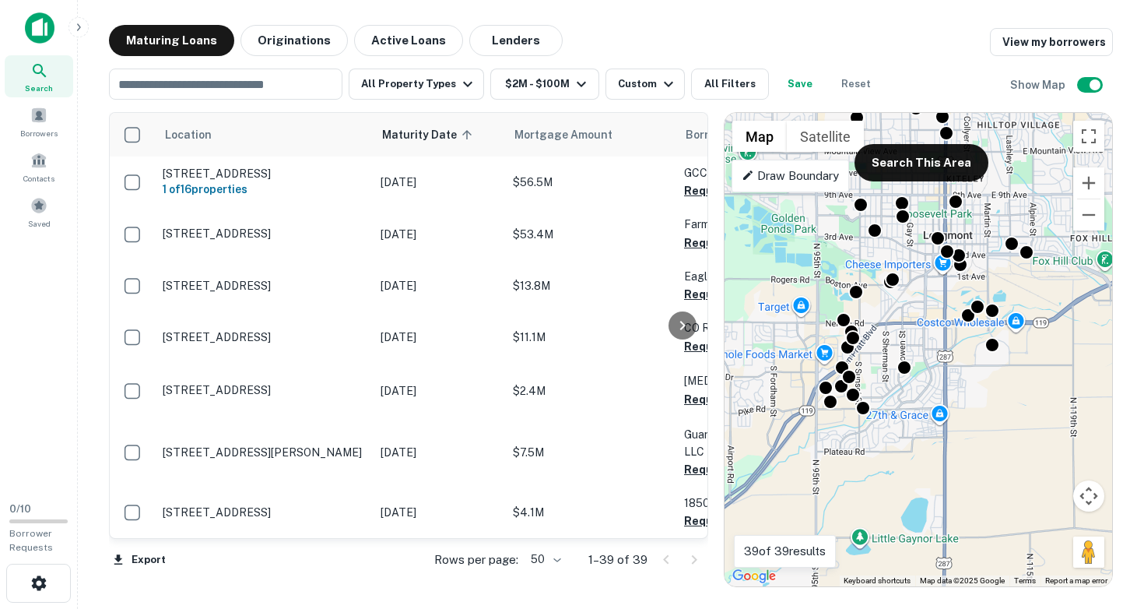
click at [832, 431] on div "To activate drag with keyboard, press Alt + Enter. Once in keyboard drag state,…" at bounding box center [918, 349] width 388 height 473
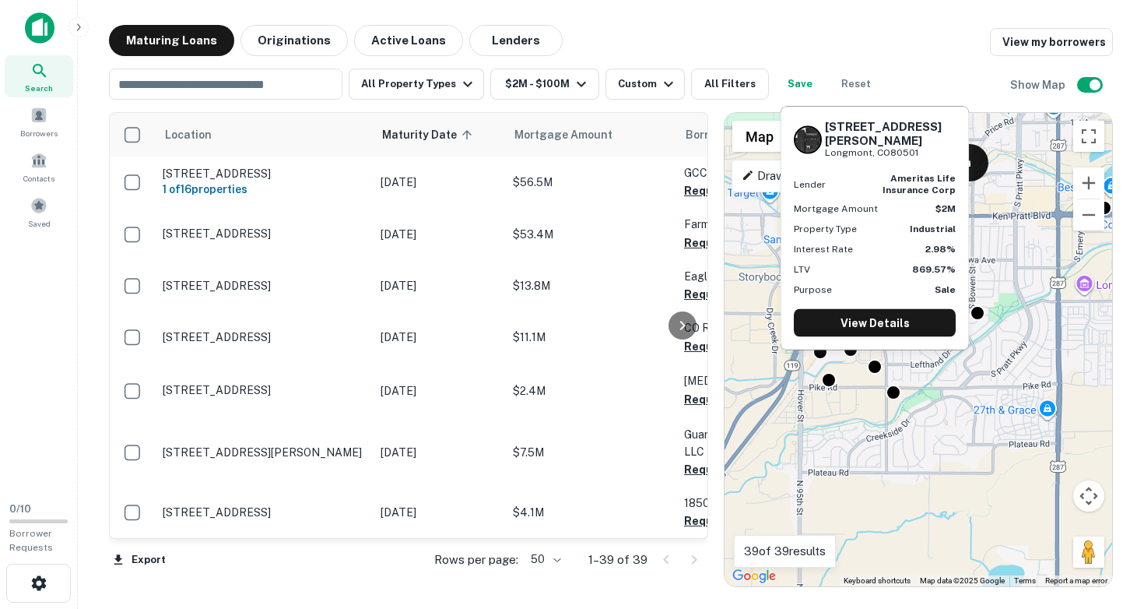
drag, startPoint x: 827, startPoint y: 139, endPoint x: 931, endPoint y: 160, distance: 105.6
click at [931, 160] on div "[STREET_ADDRESS][PERSON_NAME]" at bounding box center [875, 139] width 162 height 40
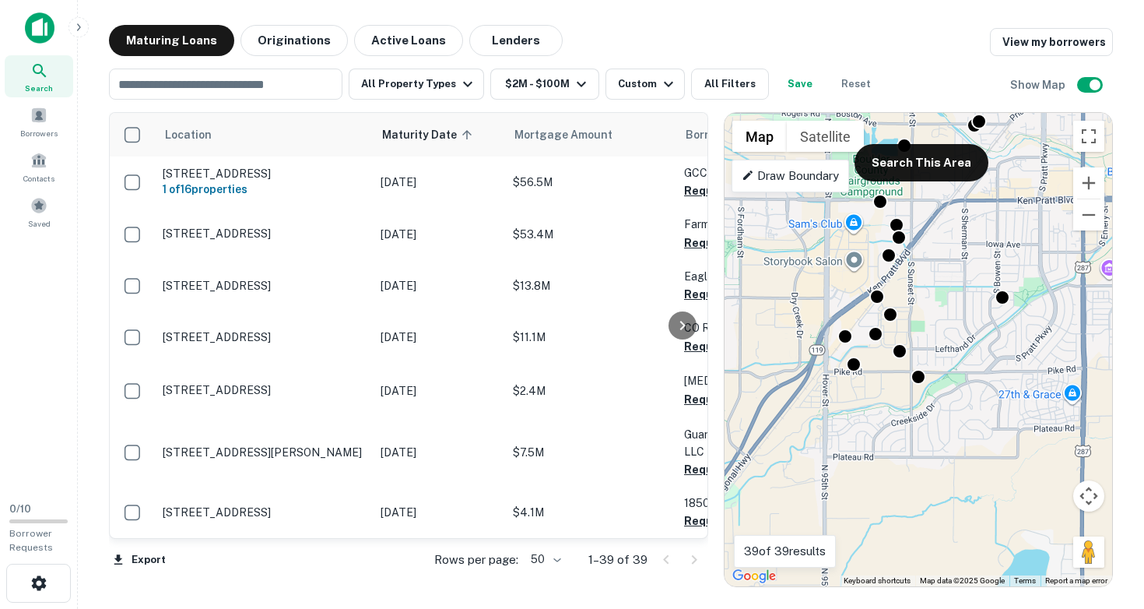
drag, startPoint x: 821, startPoint y: 402, endPoint x: 912, endPoint y: 292, distance: 142.6
click at [911, 293] on div "To activate drag with keyboard, press Alt + Enter. Once in keyboard drag state,…" at bounding box center [918, 349] width 388 height 473
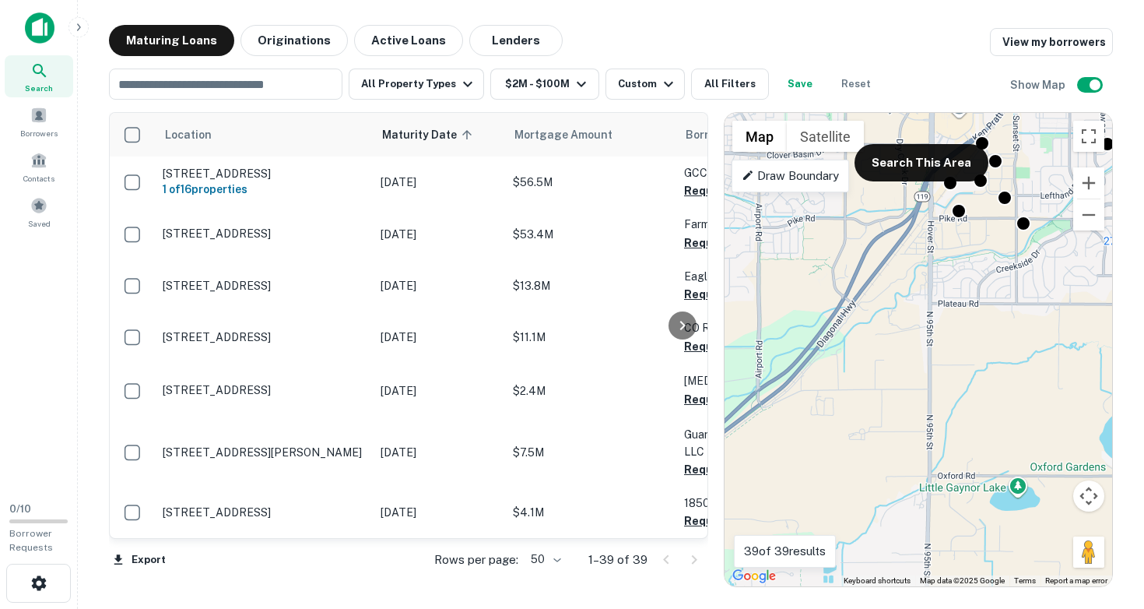
drag, startPoint x: 823, startPoint y: 385, endPoint x: 1016, endPoint y: 327, distance: 201.6
click at [1016, 327] on div "To activate drag with keyboard, press Alt + Enter. Once in keyboard drag state,…" at bounding box center [918, 349] width 388 height 473
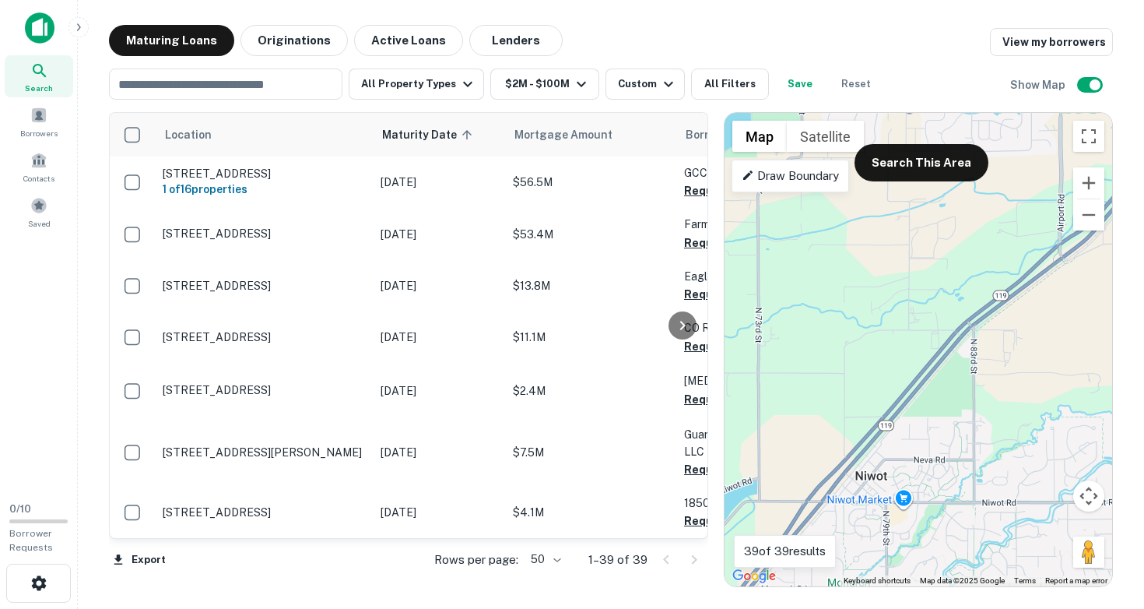
drag, startPoint x: 946, startPoint y: 378, endPoint x: 893, endPoint y: 330, distance: 72.2
click at [893, 330] on div "To activate drag with keyboard, press Alt + Enter. Once in keyboard drag state,…" at bounding box center [918, 349] width 388 height 473
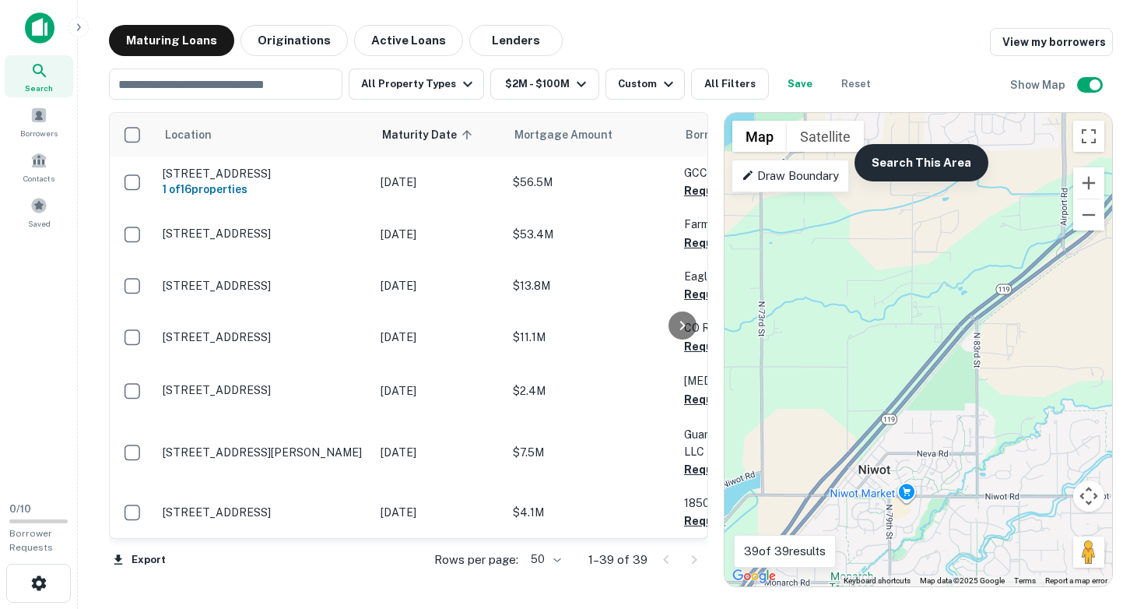
click at [949, 162] on button "Search This Area" at bounding box center [921, 162] width 134 height 37
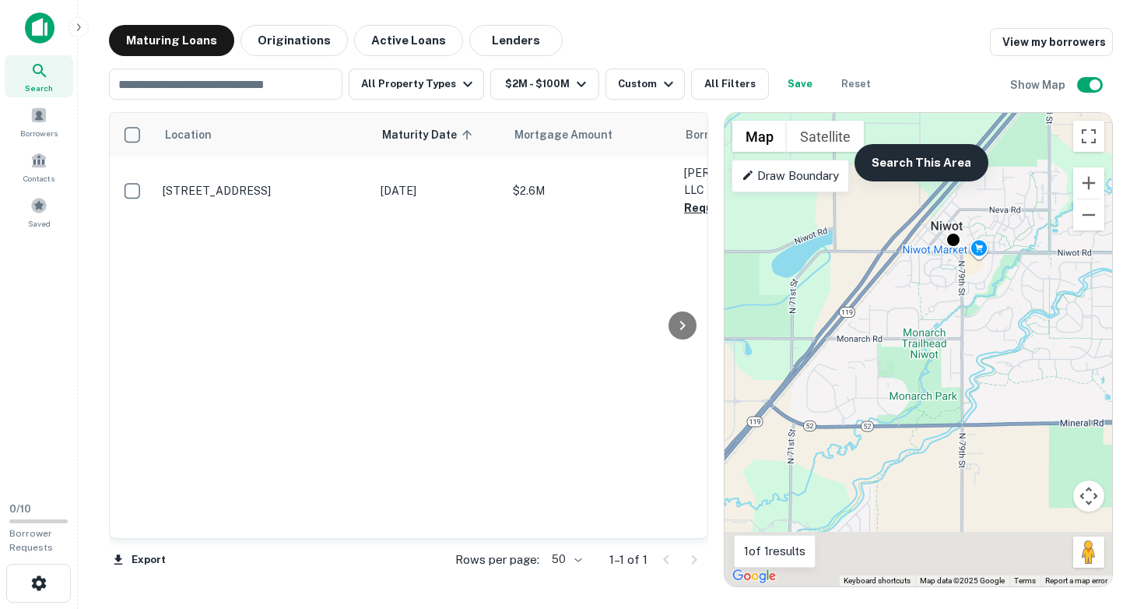
drag, startPoint x: 853, startPoint y: 444, endPoint x: 928, endPoint y: 163, distance: 290.9
click at [928, 167] on div "To activate drag with keyboard, press Alt + Enter. Once in keyboard drag state,…" at bounding box center [918, 349] width 388 height 473
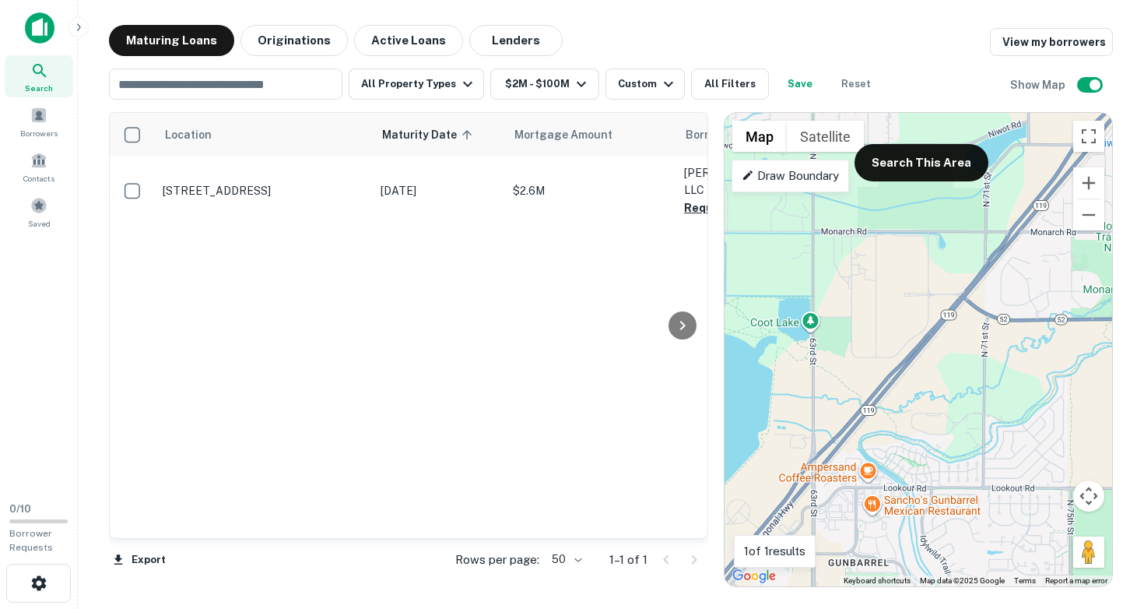
drag, startPoint x: 832, startPoint y: 320, endPoint x: 1002, endPoint y: 336, distance: 171.2
click at [1002, 336] on div "To activate drag with keyboard, press Alt + Enter. Once in keyboard drag state,…" at bounding box center [918, 349] width 388 height 473
click at [924, 167] on button "Search This Area" at bounding box center [921, 162] width 134 height 37
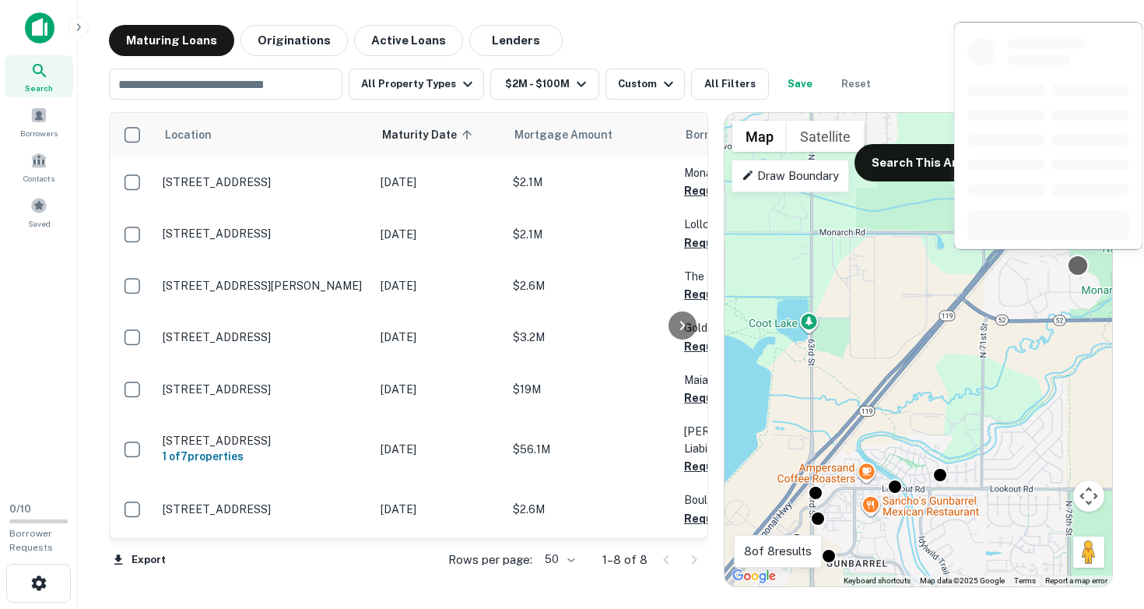
click at [1082, 272] on div at bounding box center [1078, 265] width 23 height 23
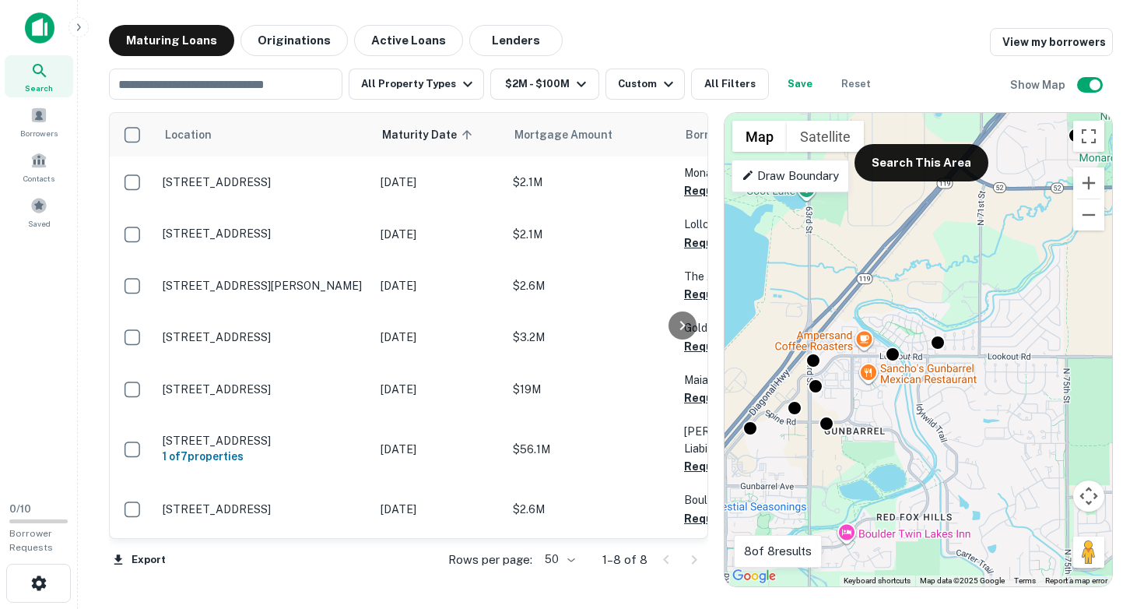
drag, startPoint x: 868, startPoint y: 433, endPoint x: 865, endPoint y: 293, distance: 140.1
click at [865, 294] on div "To activate drag with keyboard, press Alt + Enter. Once in keyboard drag state,…" at bounding box center [918, 349] width 388 height 473
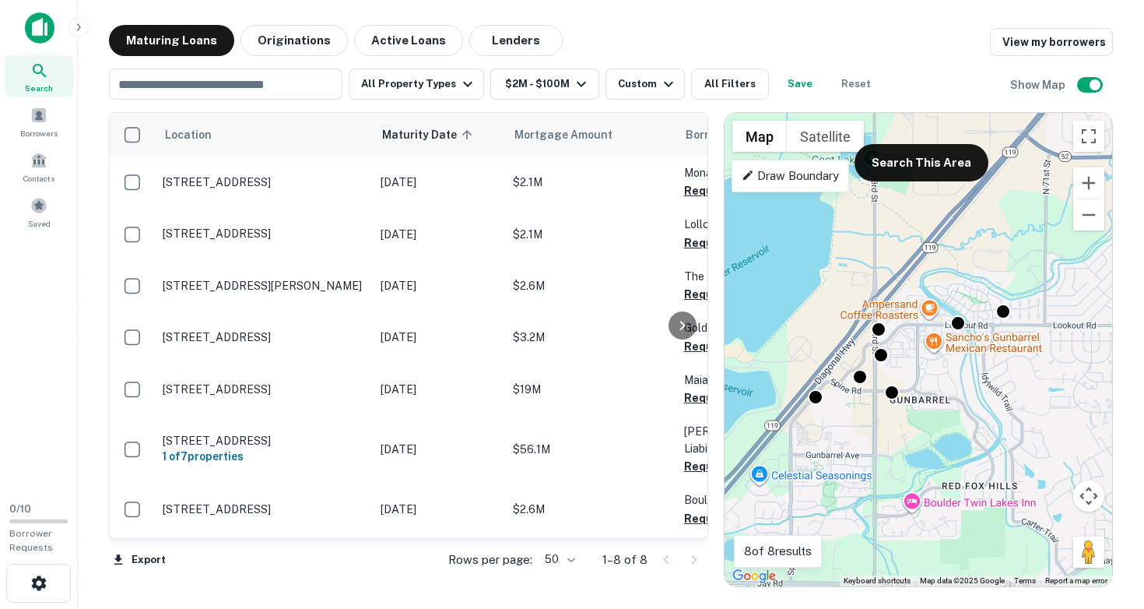
drag, startPoint x: 841, startPoint y: 402, endPoint x: 914, endPoint y: 394, distance: 73.6
click at [914, 394] on div "To activate drag with keyboard, press Alt + Enter. Once in keyboard drag state,…" at bounding box center [918, 349] width 388 height 473
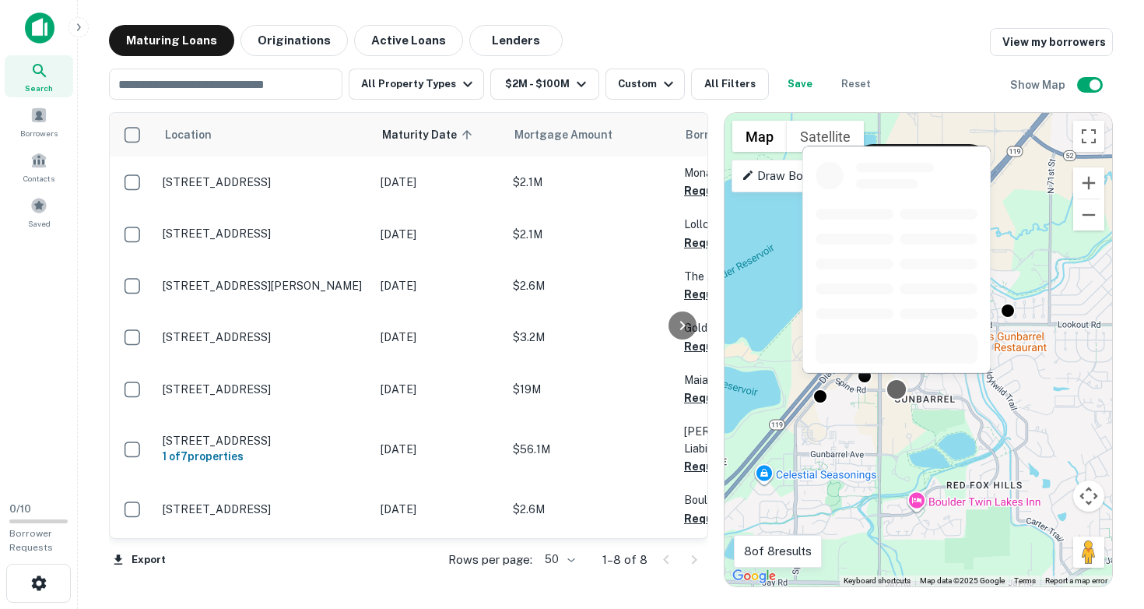
click at [894, 391] on div at bounding box center [897, 389] width 23 height 23
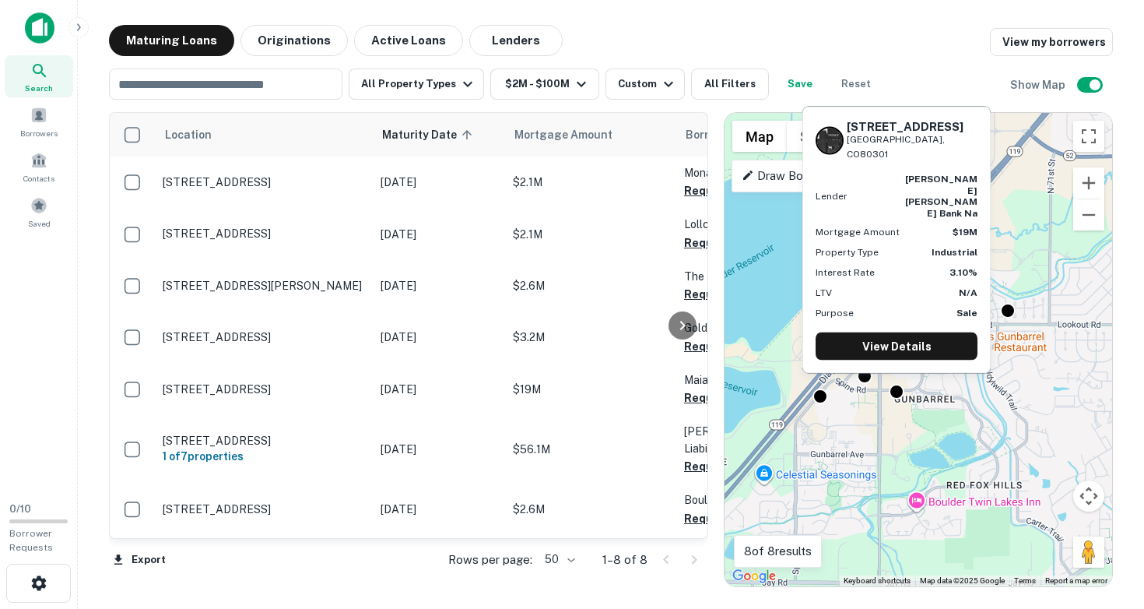
drag, startPoint x: 845, startPoint y: 163, endPoint x: 934, endPoint y: 172, distance: 89.2
click at [934, 161] on div "[STREET_ADDRESS]" at bounding box center [897, 140] width 162 height 41
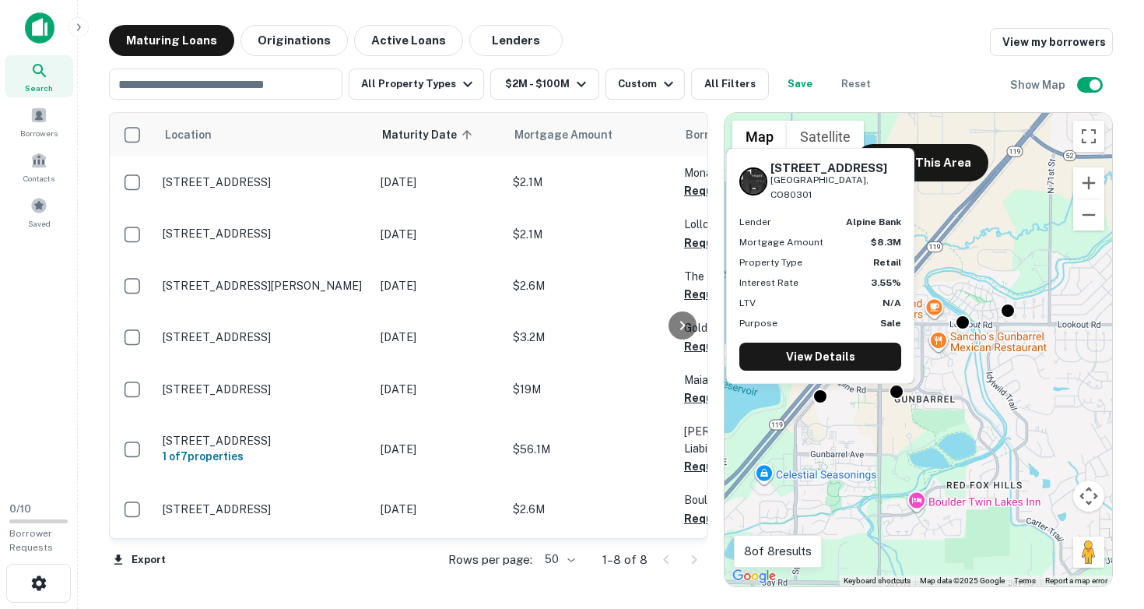
drag, startPoint x: 771, startPoint y: 181, endPoint x: 853, endPoint y: 197, distance: 83.2
click at [853, 197] on div "[STREET_ADDRESS]" at bounding box center [820, 181] width 162 height 41
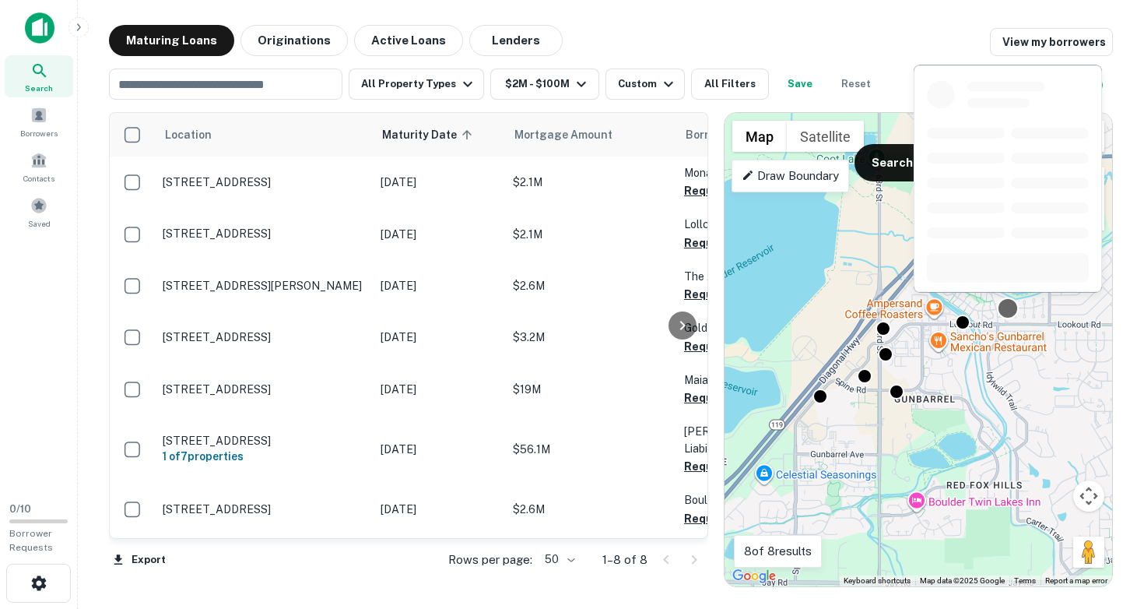
click at [1010, 312] on div at bounding box center [1008, 308] width 23 height 23
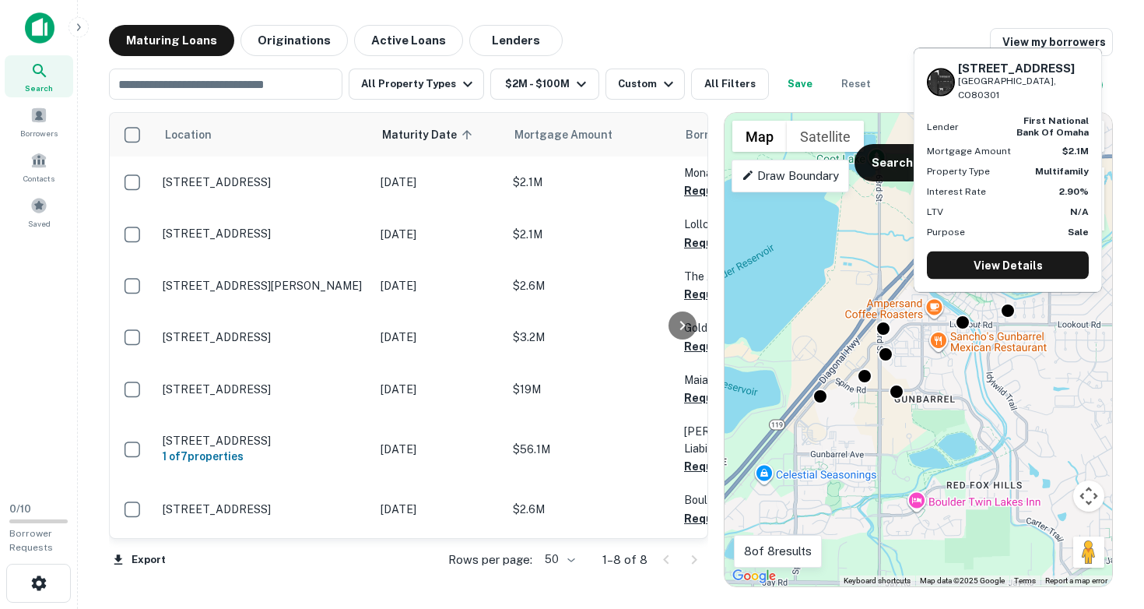
drag, startPoint x: 959, startPoint y: 76, endPoint x: 1048, endPoint y: 99, distance: 92.3
click at [1048, 99] on div "[STREET_ADDRESS]" at bounding box center [1023, 81] width 131 height 41
